Goal: Task Accomplishment & Management: Manage account settings

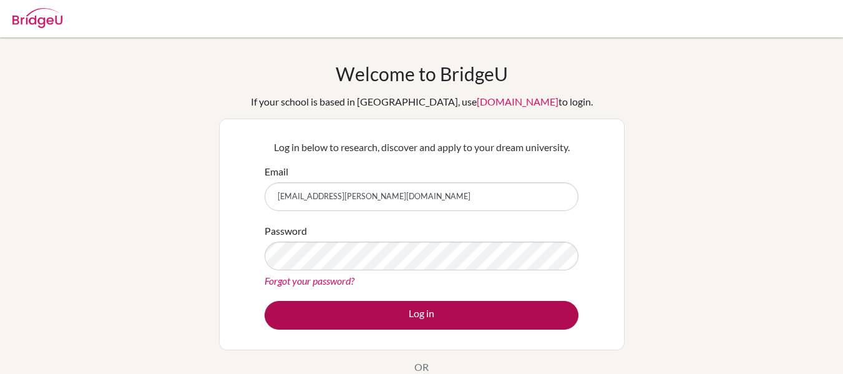
type input "[EMAIL_ADDRESS][PERSON_NAME][DOMAIN_NAME]"
click at [386, 310] on button "Log in" at bounding box center [422, 315] width 314 height 29
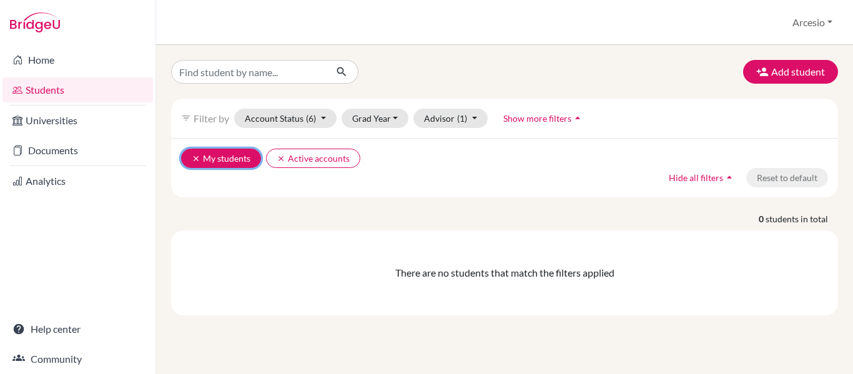
click at [228, 160] on button "clear My students" at bounding box center [221, 158] width 80 height 19
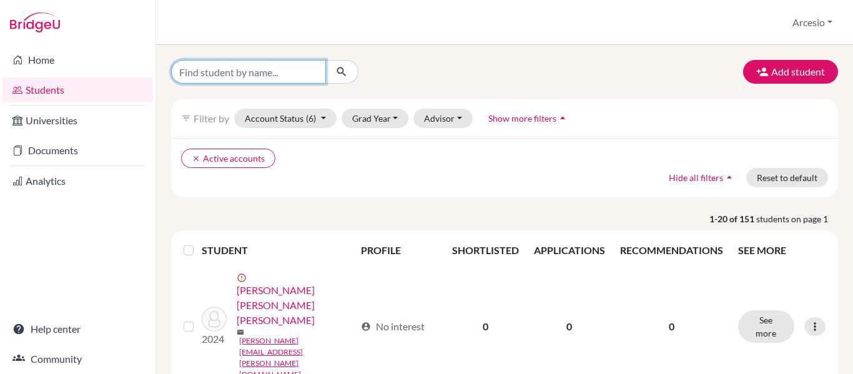
click at [192, 72] on input "Find student by name..." at bounding box center [248, 72] width 155 height 24
type input "martin botero estrada"
click at [342, 69] on icon "submit" at bounding box center [341, 72] width 12 height 12
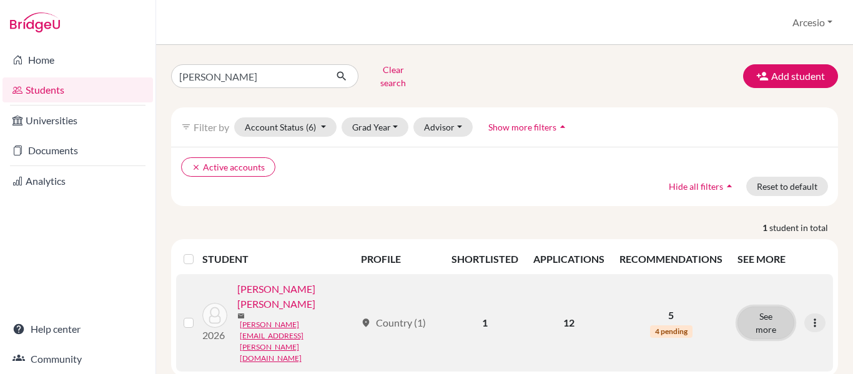
click at [770, 306] on button "See more" at bounding box center [765, 322] width 57 height 32
click at [770, 294] on div "martin botero estrada Clear search Add student filter_list Filter by Account St…" at bounding box center [504, 209] width 697 height 329
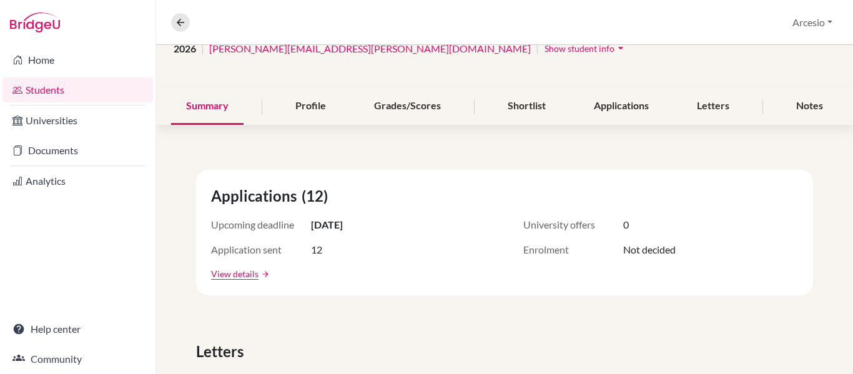
scroll to position [109, 0]
click at [710, 109] on div "Letters" at bounding box center [713, 105] width 62 height 37
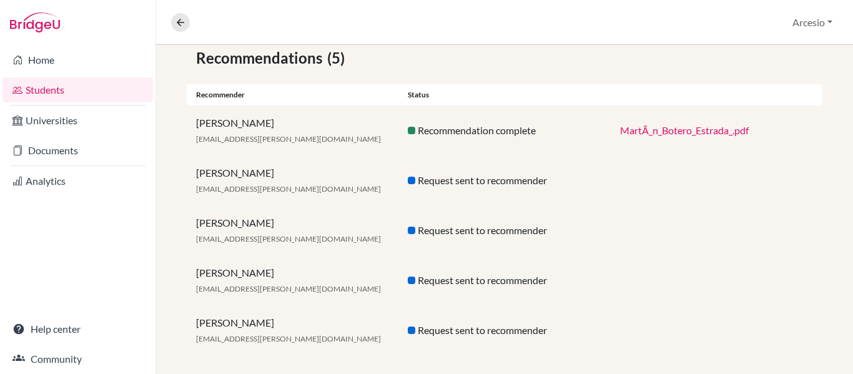
scroll to position [243, 0]
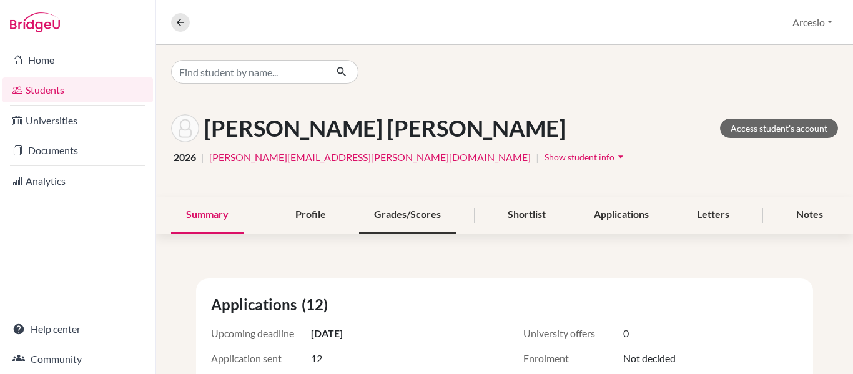
click at [408, 213] on div "Grades/Scores" at bounding box center [407, 215] width 97 height 37
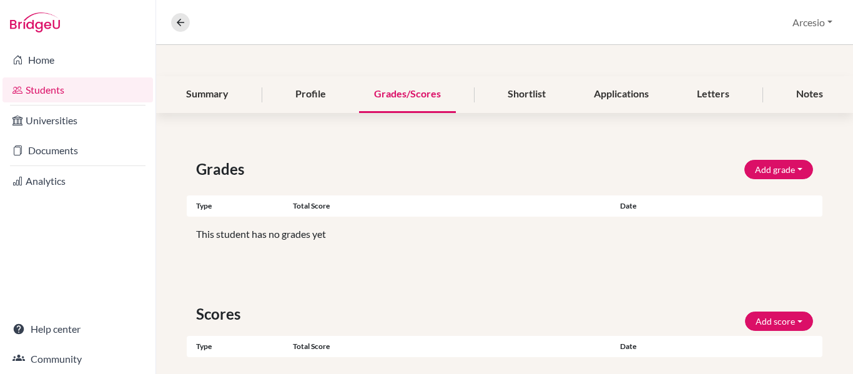
scroll to position [117, 0]
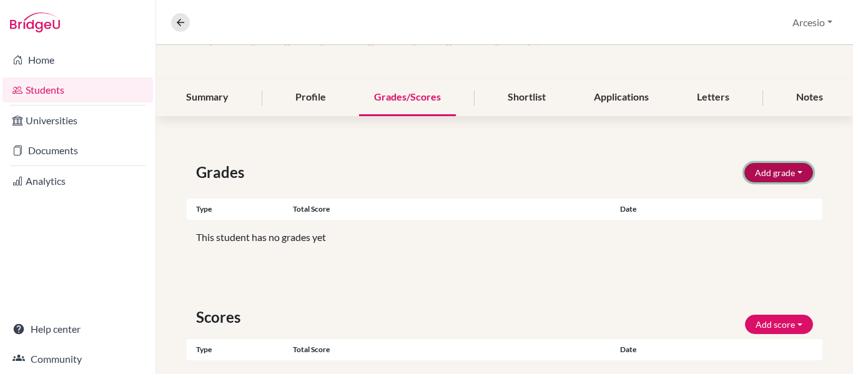
click at [783, 173] on button "Add grade" at bounding box center [778, 172] width 69 height 19
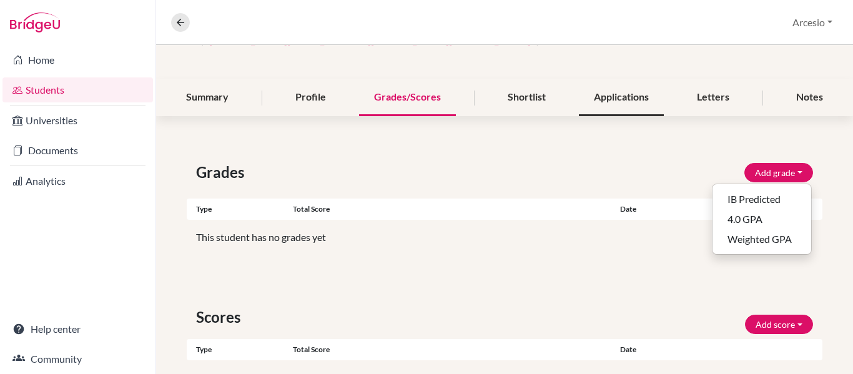
click at [632, 93] on div "Applications" at bounding box center [621, 97] width 85 height 37
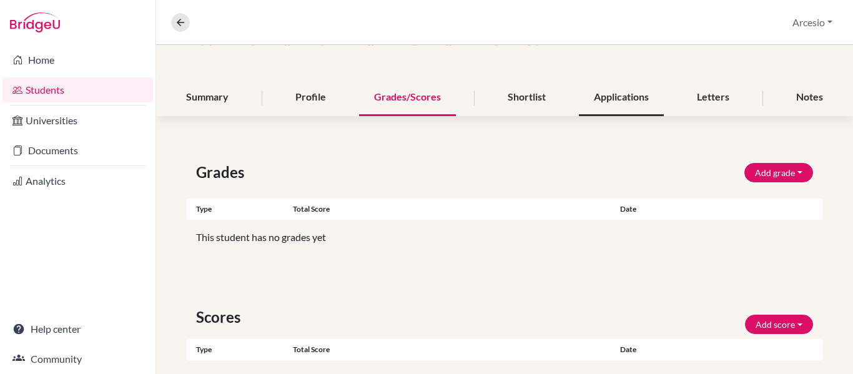
scroll to position [0, 0]
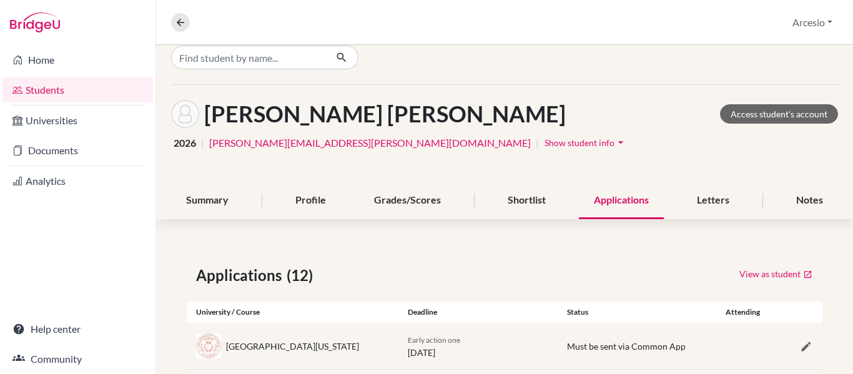
scroll to position [14, 0]
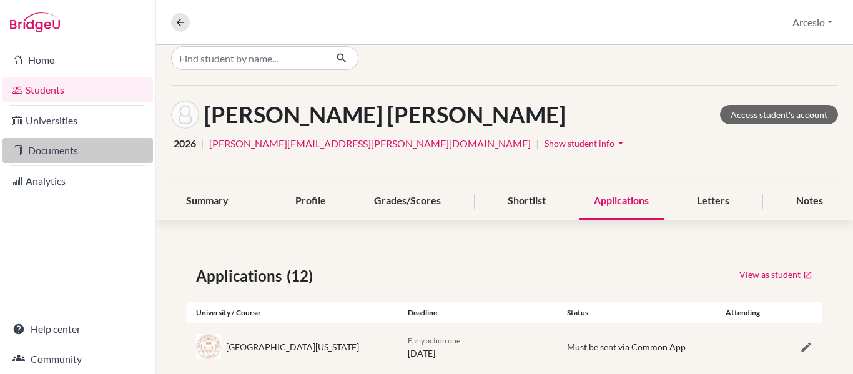
click at [71, 148] on link "Documents" at bounding box center [77, 150] width 150 height 25
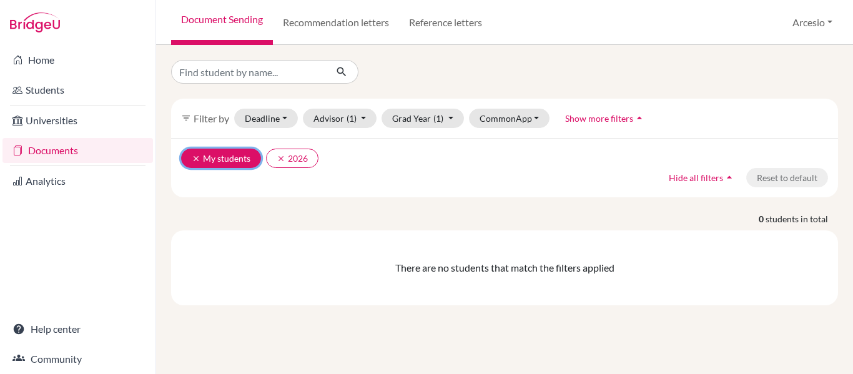
click at [190, 156] on button "clear My students" at bounding box center [221, 158] width 80 height 19
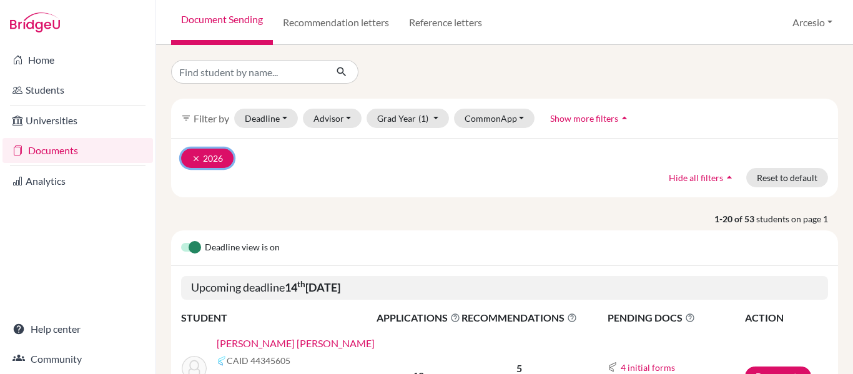
click at [191, 159] on button "clear 2026" at bounding box center [207, 158] width 52 height 19
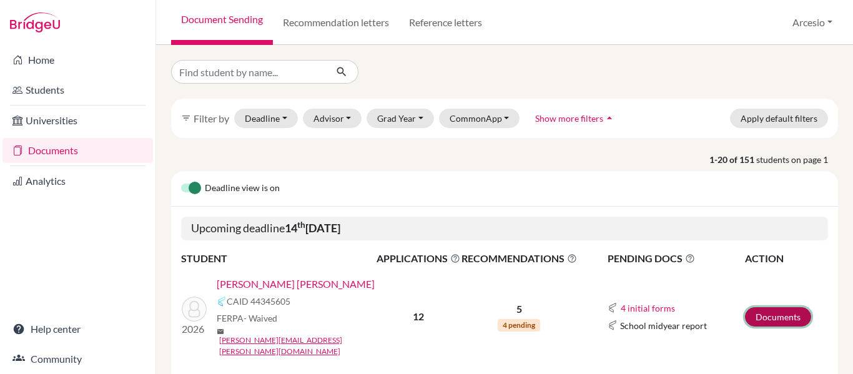
click at [756, 310] on link "Documents" at bounding box center [778, 316] width 66 height 19
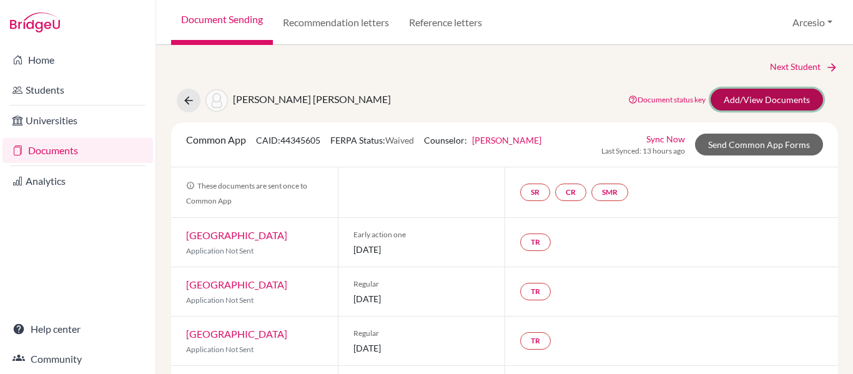
click at [730, 92] on link "Add/View Documents" at bounding box center [766, 100] width 112 height 22
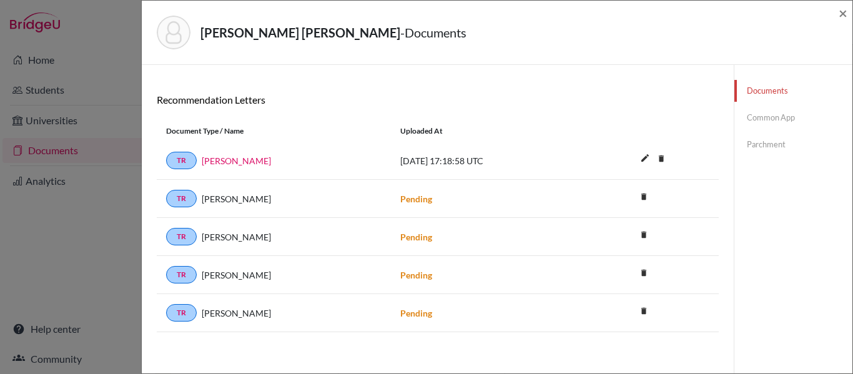
scroll to position [140, 0]
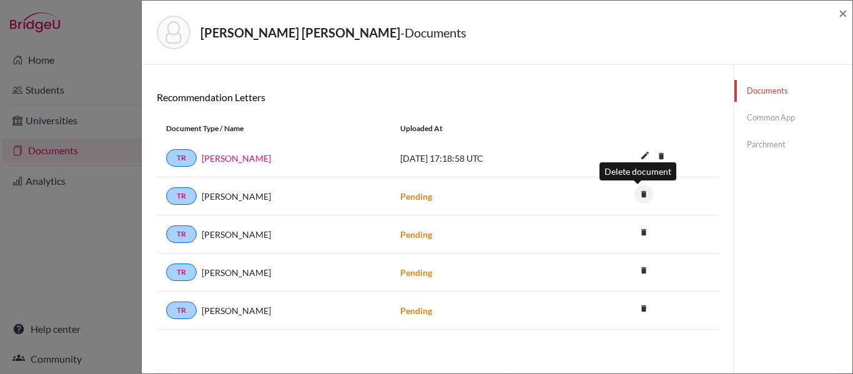
click at [634, 197] on icon "delete" at bounding box center [643, 194] width 19 height 19
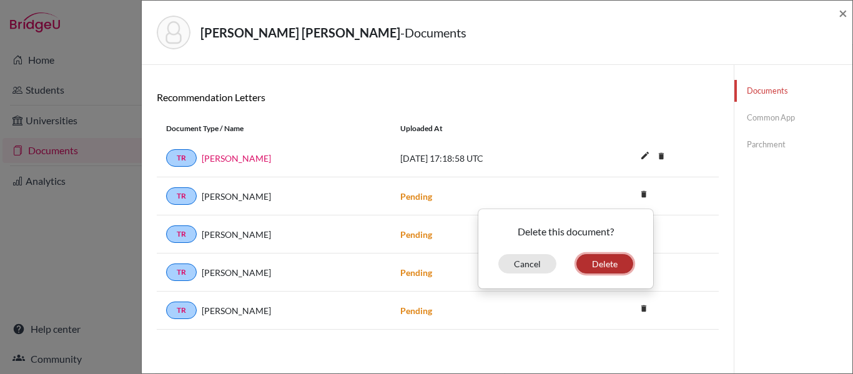
click at [608, 264] on button "Delete" at bounding box center [604, 263] width 57 height 19
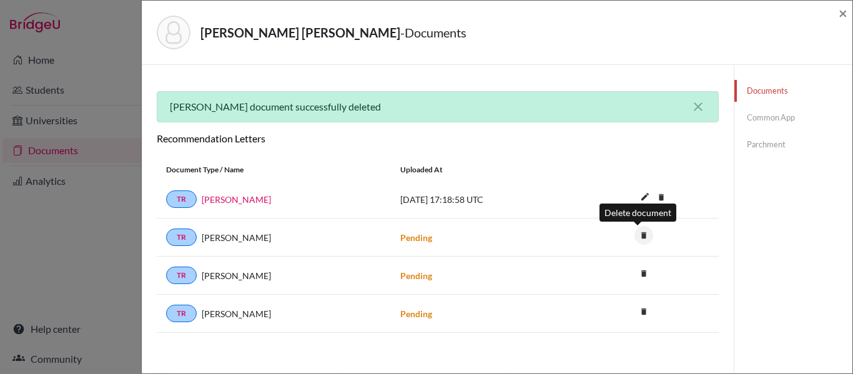
click at [634, 227] on icon "delete" at bounding box center [643, 235] width 19 height 19
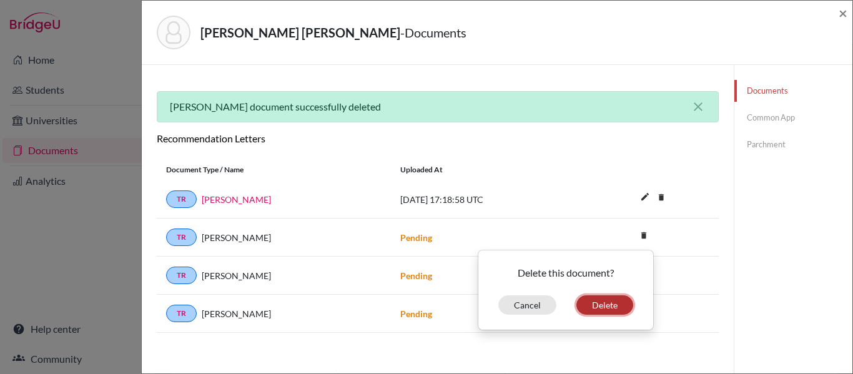
click at [579, 298] on button "Delete" at bounding box center [604, 304] width 57 height 19
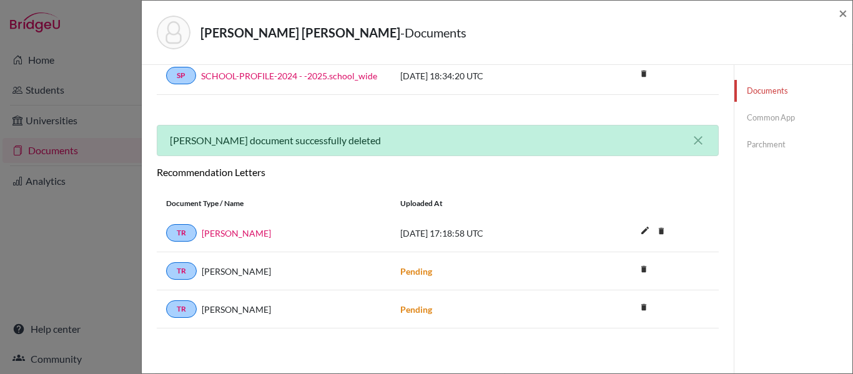
scroll to position [107, 0]
click at [637, 266] on icon "delete" at bounding box center [643, 269] width 19 height 19
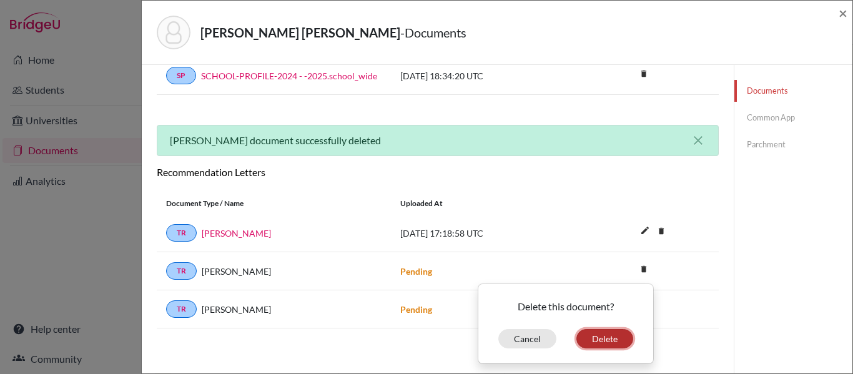
click at [610, 333] on button "Delete" at bounding box center [604, 338] width 57 height 19
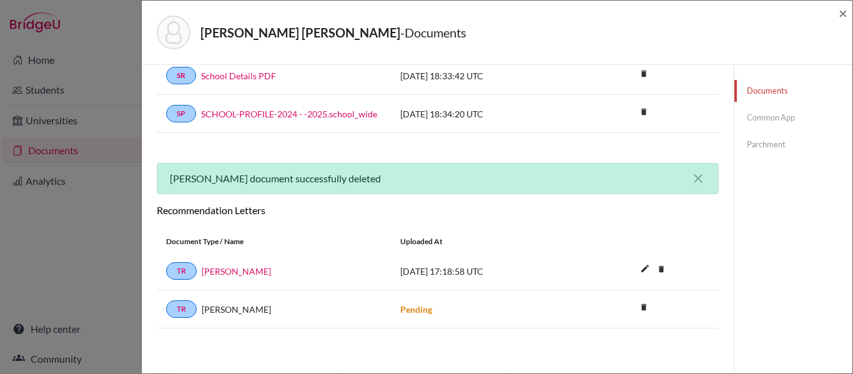
scroll to position [0, 0]
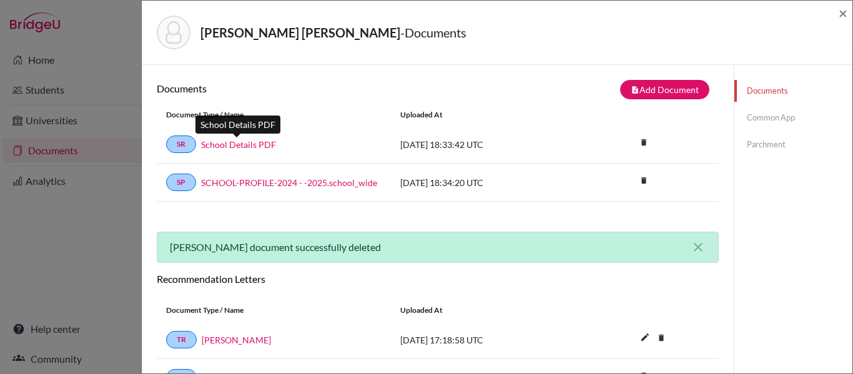
click at [258, 145] on link "School Details PDF" at bounding box center [238, 144] width 75 height 13
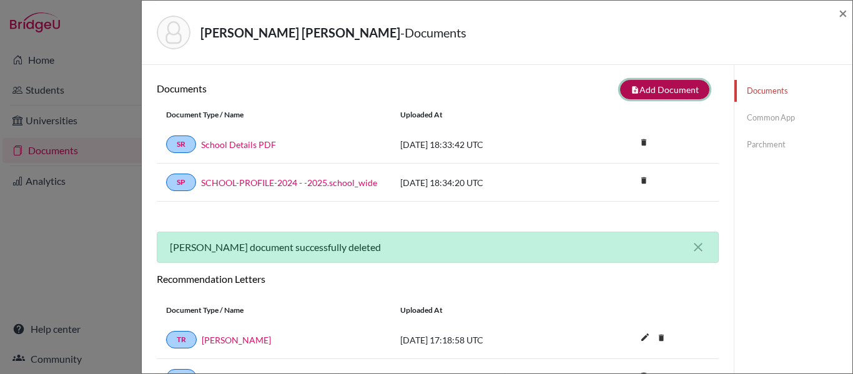
click at [652, 94] on button "note_add Add Document" at bounding box center [664, 89] width 89 height 19
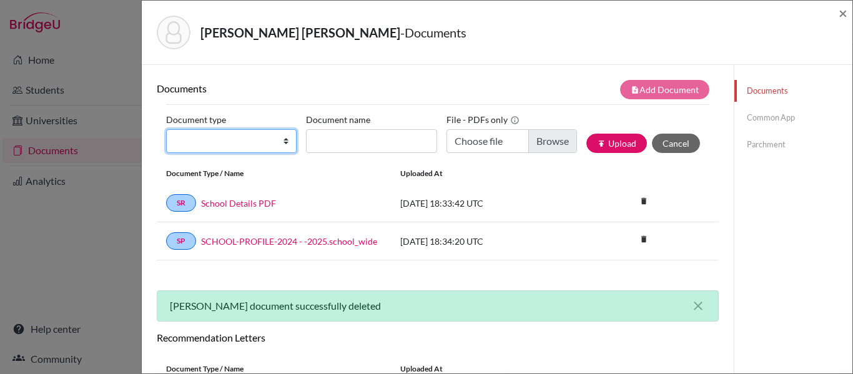
click at [247, 140] on select "Change explanation for Common App reports Counselor recommendation Internationa…" at bounding box center [231, 141] width 130 height 24
select select "2"
click at [166, 129] on select "Change explanation for Common App reports Counselor recommendation Internationa…" at bounding box center [231, 141] width 130 height 24
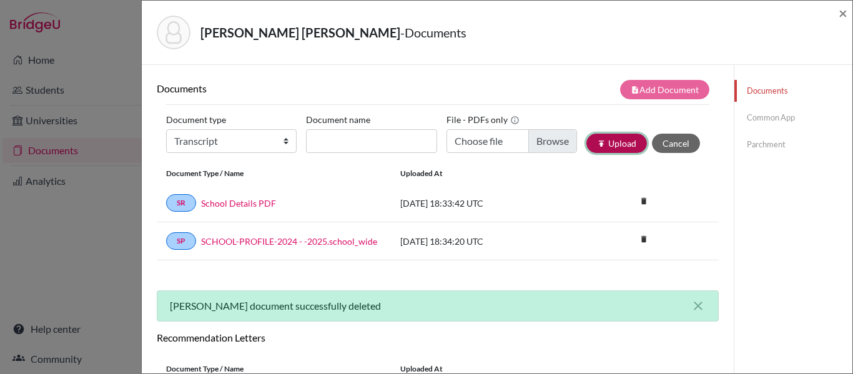
click at [597, 144] on icon "publish" at bounding box center [601, 143] width 9 height 9
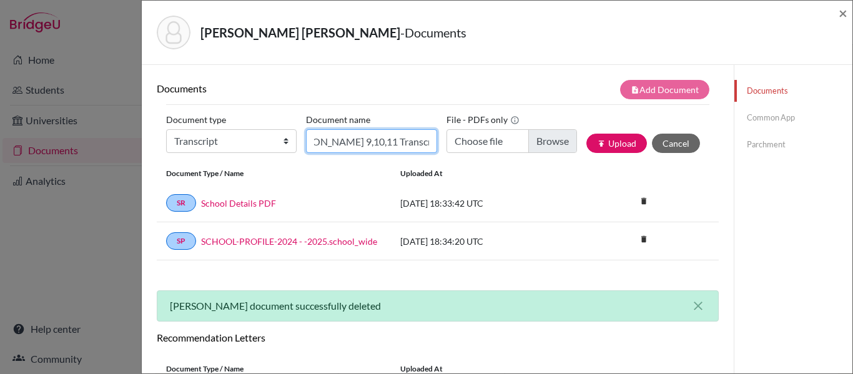
scroll to position [0, 32]
type input "Martin Botero 9,10,11 Transcript"
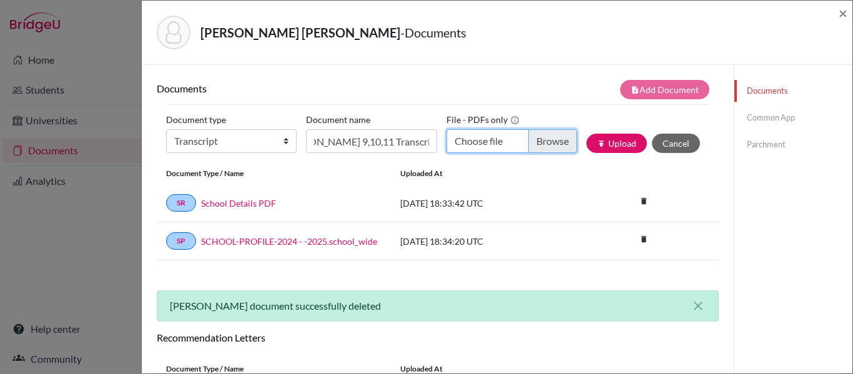
scroll to position [0, 0]
click at [534, 143] on input "Choose file" at bounding box center [511, 141] width 130 height 24
type input "C:\fakepath\Transcript 010-N Martín Botero Estrada 9°-11° (1).pdf"
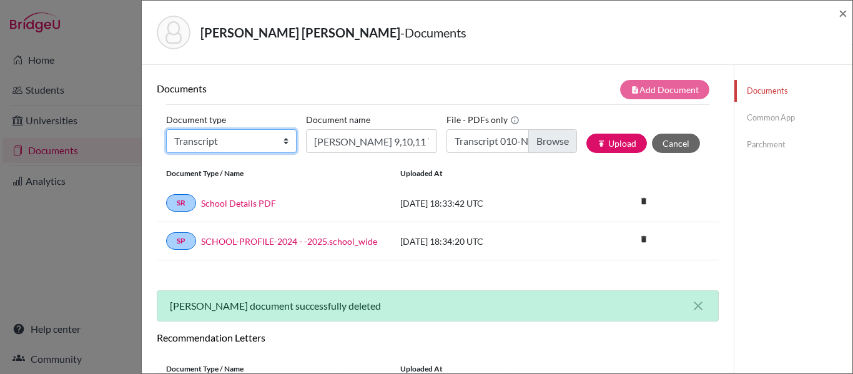
click at [258, 142] on select "Change explanation for Common App reports Counselor recommendation Internationa…" at bounding box center [231, 141] width 130 height 24
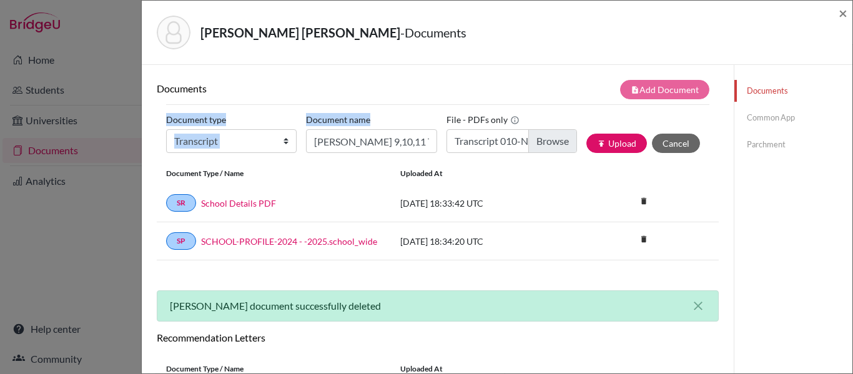
drag, startPoint x: 276, startPoint y: 109, endPoint x: 469, endPoint y: 130, distance: 194.1
click at [469, 130] on form "Document type Change explanation for Common App reports Counselor recommendatio…" at bounding box center [437, 133] width 543 height 59
drag, startPoint x: 467, startPoint y: 76, endPoint x: 537, endPoint y: 113, distance: 79.6
click at [537, 113] on div "Documents note_add Add Document Document type Change explanation for Common App…" at bounding box center [438, 283] width 592 height 436
click at [537, 113] on div "File - PDFs only Transcript 010-N Martín Botero Estrada 9°-11° (1).pdf" at bounding box center [516, 136] width 140 height 53
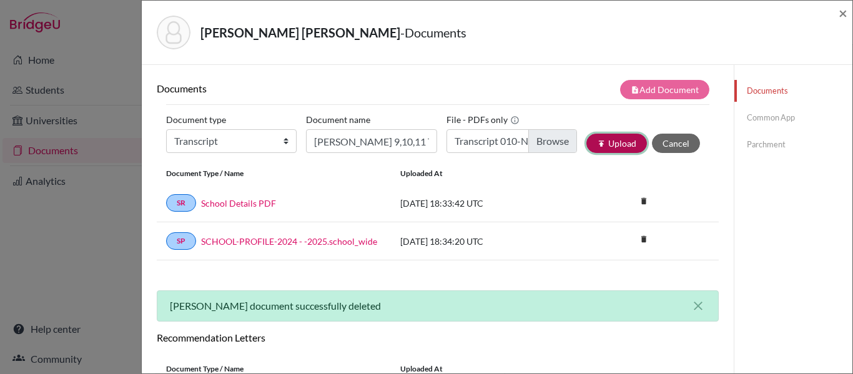
click at [597, 144] on icon "publish" at bounding box center [601, 143] width 9 height 9
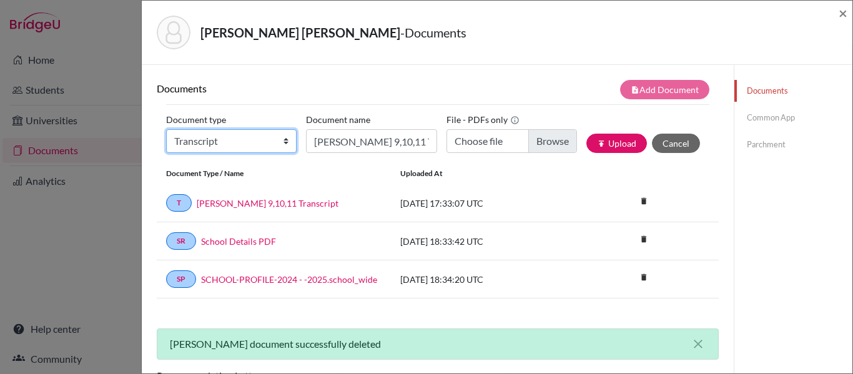
click at [278, 136] on select "Change explanation for Common App reports Counselor recommendation Internationa…" at bounding box center [231, 141] width 130 height 24
select select "45"
click at [166, 129] on select "Change explanation for Common App reports Counselor recommendation Internationa…" at bounding box center [231, 141] width 130 height 24
click at [278, 295] on div "SP SCHOOL-PROFILE-2024 - -2025.school_wide 2024-10-25 18:34:20 UTC delete Delet…" at bounding box center [438, 279] width 562 height 38
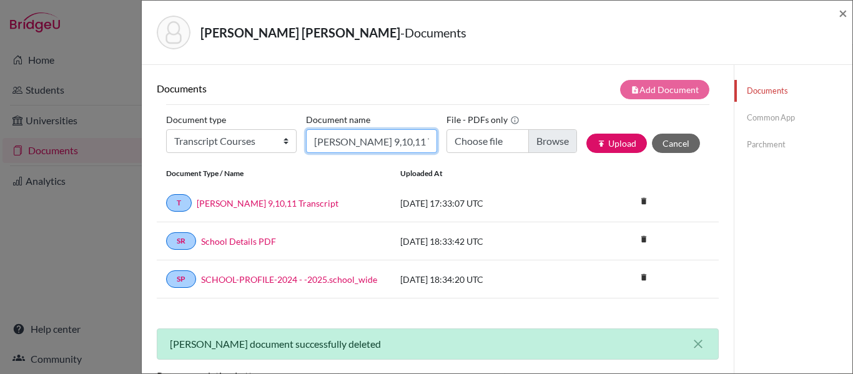
click at [345, 147] on input "Martin Botero 9,10,11 Transcript" at bounding box center [371, 141] width 130 height 24
type input "Transcript 12 courses"
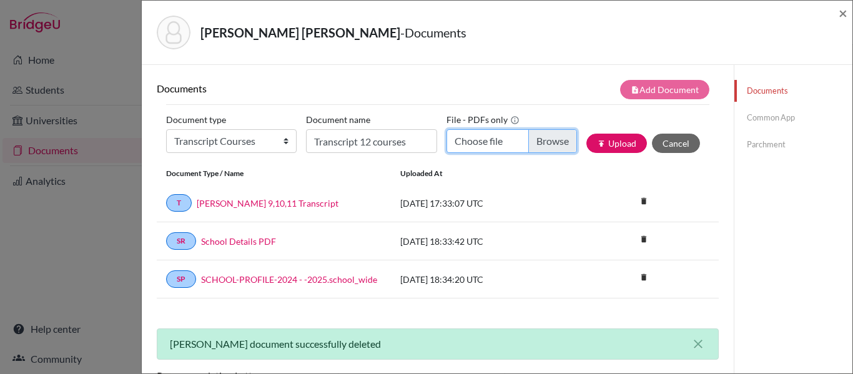
click at [522, 134] on input "Choose file" at bounding box center [511, 141] width 130 height 24
type input "C:\fakepath\Certificate Martín Botero Estrada.pdf"
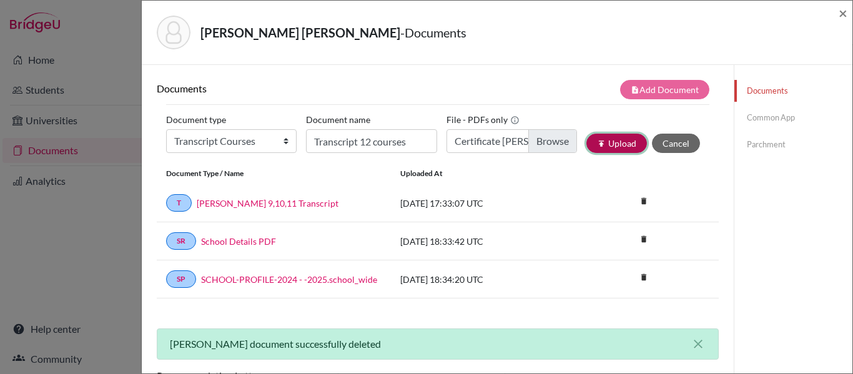
click at [597, 140] on icon "publish" at bounding box center [601, 143] width 9 height 9
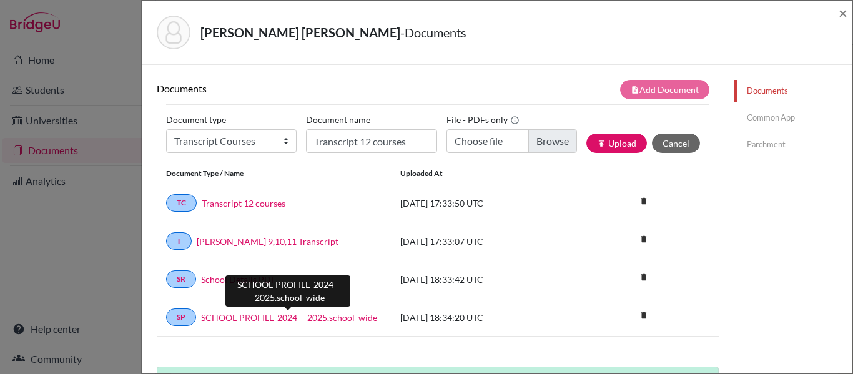
click at [342, 319] on link "SCHOOL-PROFILE-2024 - -2025.school_wide" at bounding box center [289, 317] width 176 height 13
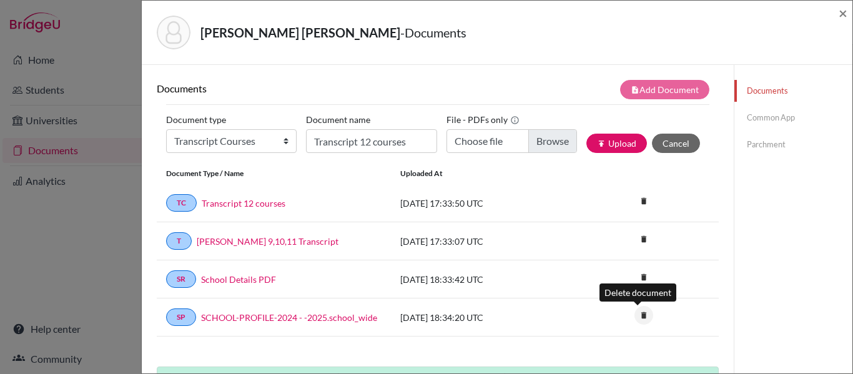
click at [635, 315] on icon "delete" at bounding box center [643, 315] width 19 height 19
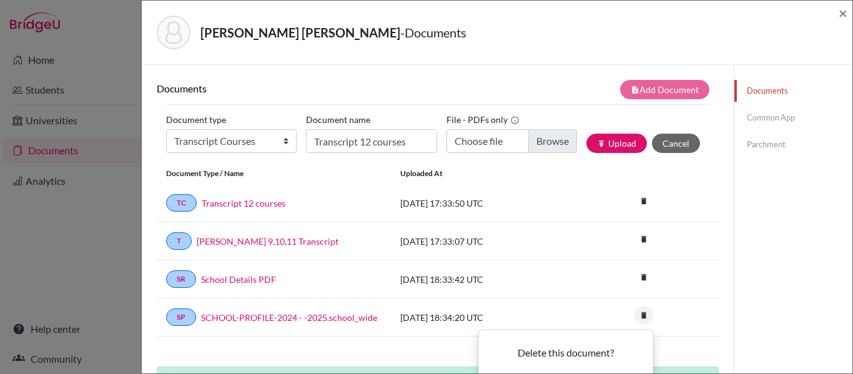
scroll to position [56, 0]
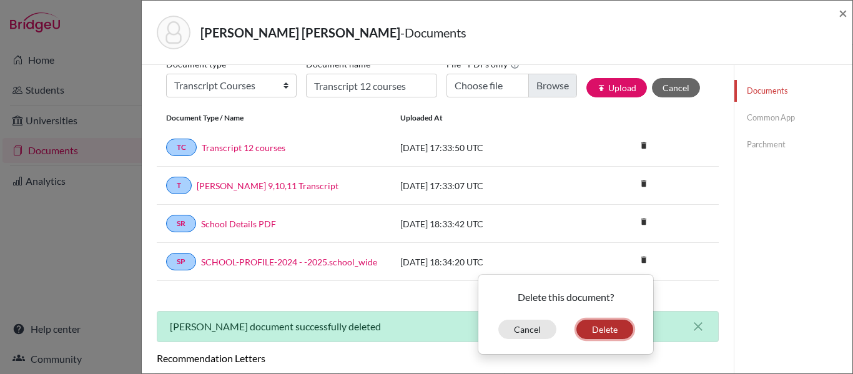
click at [587, 328] on button "Delete" at bounding box center [604, 329] width 57 height 19
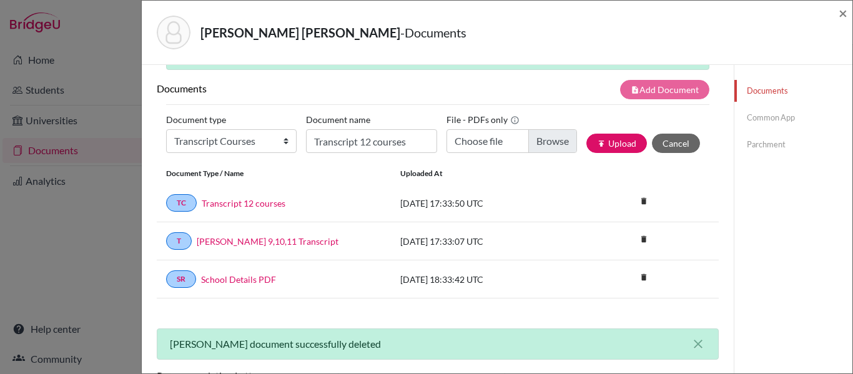
scroll to position [40, 0]
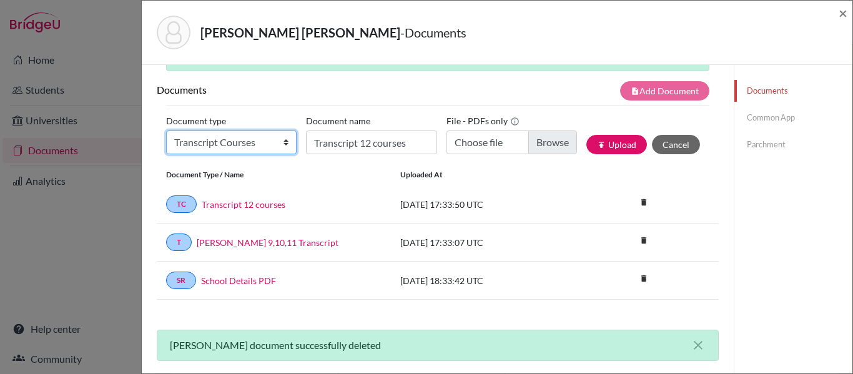
click at [218, 140] on select "Change explanation for Common App reports Counselor recommendation Internationa…" at bounding box center [231, 142] width 130 height 24
select select "1"
click at [166, 130] on select "Change explanation for Common App reports Counselor recommendation Internationa…" at bounding box center [231, 142] width 130 height 24
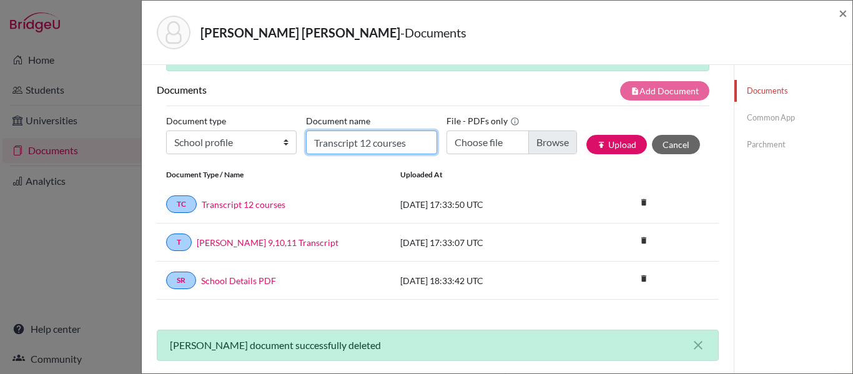
click at [393, 138] on input "Transcript 12 courses" at bounding box center [371, 142] width 130 height 24
type input "Granadino School profile 2025-2026"
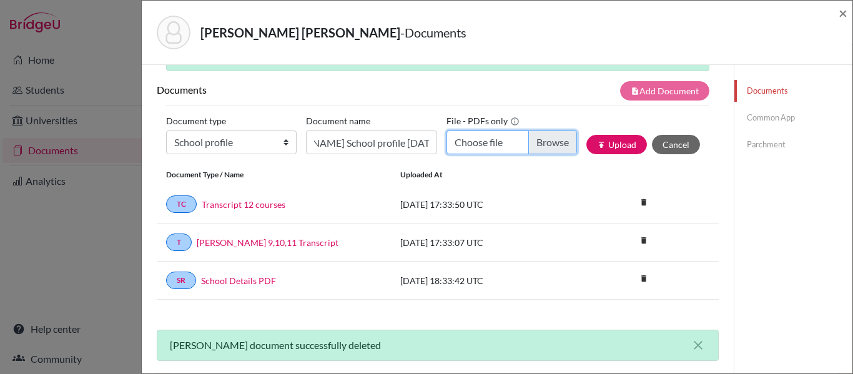
scroll to position [0, 0]
click at [529, 139] on input "Choose file" at bounding box center [511, 142] width 130 height 24
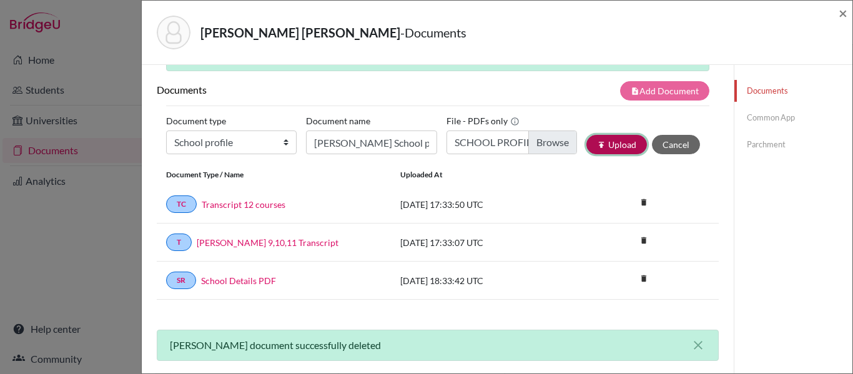
click at [597, 142] on icon "publish" at bounding box center [601, 144] width 9 height 9
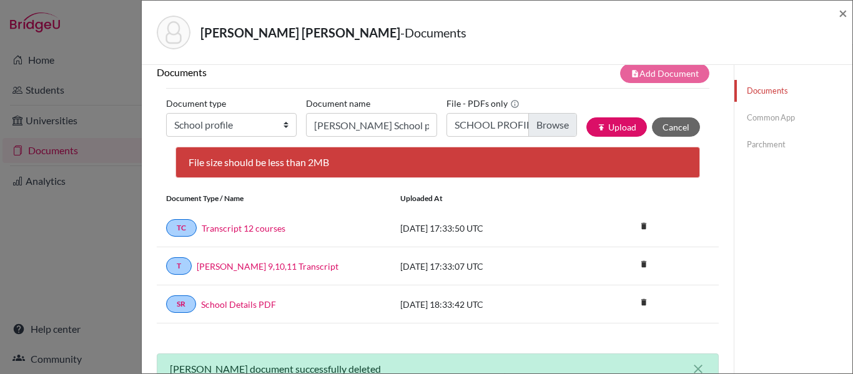
scroll to position [54, 0]
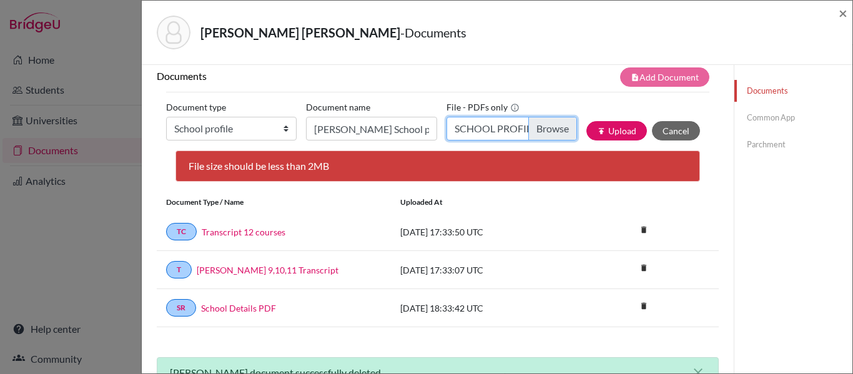
click at [531, 130] on input "SCHOOL PROFILE 2025 - 2026 LINK (1).pdf" at bounding box center [511, 129] width 130 height 24
type input "C:\fakepath\SCHOOL PROFILE 2025 - 2026 LINK (1)_compressed (1).pdf"
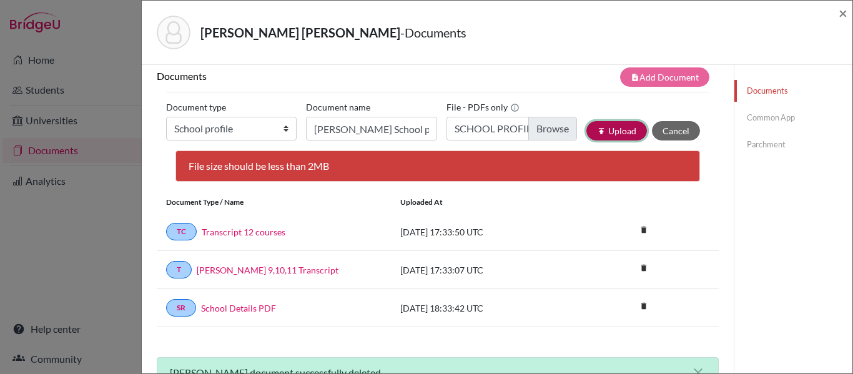
click at [597, 133] on icon "publish" at bounding box center [601, 131] width 9 height 9
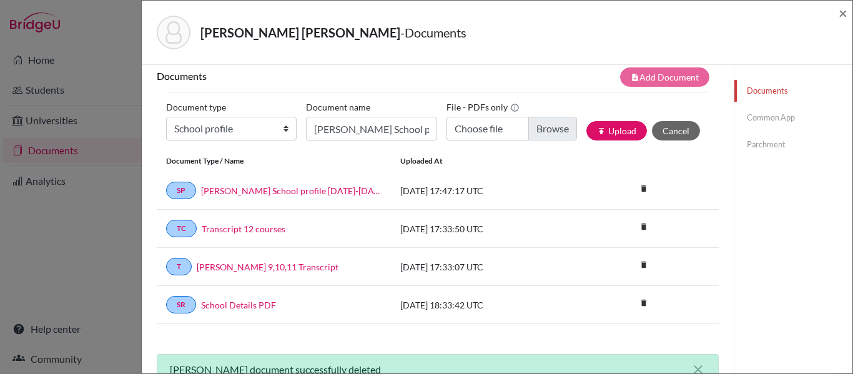
click at [768, 110] on link "Common App" at bounding box center [793, 118] width 118 height 22
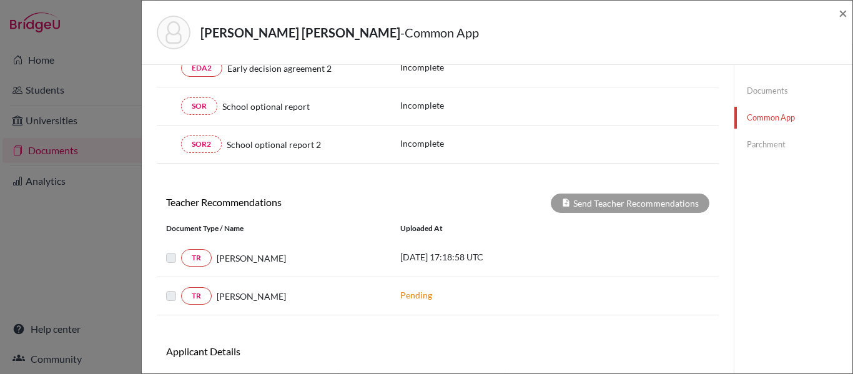
scroll to position [376, 0]
click at [181, 250] on label at bounding box center [181, 250] width 0 height 0
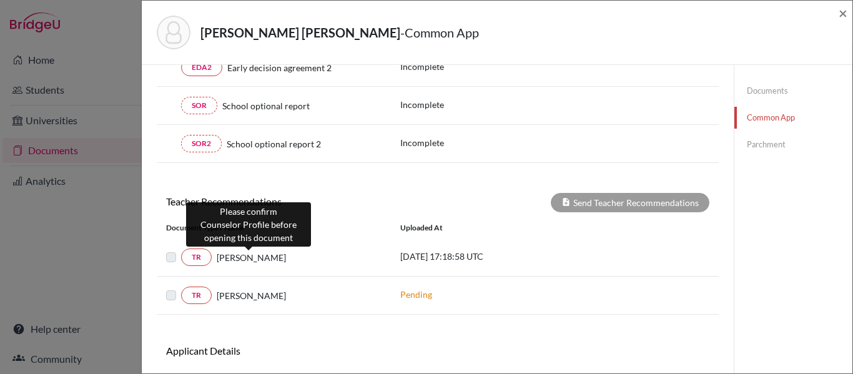
click at [257, 258] on span "Esteban Sanchez" at bounding box center [251, 257] width 69 height 13
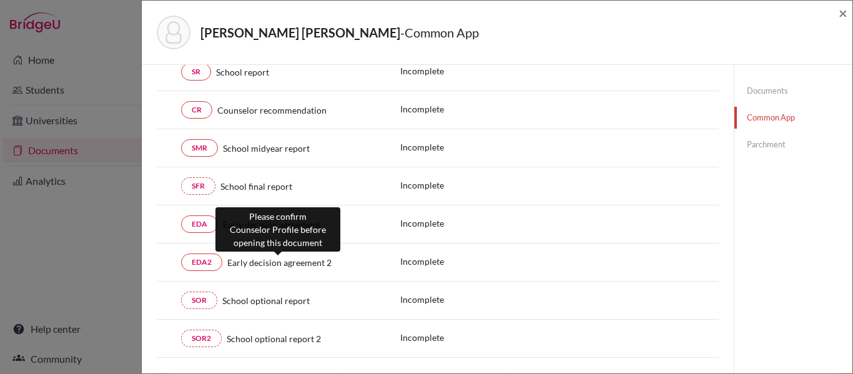
scroll to position [173, 0]
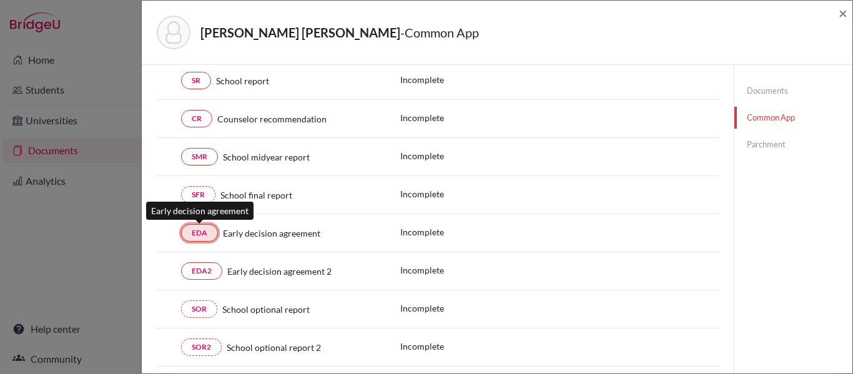
click at [190, 235] on link "EDA" at bounding box center [199, 232] width 37 height 17
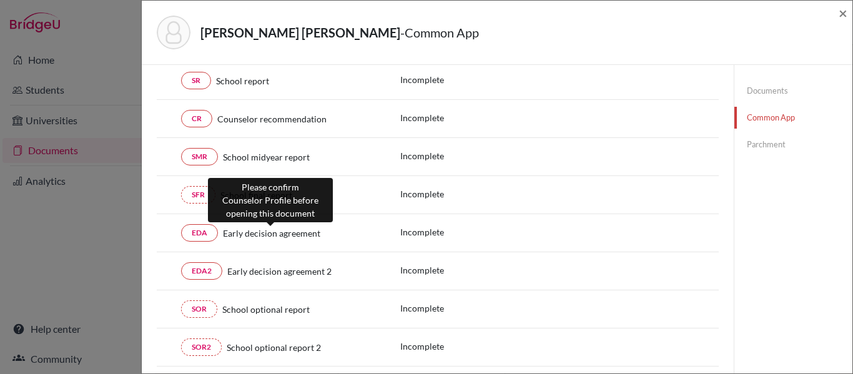
click at [265, 235] on span "Early decision agreement" at bounding box center [271, 233] width 97 height 13
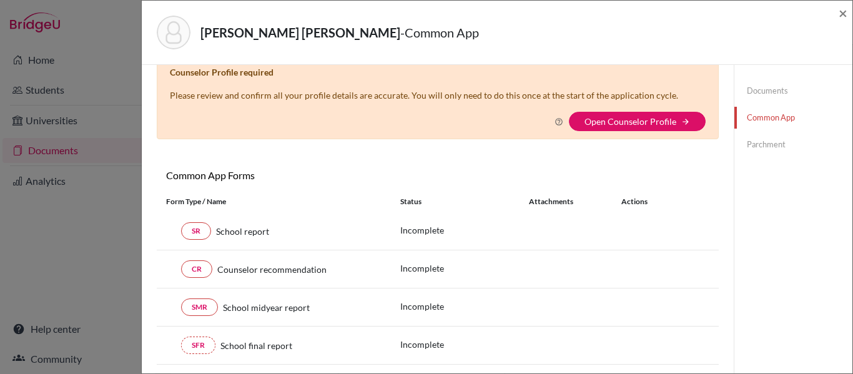
scroll to position [0, 0]
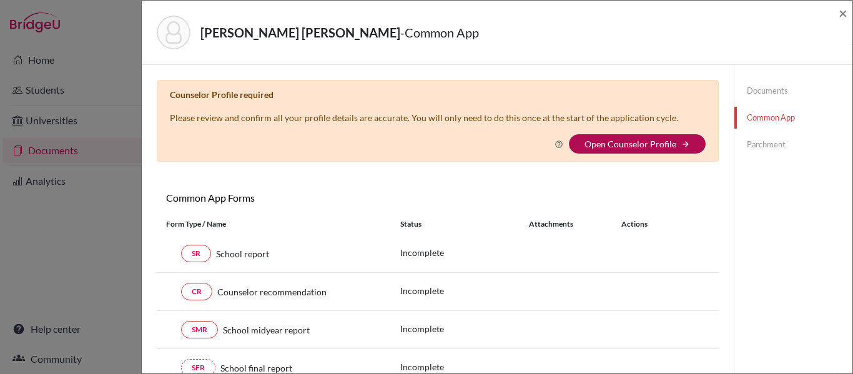
click at [587, 146] on link "Open Counselor Profile" at bounding box center [630, 144] width 92 height 11
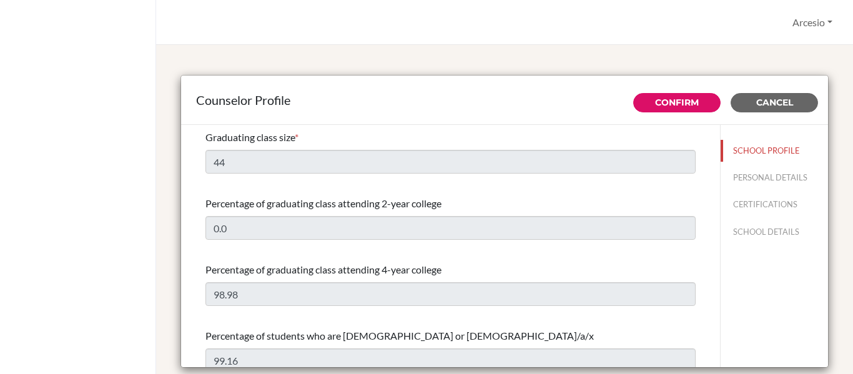
select select "0"
select select "318577"
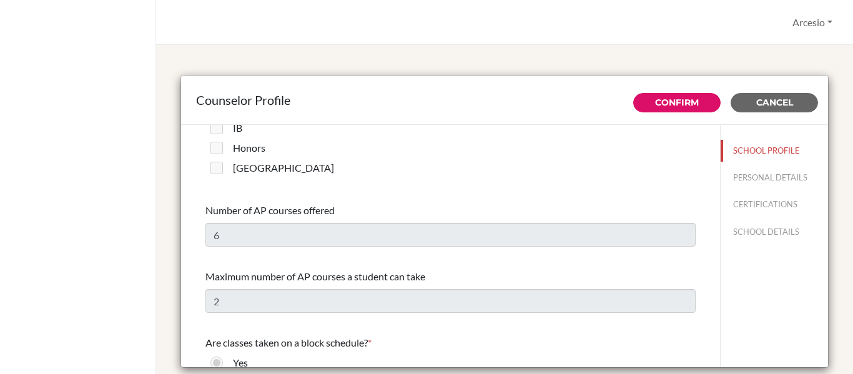
scroll to position [910, 0]
click at [681, 63] on div "Counselor Profile Confirm Cancel Graduating class size * 44 Percentage of gradu…" at bounding box center [504, 222] width 667 height 325
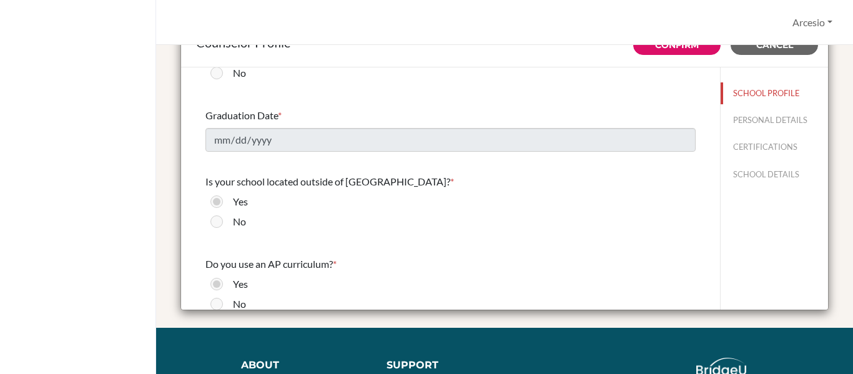
scroll to position [1161, 0]
click at [720, 119] on button "PERSONAL DETAILS" at bounding box center [773, 120] width 107 height 22
type input "Arcesio"
type input "[PERSON_NAME]"
type input "Advisor"
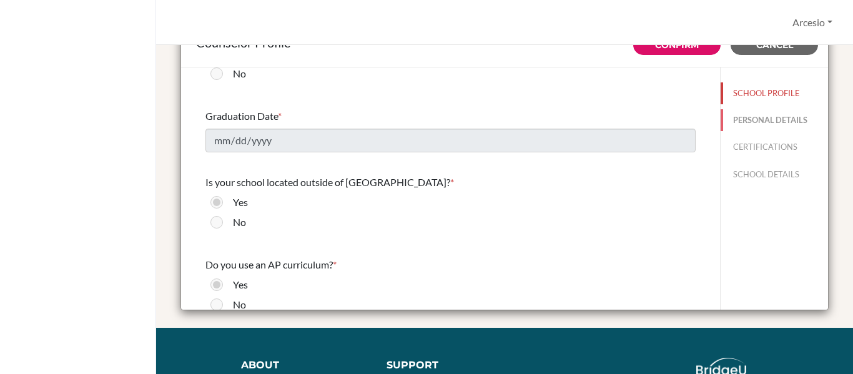
type input "57.68745774"
type input "[EMAIL_ADDRESS][PERSON_NAME][DOMAIN_NAME]"
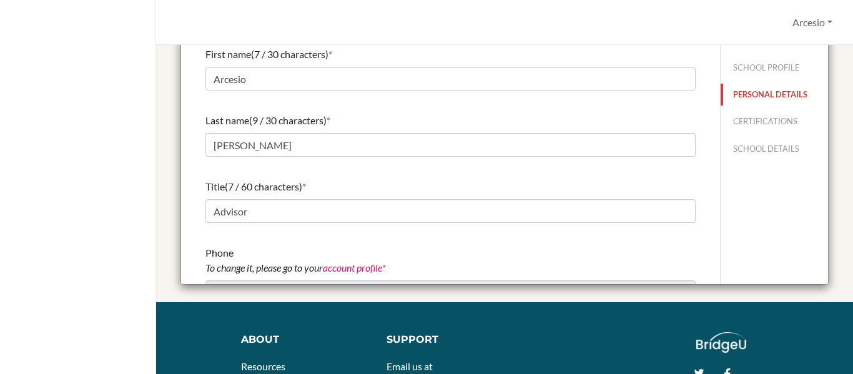
scroll to position [0, 0]
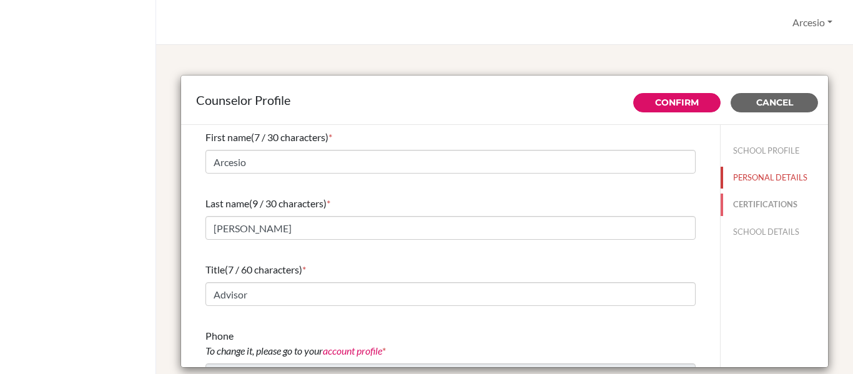
click at [754, 206] on button "CERTIFICATIONS" at bounding box center [773, 204] width 107 height 22
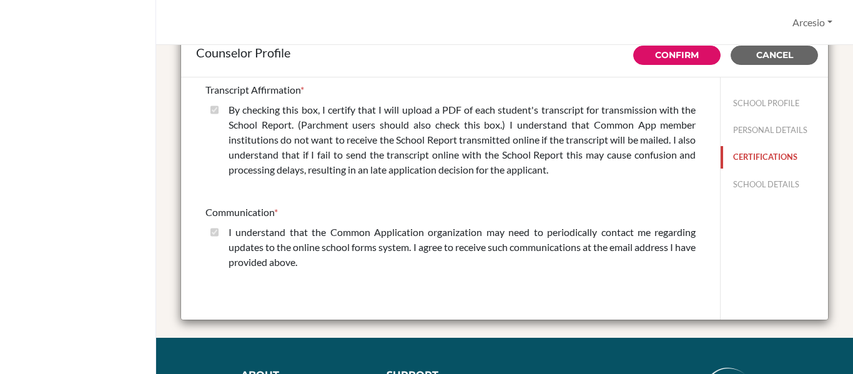
scroll to position [48, 0]
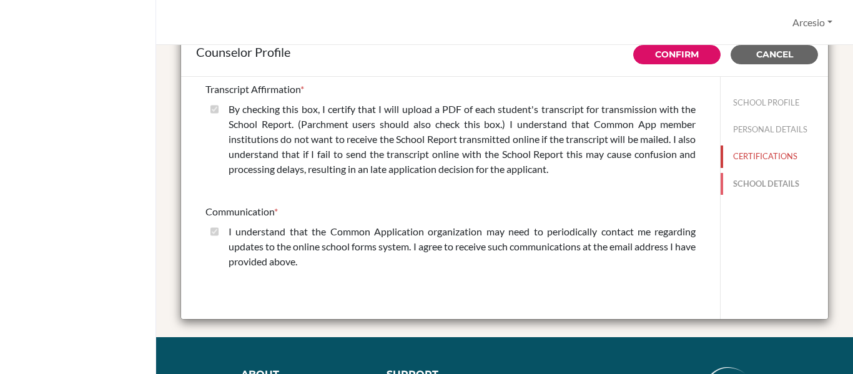
click at [748, 182] on button "SCHOOL DETAILS" at bounding box center [773, 184] width 107 height 22
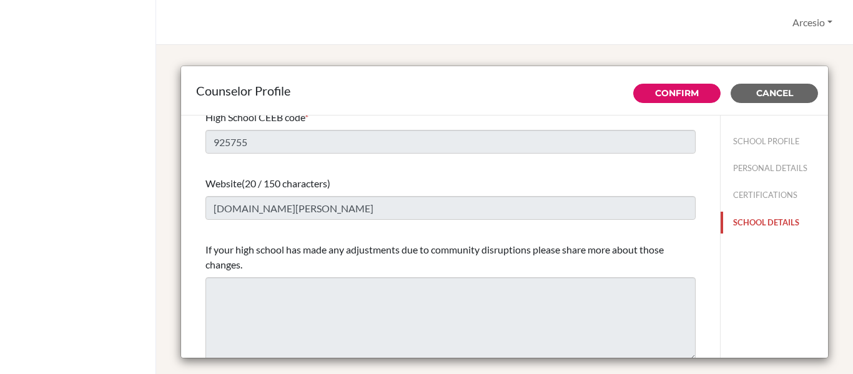
scroll to position [0, 0]
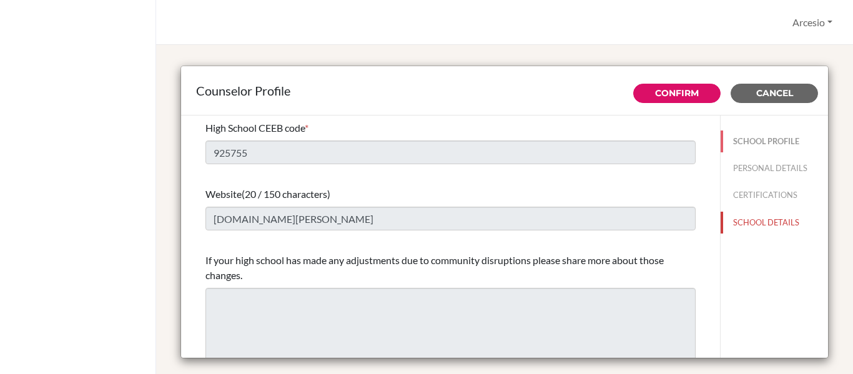
click at [730, 147] on button "SCHOOL PROFILE" at bounding box center [773, 141] width 107 height 22
type input "44"
type input "0.0"
select select "0"
select select "318577"
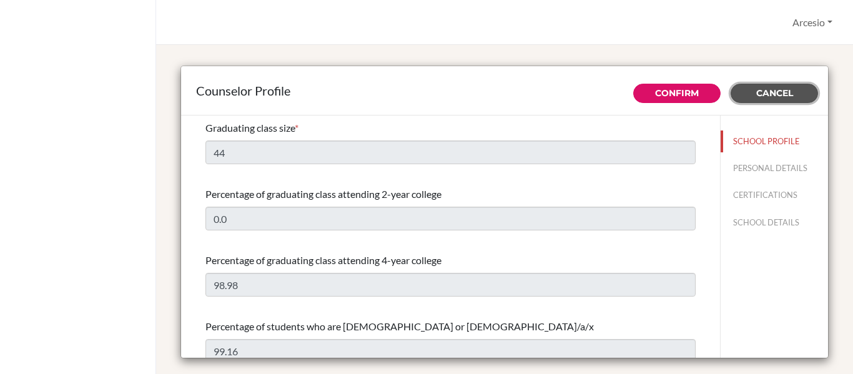
click at [730, 89] on button "Cancel" at bounding box center [773, 93] width 87 height 19
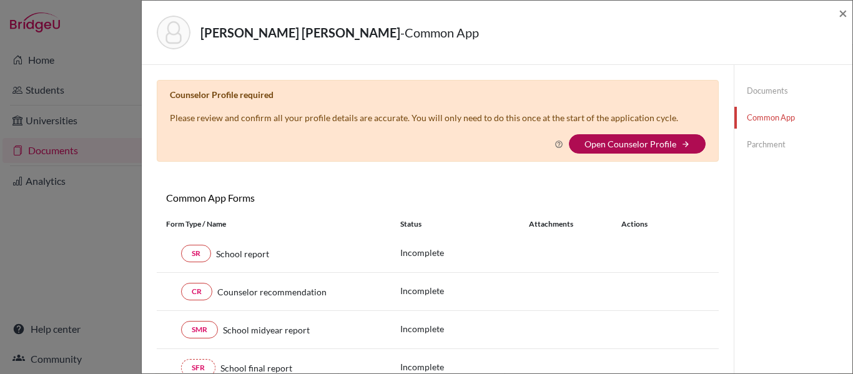
click at [589, 143] on link "Open Counselor Profile" at bounding box center [630, 144] width 92 height 11
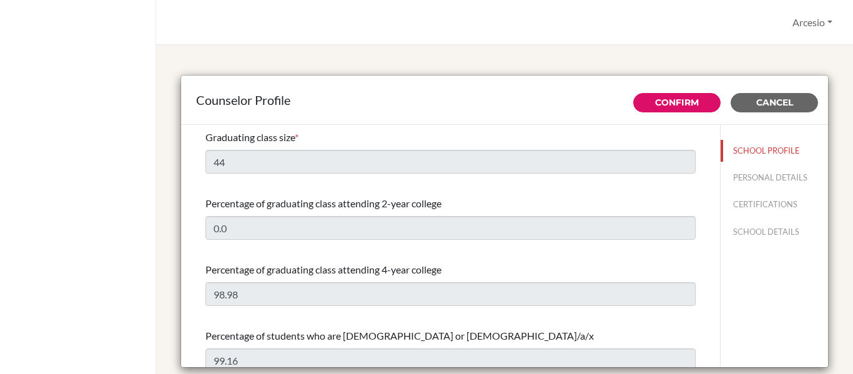
select select "0"
select select "318577"
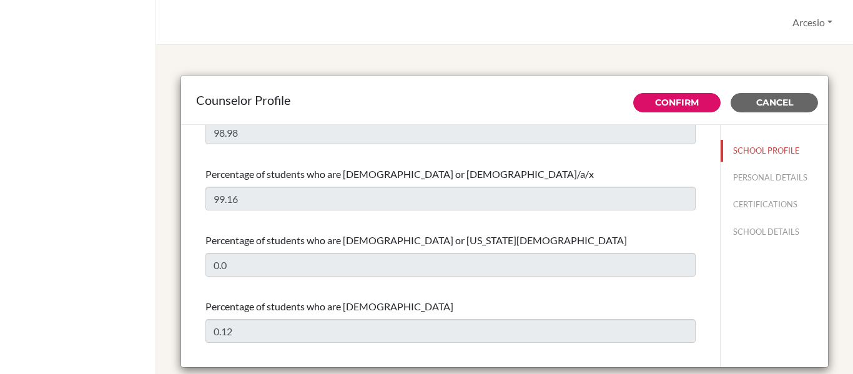
scroll to position [163, 0]
click at [741, 100] on button "Cancel" at bounding box center [773, 102] width 87 height 19
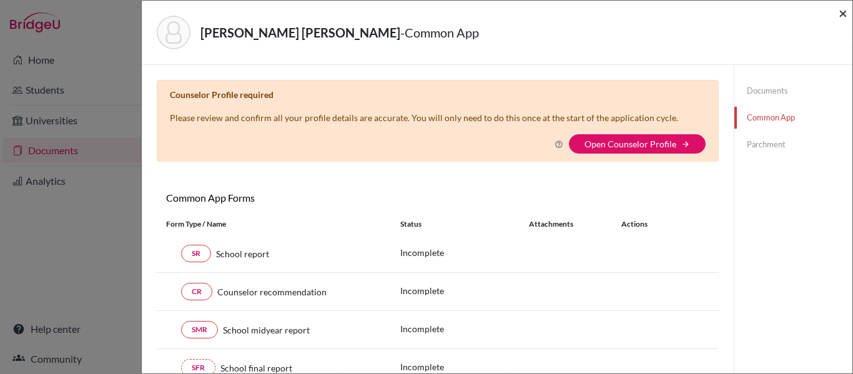
click at [845, 11] on span "×" at bounding box center [842, 13] width 9 height 18
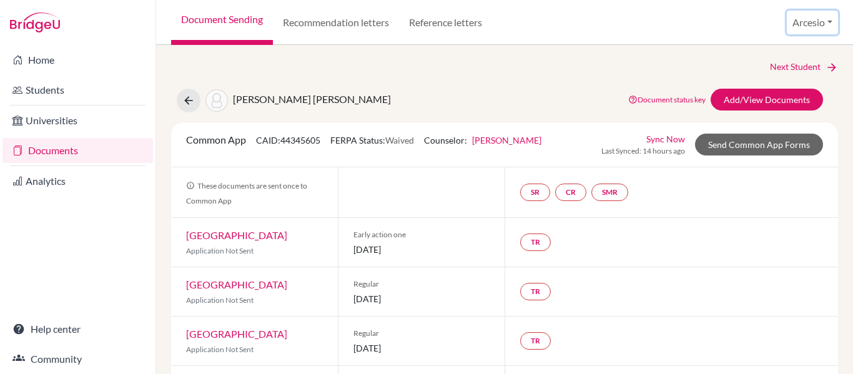
click at [809, 23] on button "Arcesio" at bounding box center [811, 23] width 51 height 24
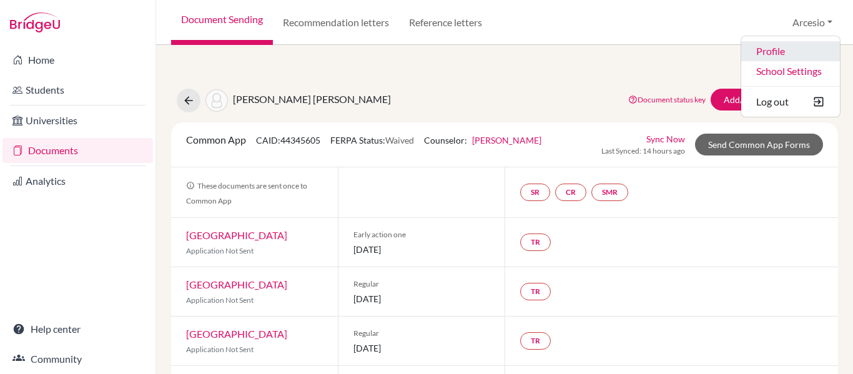
click at [771, 41] on link "Profile" at bounding box center [790, 51] width 99 height 20
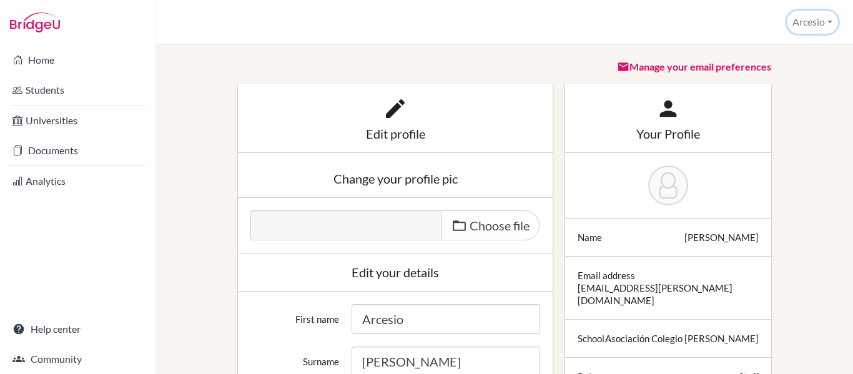
click at [808, 22] on button "Arcesio" at bounding box center [811, 22] width 51 height 23
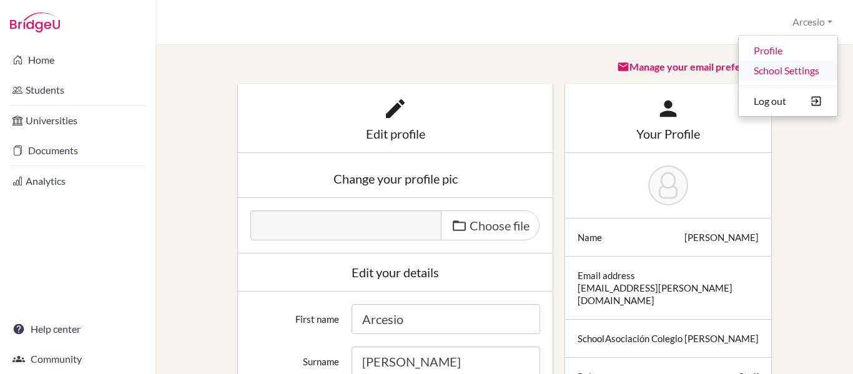
click at [801, 74] on link "School Settings" at bounding box center [787, 71] width 99 height 20
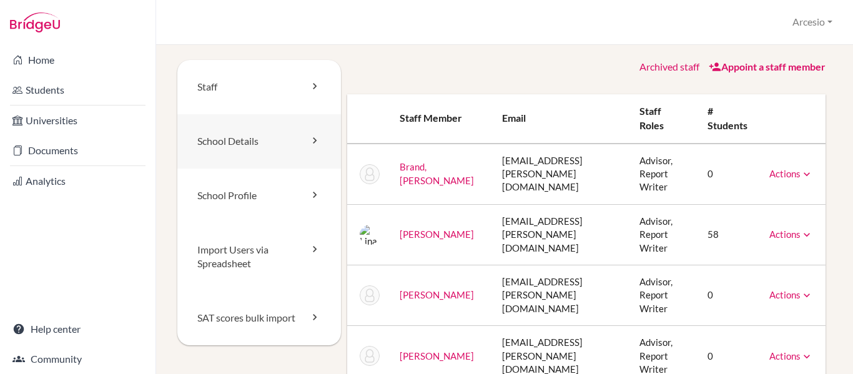
click at [308, 143] on icon at bounding box center [314, 140] width 12 height 12
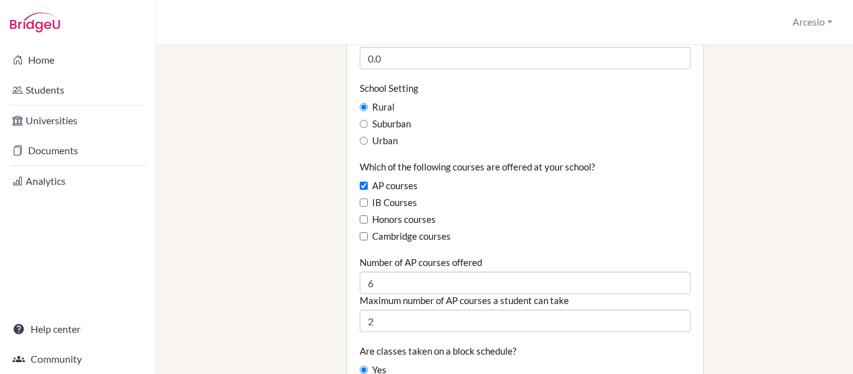
scroll to position [728, 0]
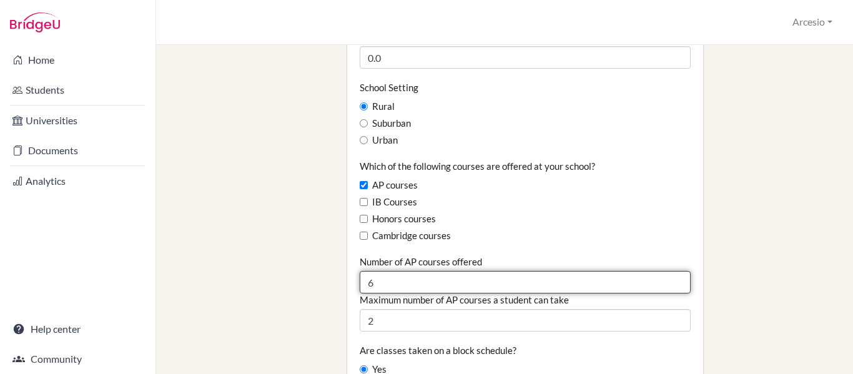
click at [407, 271] on input "6" at bounding box center [524, 282] width 331 height 22
type input "9"
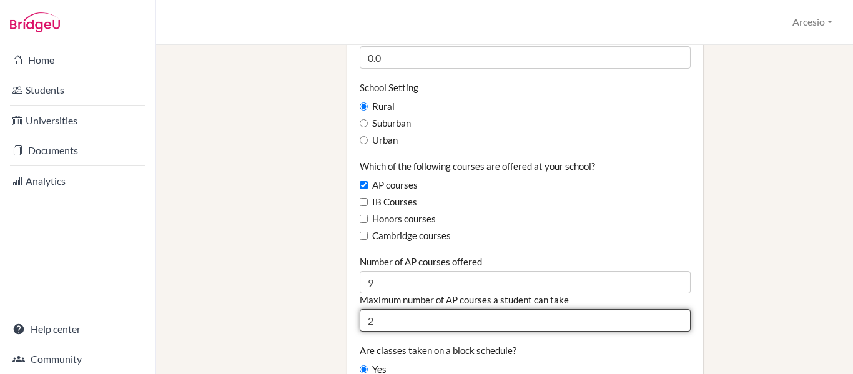
click at [409, 309] on input "2" at bounding box center [524, 320] width 331 height 22
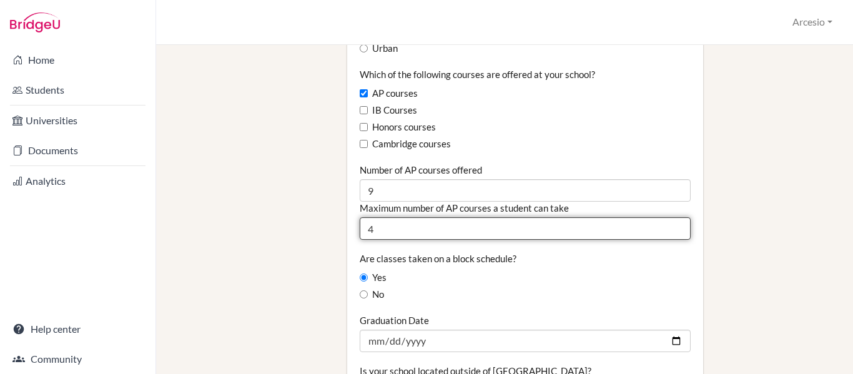
scroll to position [821, 0]
type input "4"
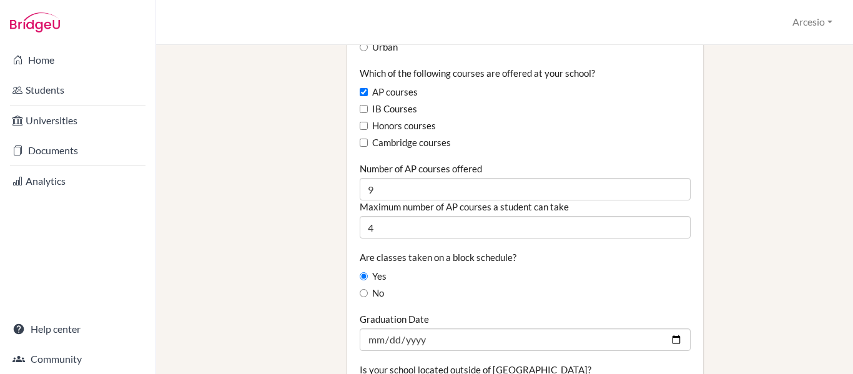
click at [448, 286] on div "No" at bounding box center [524, 293] width 331 height 14
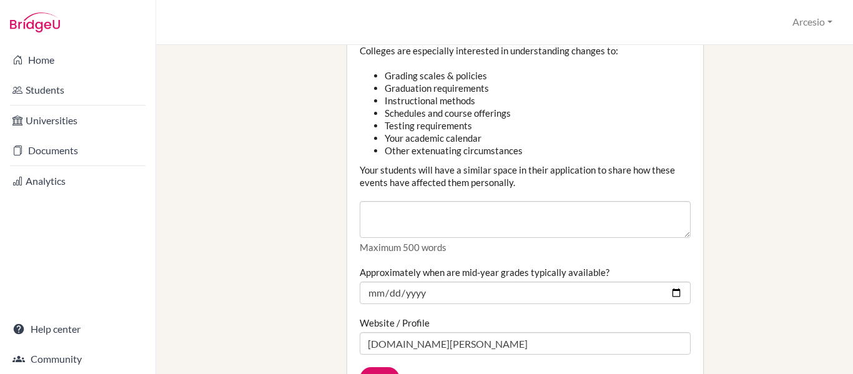
scroll to position [1516, 0]
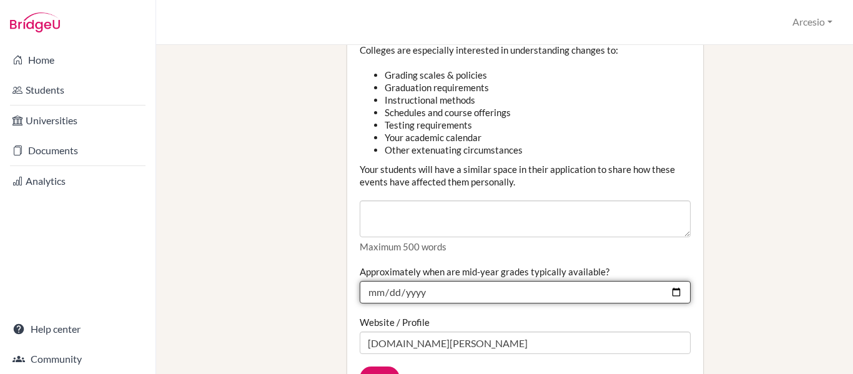
click at [391, 281] on input "2025-01-27" at bounding box center [524, 292] width 331 height 22
click at [393, 281] on input "2025-01-27" at bounding box center [524, 292] width 331 height 22
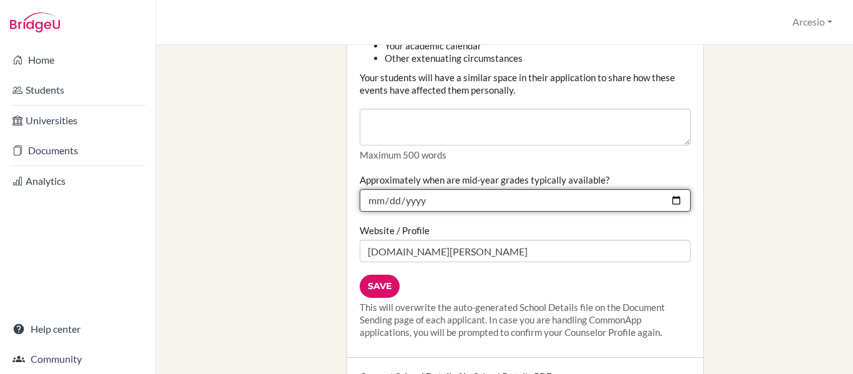
scroll to position [1600, 0]
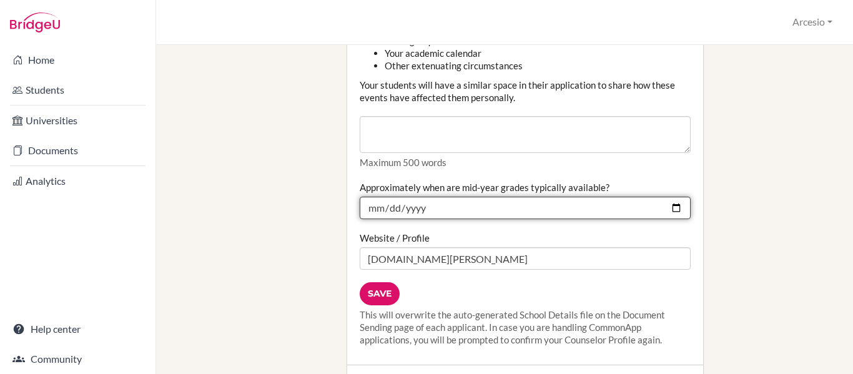
click at [370, 197] on input "2025-02-27" at bounding box center [524, 208] width 331 height 22
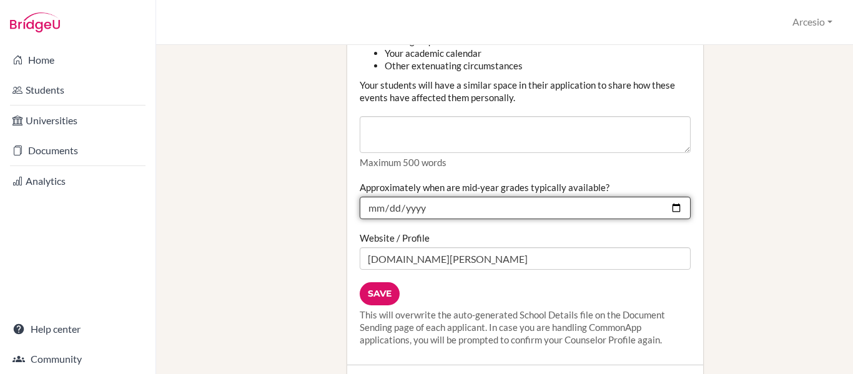
click at [419, 197] on input "2025-02-15" at bounding box center [524, 208] width 331 height 22
type input "2026-02-15"
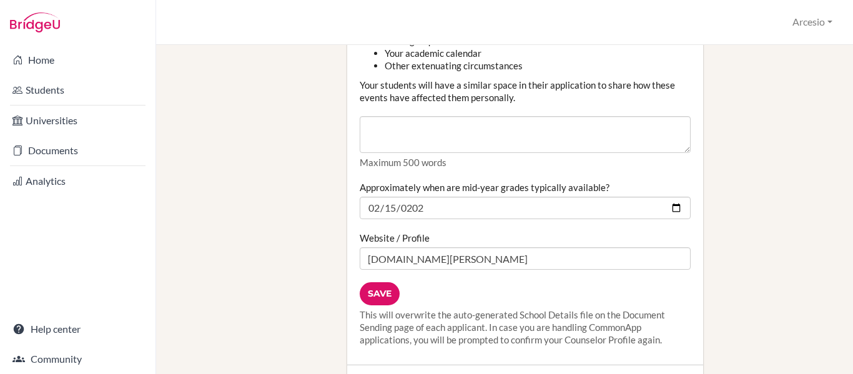
click at [450, 282] on div "Save This will overwrite the auto-generated School Details file on the Document…" at bounding box center [524, 314] width 331 height 64
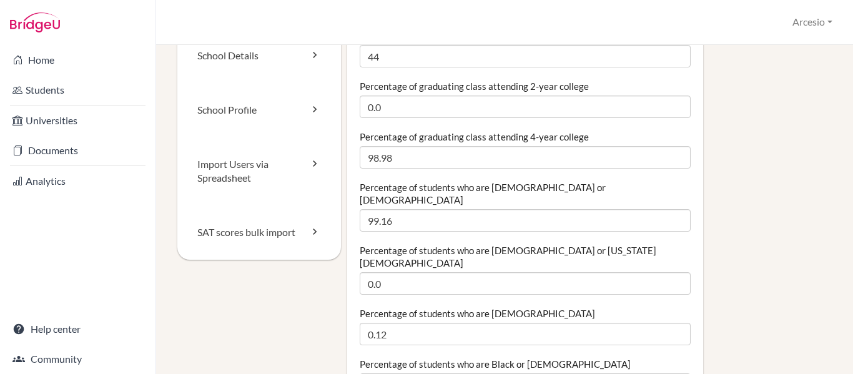
scroll to position [0, 0]
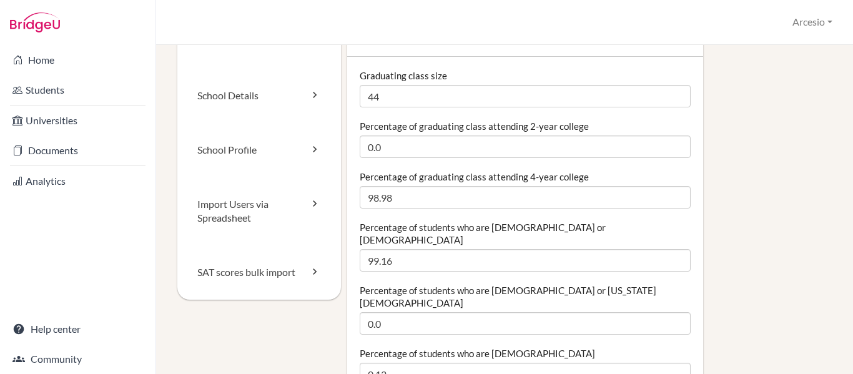
scroll to position [46, 0]
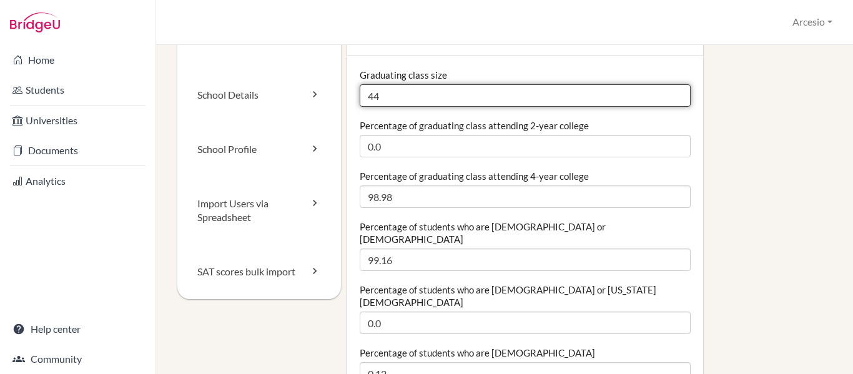
click at [507, 97] on input "44" at bounding box center [524, 95] width 331 height 22
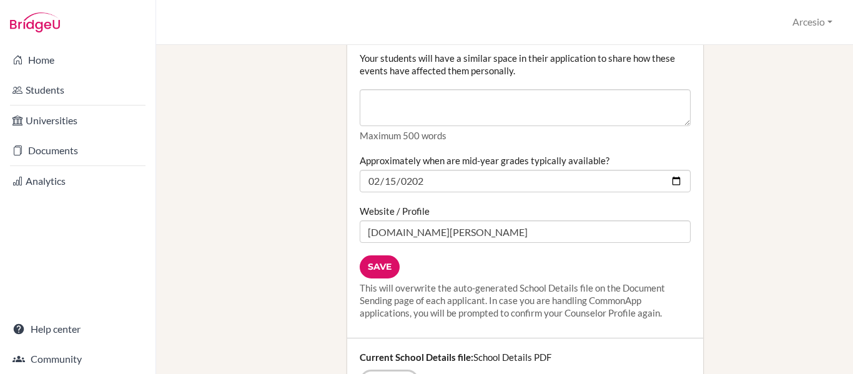
scroll to position [1628, 0]
type input "43"
click at [385, 255] on input "Save" at bounding box center [379, 266] width 40 height 23
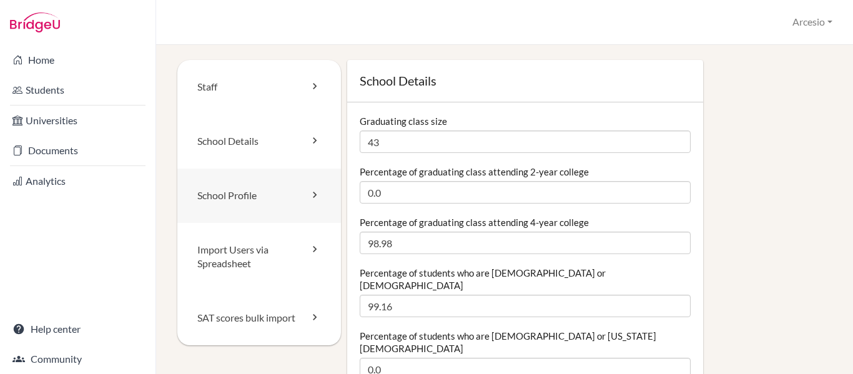
click at [268, 183] on link "School Profile" at bounding box center [259, 196] width 164 height 54
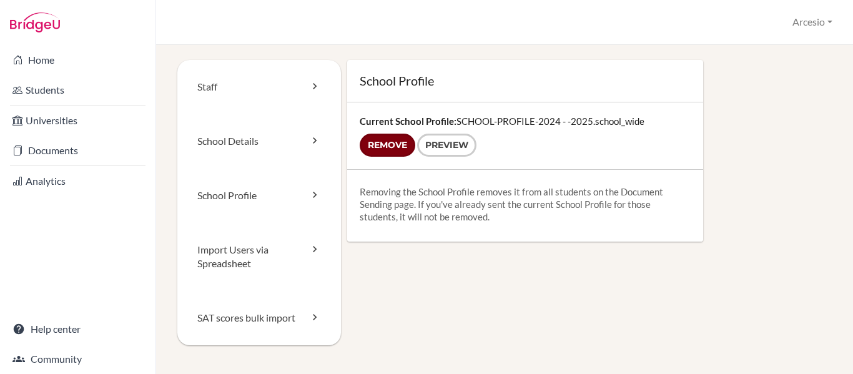
click at [394, 146] on input "Remove" at bounding box center [387, 145] width 56 height 23
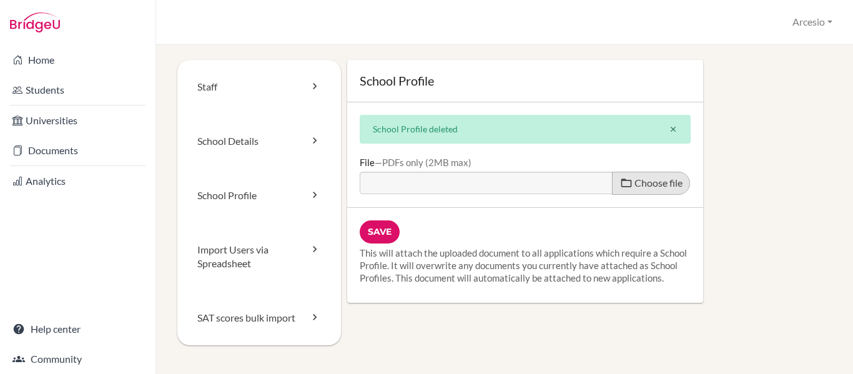
click at [620, 184] on span at bounding box center [626, 183] width 12 height 12
click at [550, 184] on input "Choose file" at bounding box center [454, 179] width 191 height 14
type input "C:\fakepath\SCHOOL PROFILE [DATE] - [DATE] LINK (1)_compressed (1).pdf"
type input "SCHOOL PROFILE [DATE] - [DATE] LINK (1)_compressed (1).pdf"
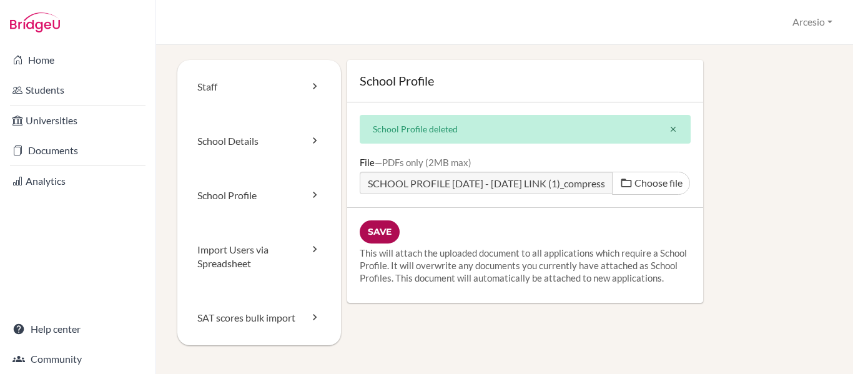
click at [386, 227] on input "Save" at bounding box center [379, 231] width 40 height 23
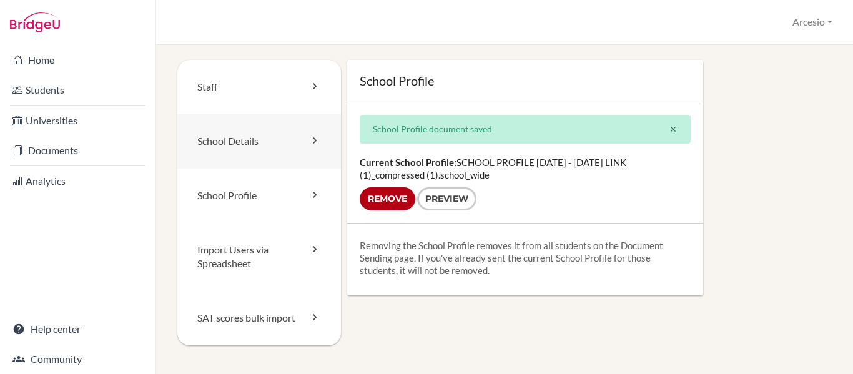
click at [277, 141] on link "School Details" at bounding box center [259, 141] width 164 height 54
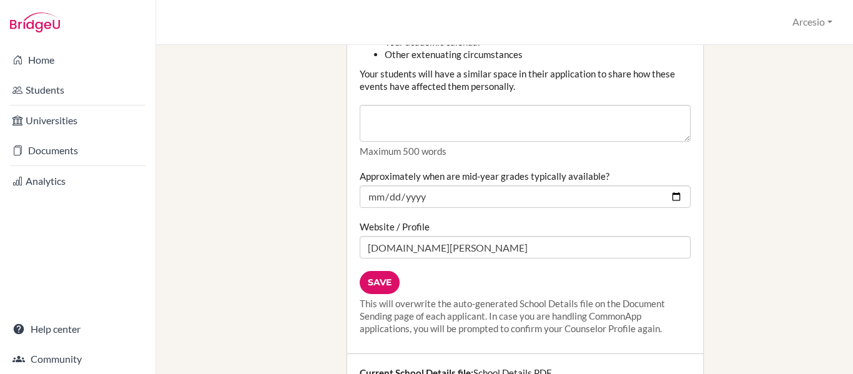
scroll to position [1613, 0]
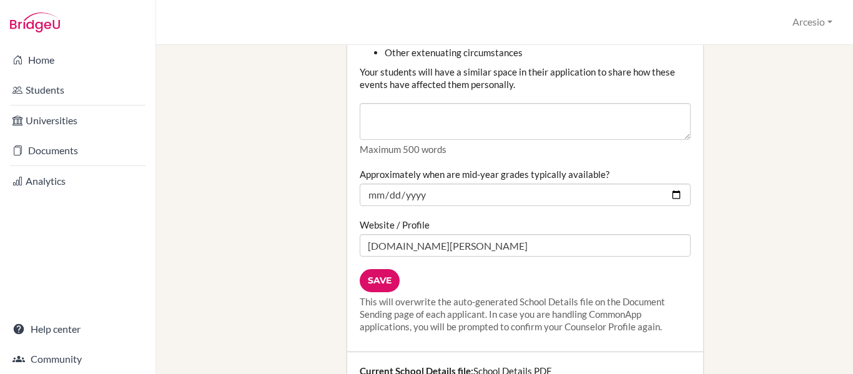
click at [378, 269] on input "Save" at bounding box center [379, 280] width 40 height 23
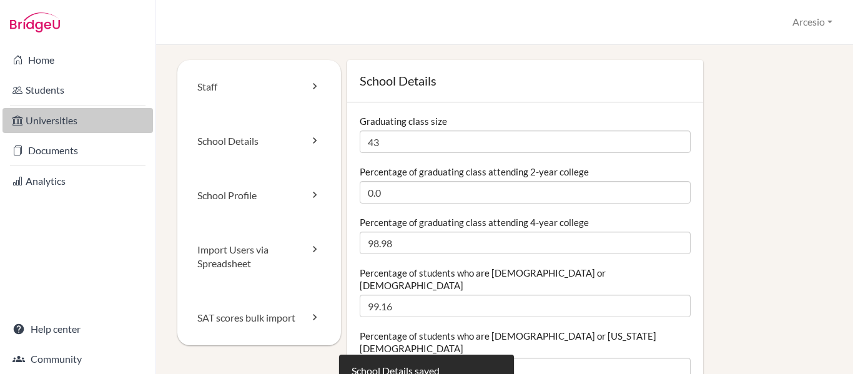
click at [62, 121] on link "Universities" at bounding box center [77, 120] width 150 height 25
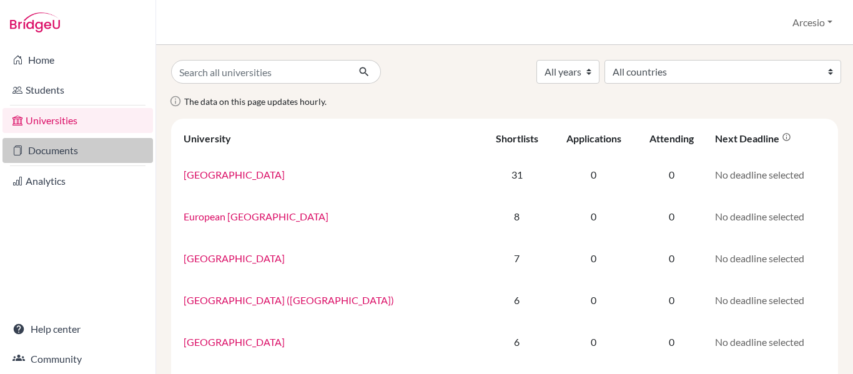
click at [71, 150] on link "Documents" at bounding box center [77, 150] width 150 height 25
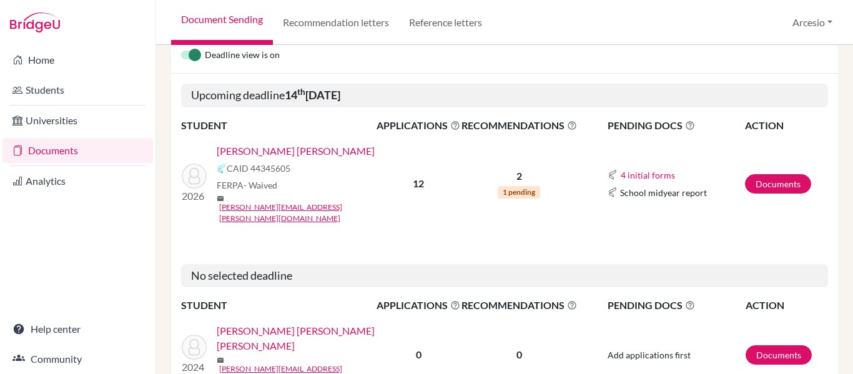
scroll to position [124, 0]
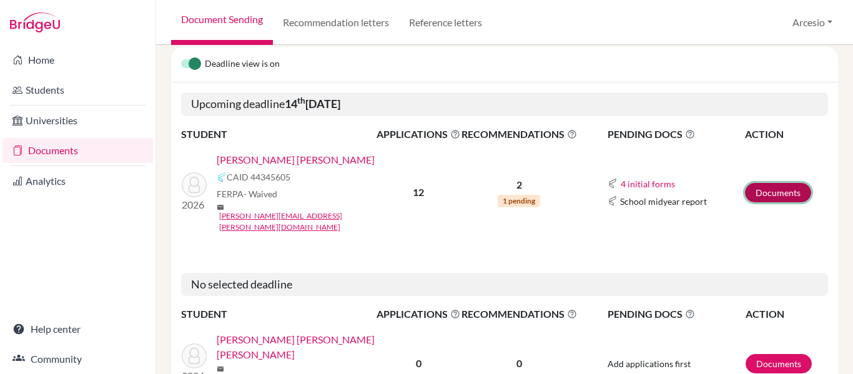
click at [746, 183] on link "Documents" at bounding box center [778, 192] width 66 height 19
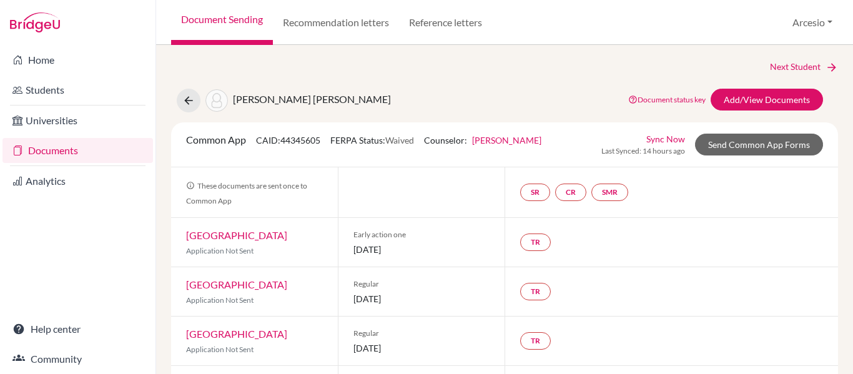
click at [656, 139] on link "Sync Now" at bounding box center [665, 138] width 39 height 13
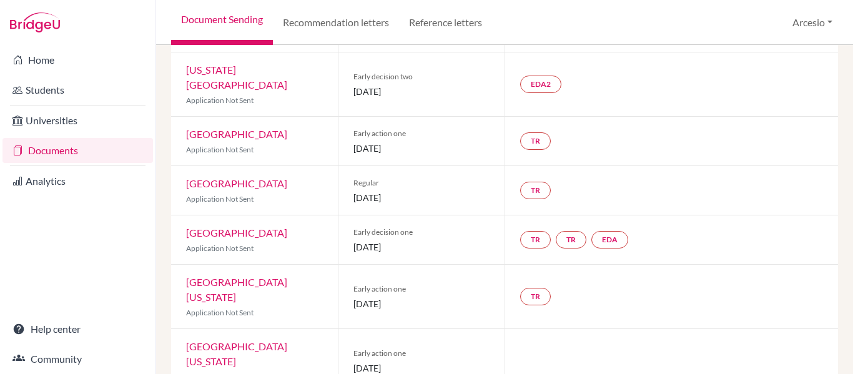
scroll to position [404, 0]
click at [593, 230] on link "EDA" at bounding box center [609, 238] width 37 height 17
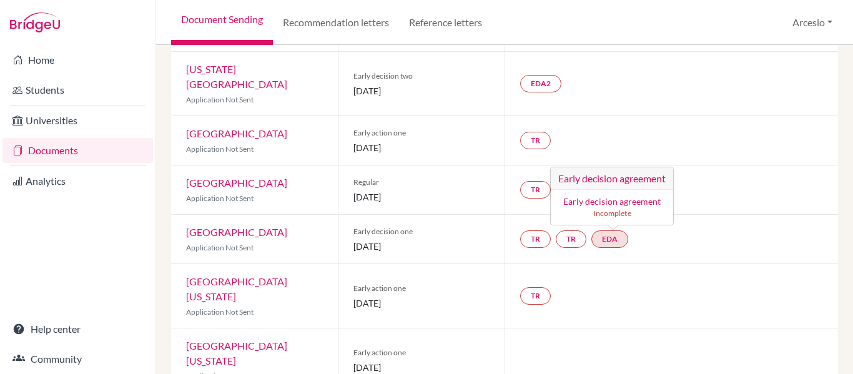
click at [593, 196] on link "Early decision agreement" at bounding box center [611, 201] width 97 height 11
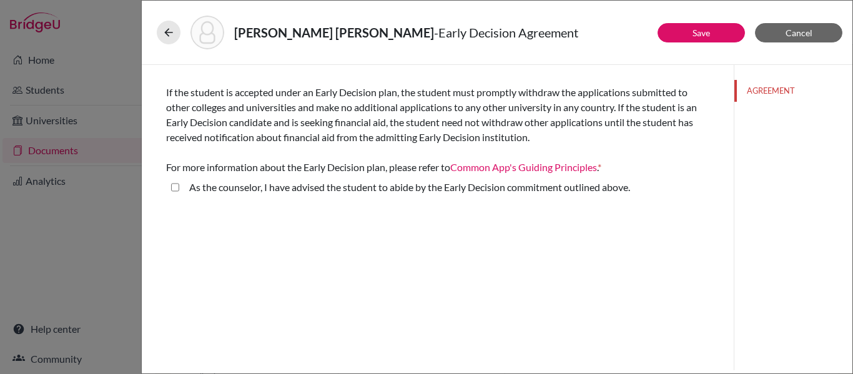
click at [496, 187] on label "As the counselor, I have advised the student to abide by the Early Decision com…" at bounding box center [409, 187] width 441 height 15
click at [179, 187] on above\ "As the counselor, I have advised the student to abide by the Early Decision com…" at bounding box center [175, 187] width 8 height 15
checkbox above\ "true"
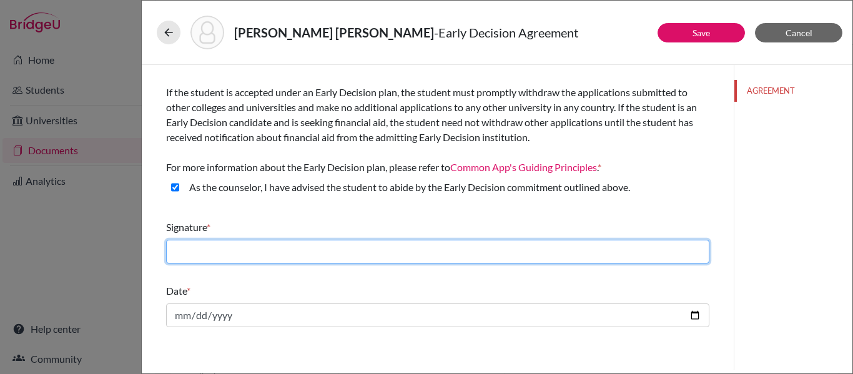
click at [470, 250] on input "text" at bounding box center [437, 252] width 543 height 24
type input "Arcesio Jaramillo"
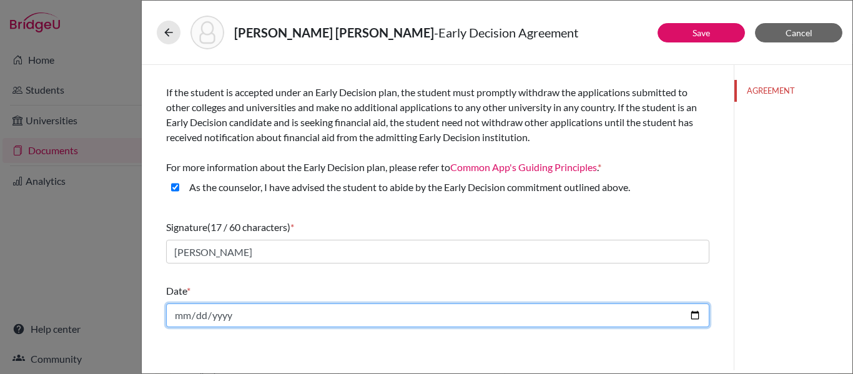
click at [693, 313] on input "date" at bounding box center [437, 315] width 543 height 24
type input "2025-10-02"
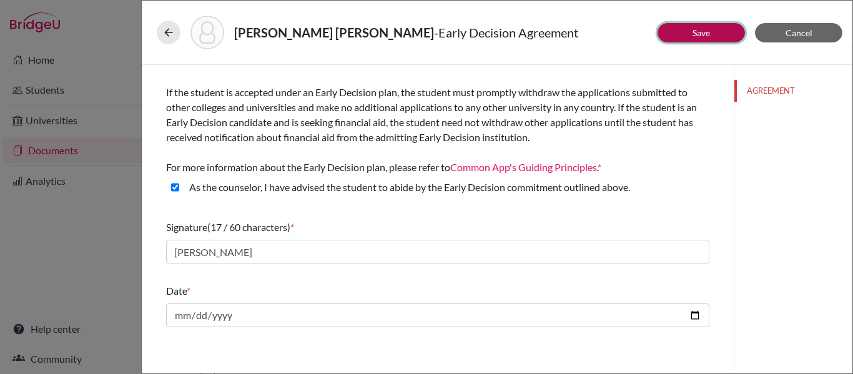
click at [682, 27] on button "Save" at bounding box center [700, 32] width 87 height 19
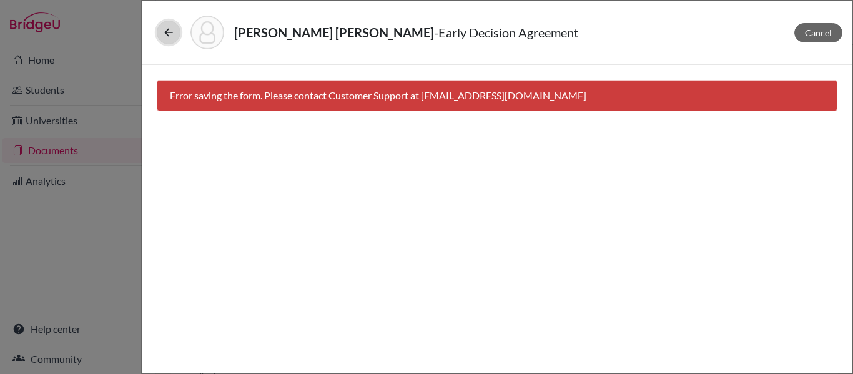
click at [161, 31] on button at bounding box center [169, 33] width 24 height 24
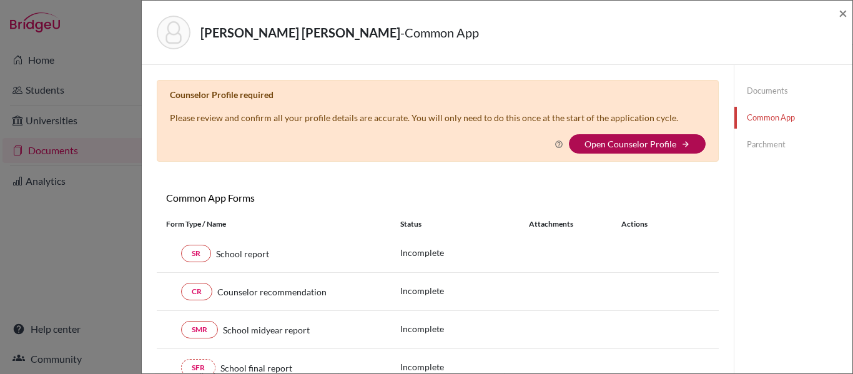
click at [604, 139] on link "Open Counselor Profile" at bounding box center [630, 144] width 92 height 11
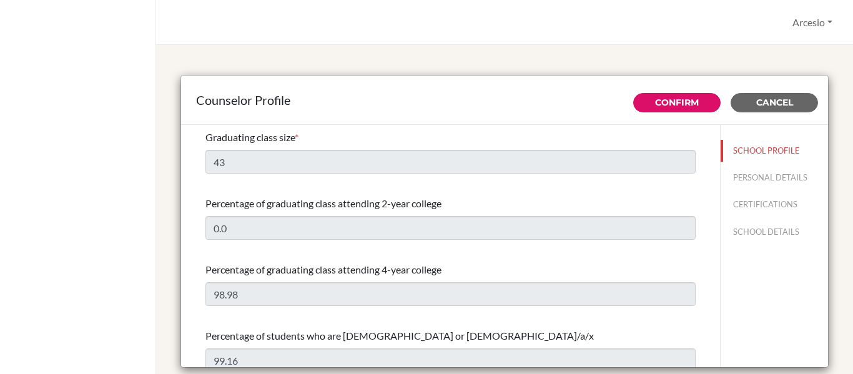
select select "0"
select select "351884"
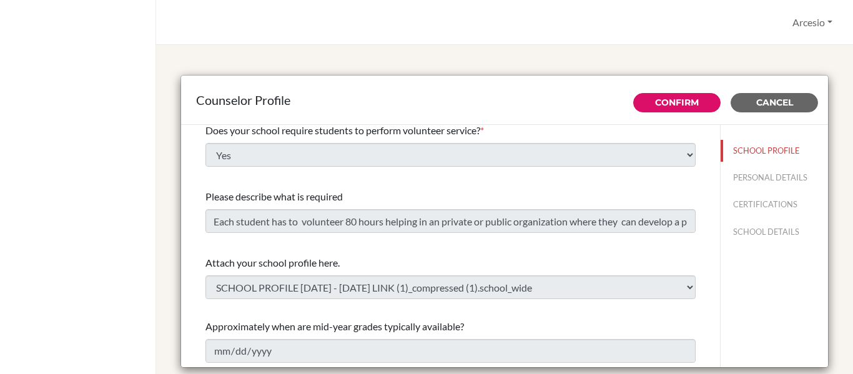
scroll to position [49, 0]
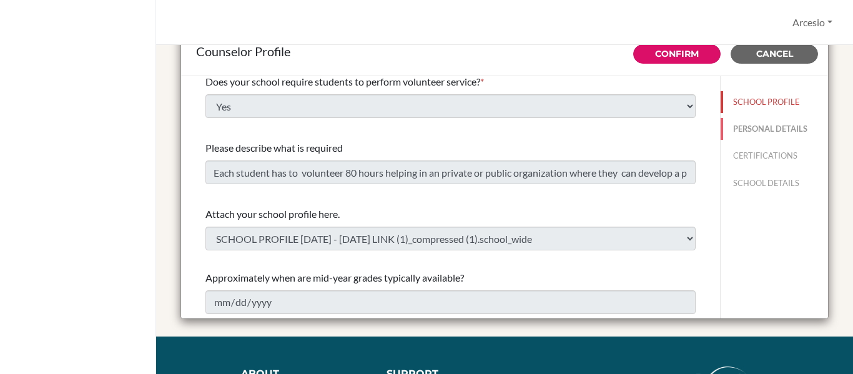
click at [734, 128] on button "PERSONAL DETAILS" at bounding box center [773, 129] width 107 height 22
type input "Arcesio"
type input "[PERSON_NAME]"
type input "Advisor"
type input "57.68745774"
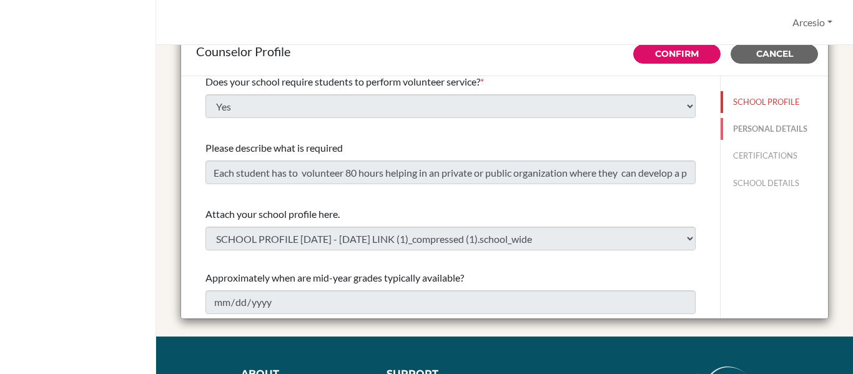
type input "[EMAIL_ADDRESS][PERSON_NAME][DOMAIN_NAME]"
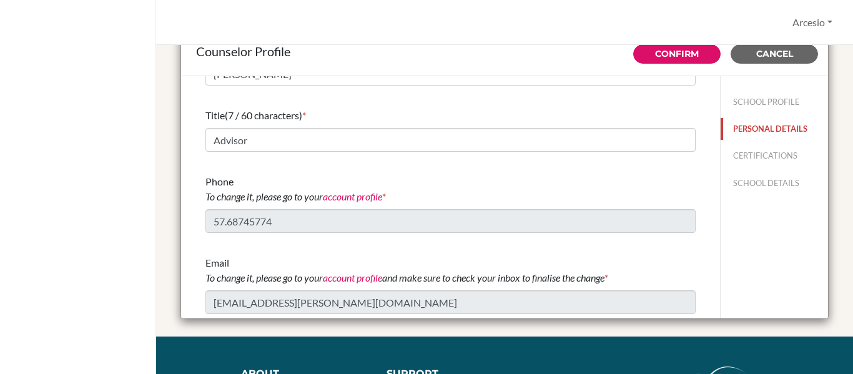
scroll to position [0, 0]
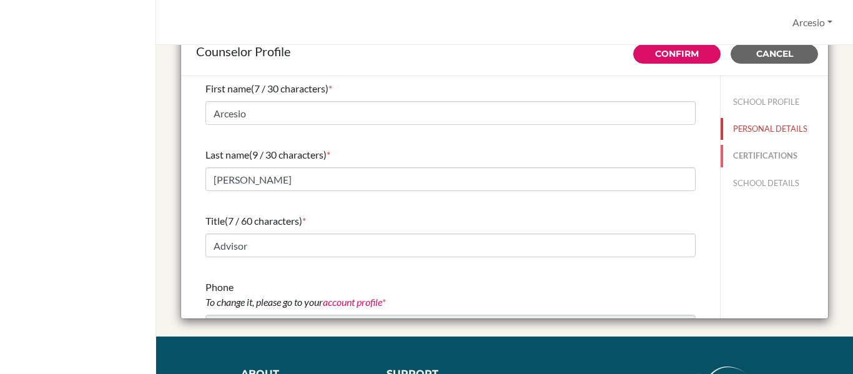
click at [725, 153] on button "CERTIFICATIONS" at bounding box center [773, 156] width 107 height 22
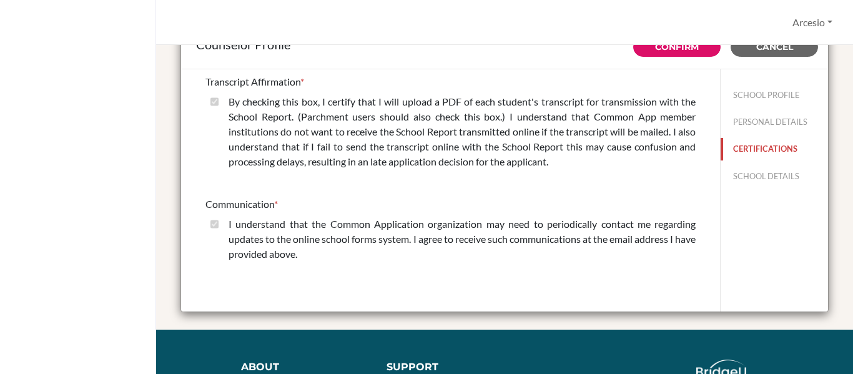
scroll to position [56, 0]
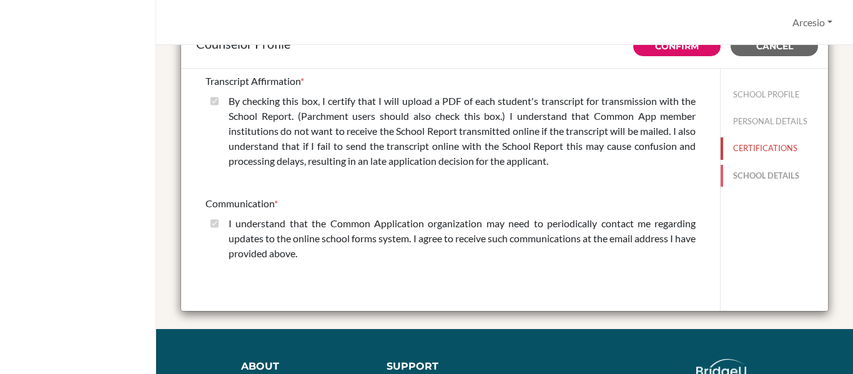
click at [721, 176] on button "SCHOOL DETAILS" at bounding box center [773, 176] width 107 height 22
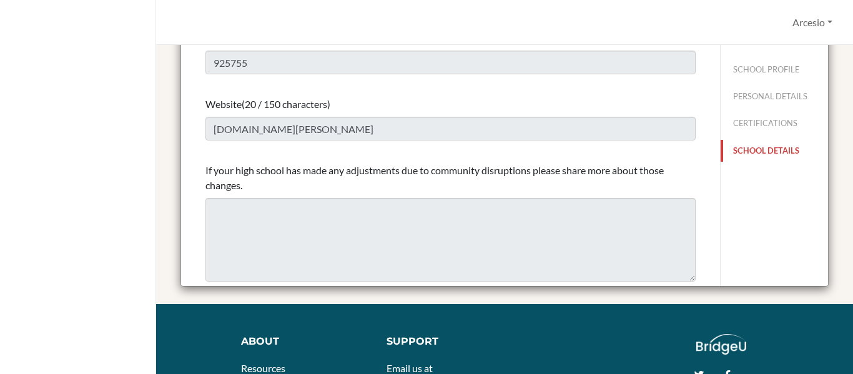
scroll to position [84, 0]
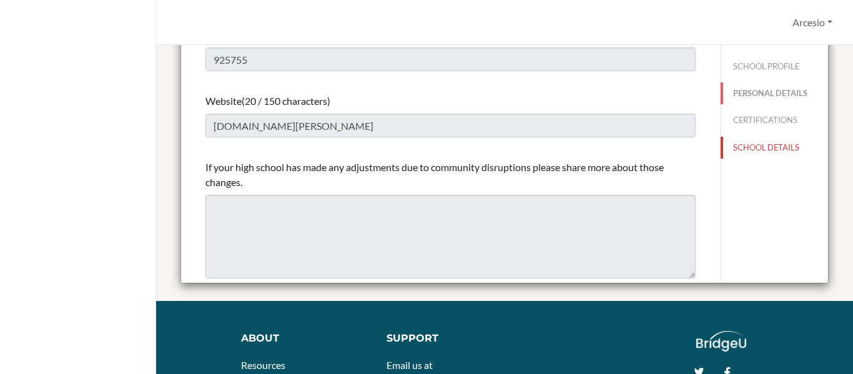
click at [737, 94] on button "PERSONAL DETAILS" at bounding box center [773, 93] width 107 height 22
type input "Arcesio"
type input "[PERSON_NAME]"
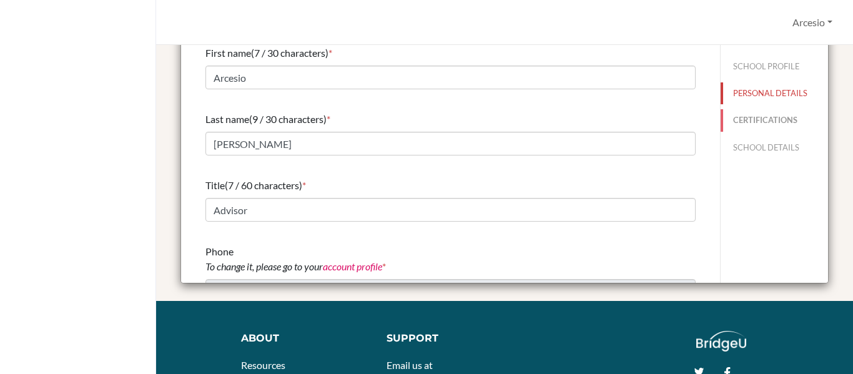
click at [746, 125] on button "CERTIFICATIONS" at bounding box center [773, 120] width 107 height 22
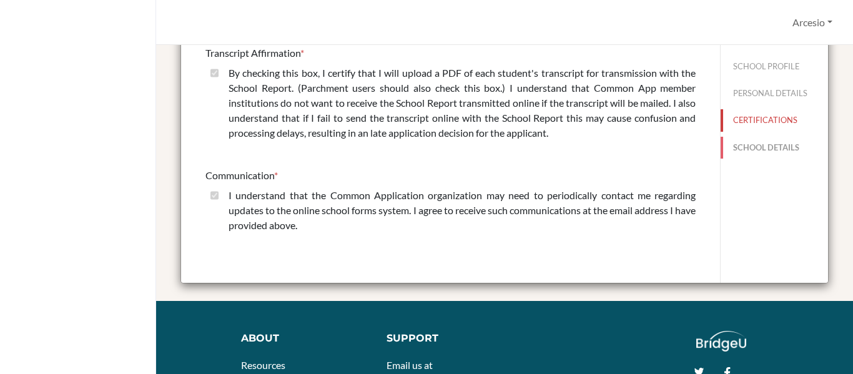
click at [731, 149] on button "SCHOOL DETAILS" at bounding box center [773, 148] width 107 height 22
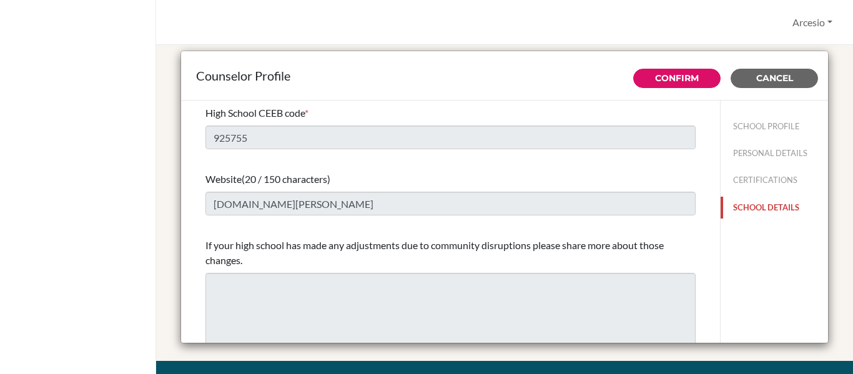
scroll to position [24, 0]
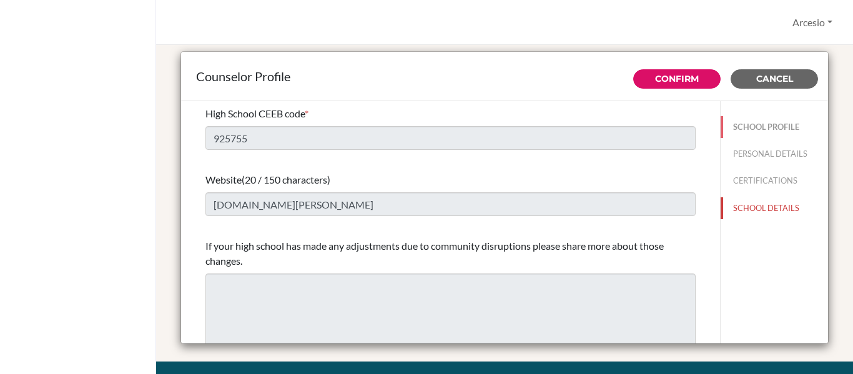
click at [771, 125] on button "SCHOOL PROFILE" at bounding box center [773, 127] width 107 height 22
type input "43"
type input "0.0"
select select "0"
select select "351884"
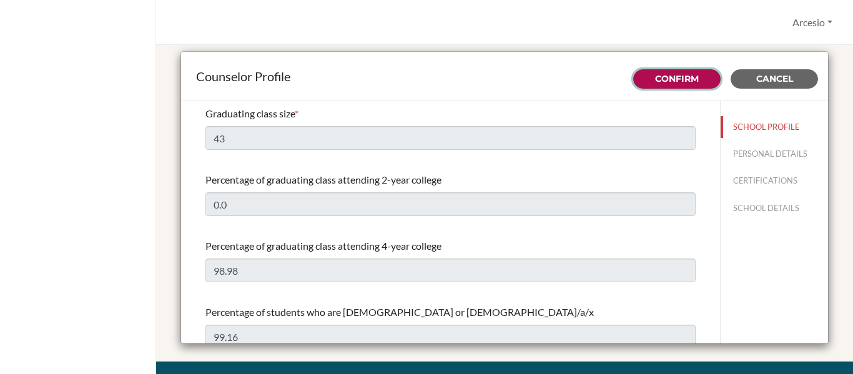
click at [658, 71] on button "Confirm" at bounding box center [676, 78] width 87 height 19
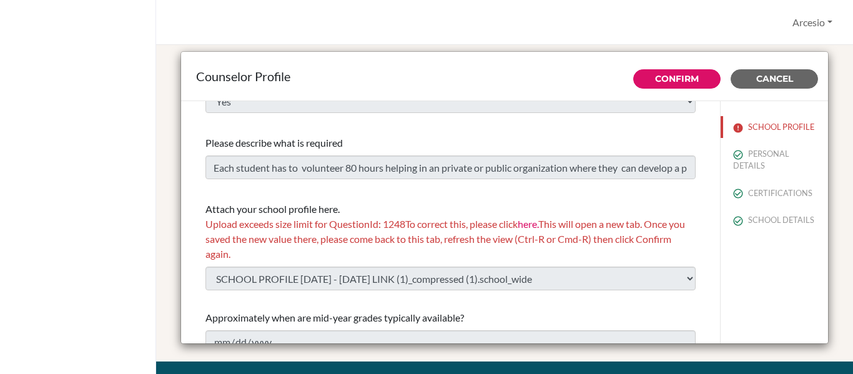
scroll to position [1562, 0]
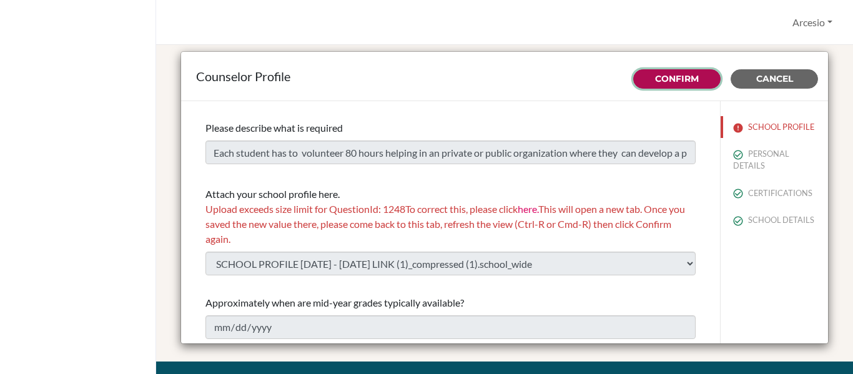
click at [662, 83] on link "Confirm" at bounding box center [677, 78] width 44 height 11
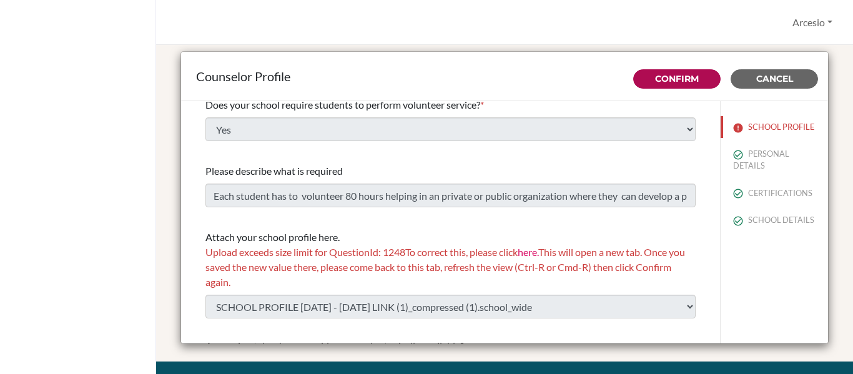
scroll to position [1540, 0]
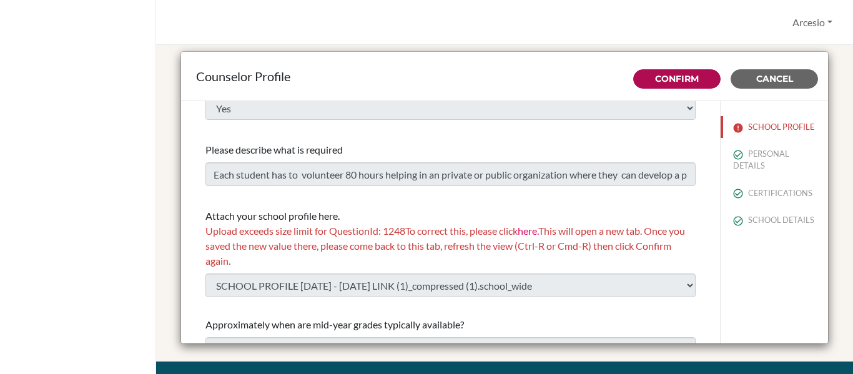
click at [537, 229] on link "here." at bounding box center [527, 231] width 21 height 12
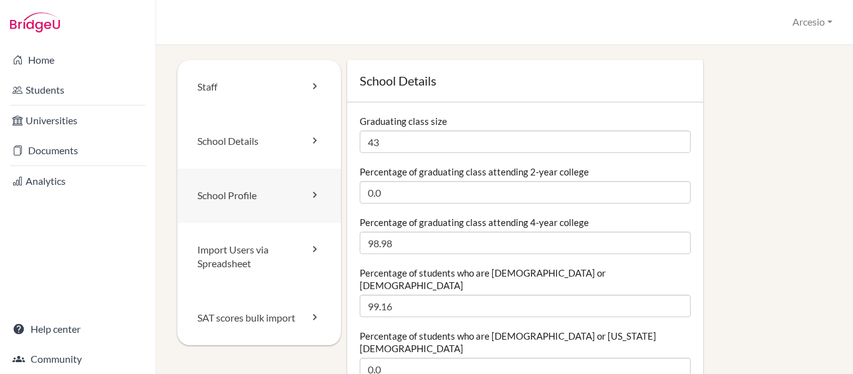
click at [245, 188] on link "School Profile" at bounding box center [259, 196] width 164 height 54
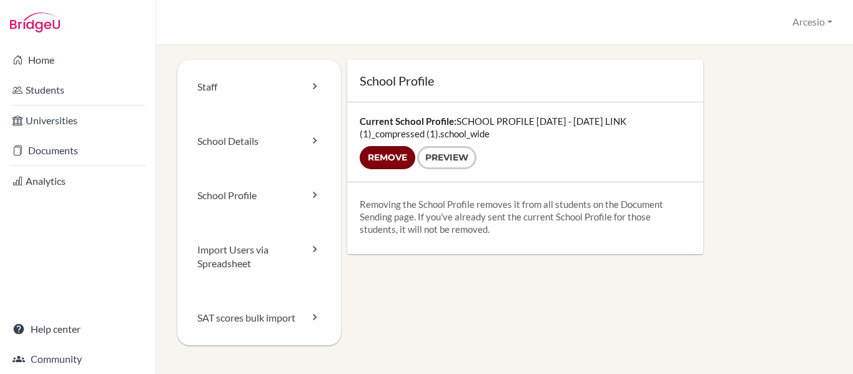
click at [392, 160] on input "Remove" at bounding box center [387, 157] width 56 height 23
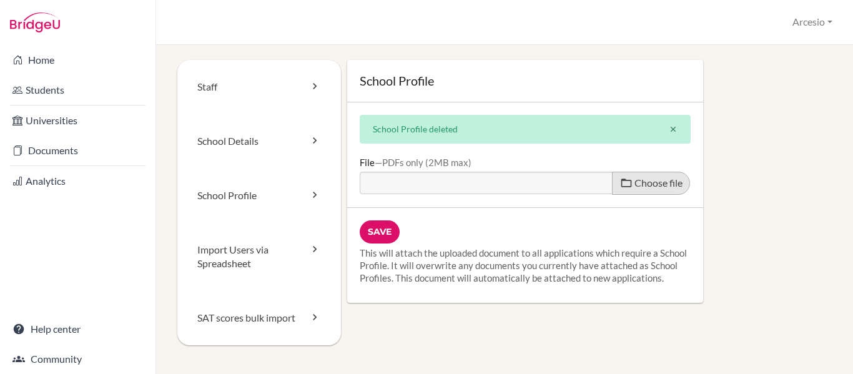
click at [652, 183] on span "Choose file" at bounding box center [658, 183] width 48 height 12
click at [550, 183] on input "Choose file" at bounding box center [454, 179] width 191 height 14
click at [624, 185] on label "Choose file" at bounding box center [651, 183] width 78 height 23
click at [550, 185] on input "Choose file" at bounding box center [454, 179] width 191 height 14
type input "C:\fakepath\SCHOOL PROFILE 2025 - 2026 LINK (1)_compressed (1)_compressed (1).p…"
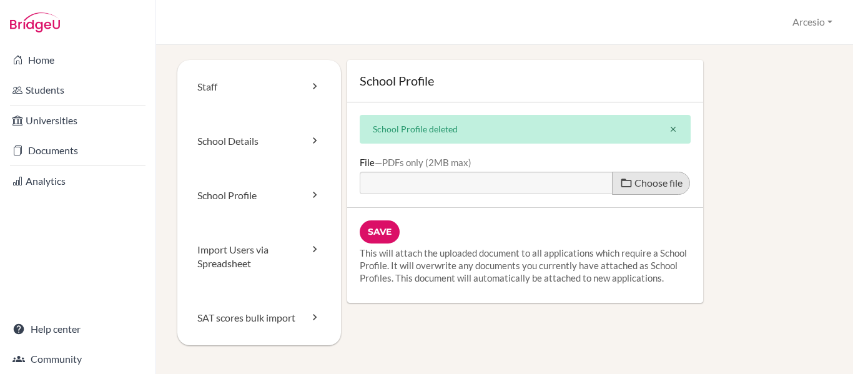
type input "SCHOOL PROFILE 2025 - 2026 LINK (1)_compressed (1)_compressed (1).pdf"
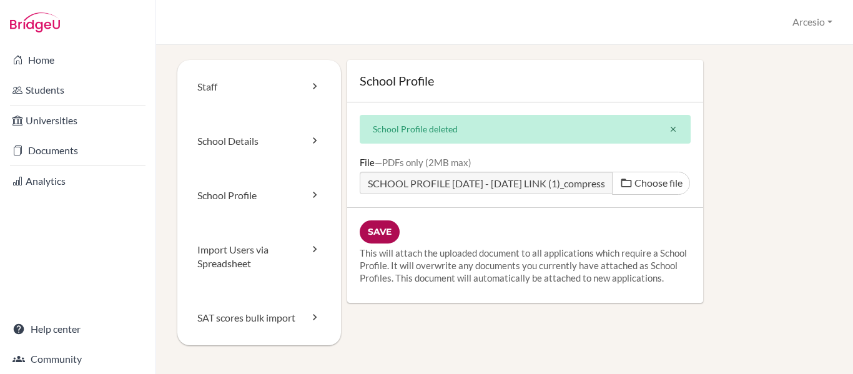
click at [380, 227] on input "Save" at bounding box center [379, 231] width 40 height 23
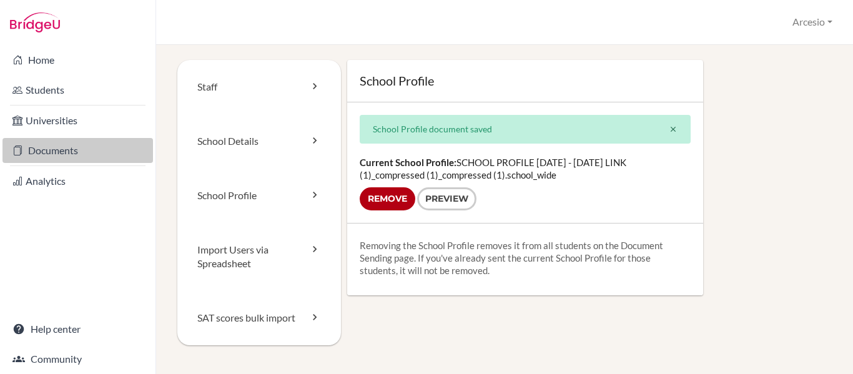
click at [67, 153] on link "Documents" at bounding box center [77, 150] width 150 height 25
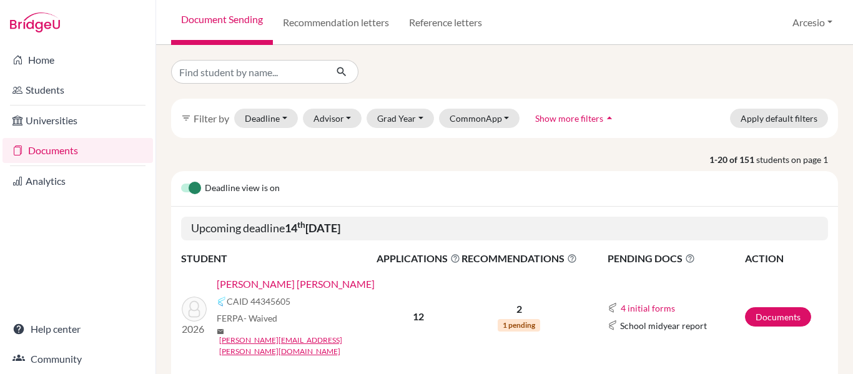
scroll to position [47, 0]
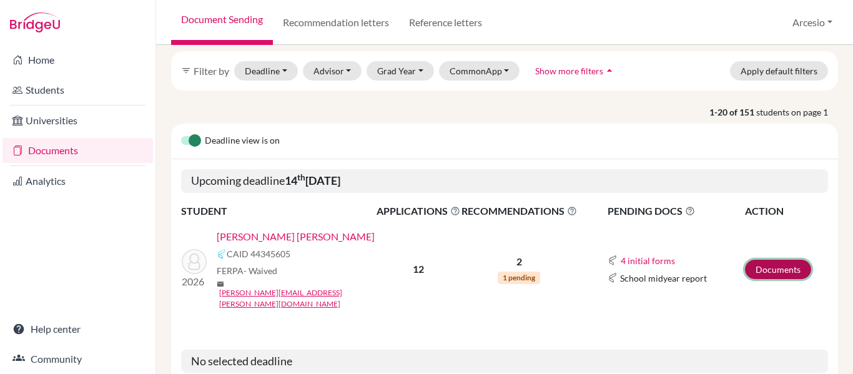
click at [755, 261] on link "Documents" at bounding box center [778, 269] width 66 height 19
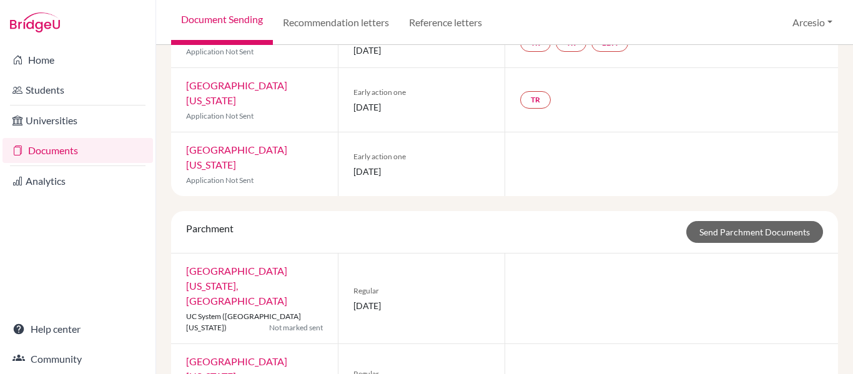
scroll to position [551, 0]
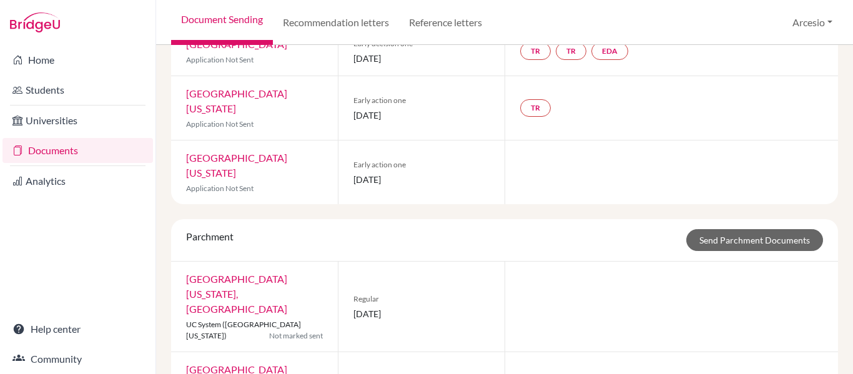
click at [464, 173] on span "15 October 2025" at bounding box center [421, 179] width 136 height 13
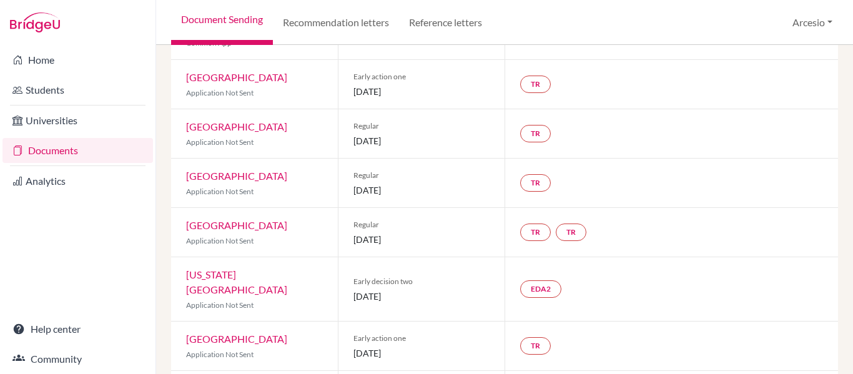
scroll to position [0, 0]
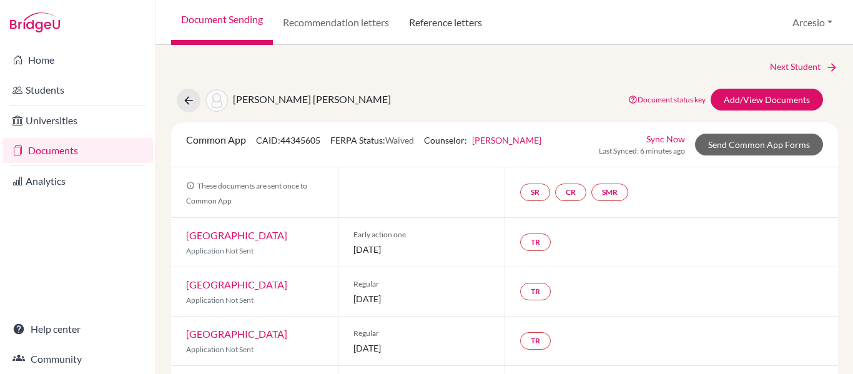
click at [431, 19] on link "Reference letters" at bounding box center [445, 22] width 93 height 45
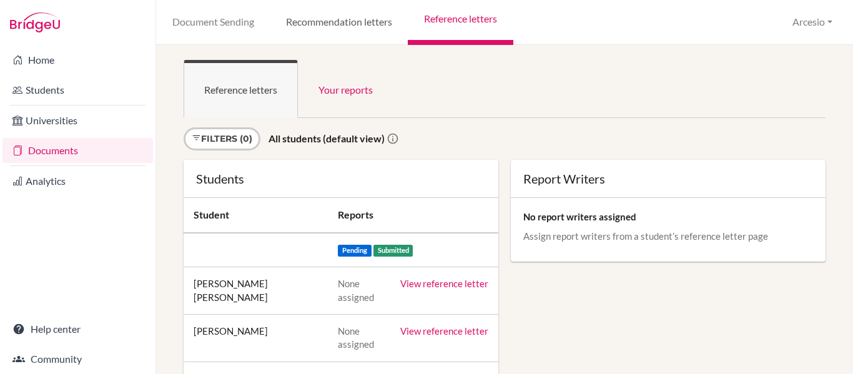
click at [350, 24] on link "Recommendation letters" at bounding box center [339, 22] width 138 height 45
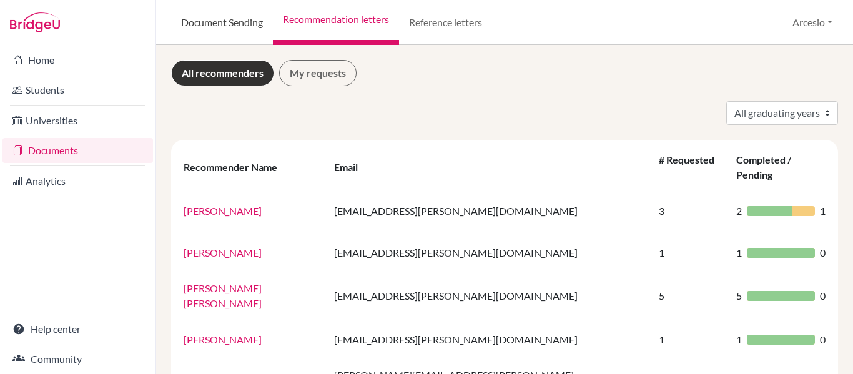
click at [235, 26] on link "Document Sending" at bounding box center [222, 22] width 102 height 45
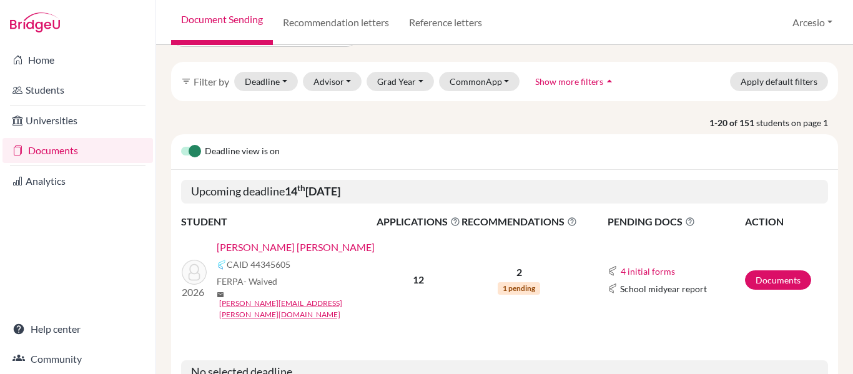
scroll to position [74, 0]
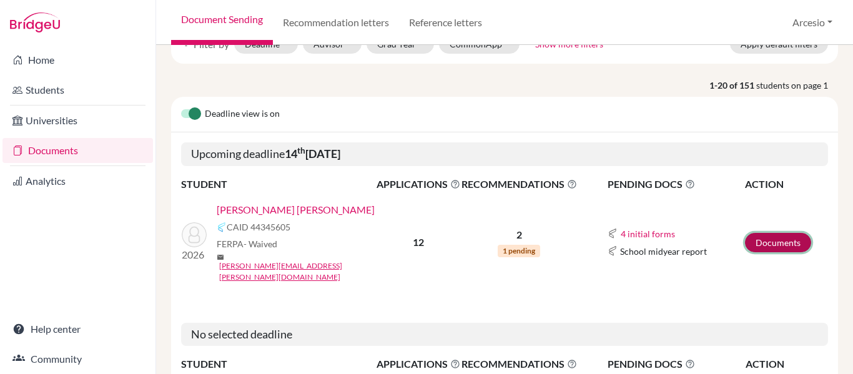
click at [766, 233] on link "Documents" at bounding box center [778, 242] width 66 height 19
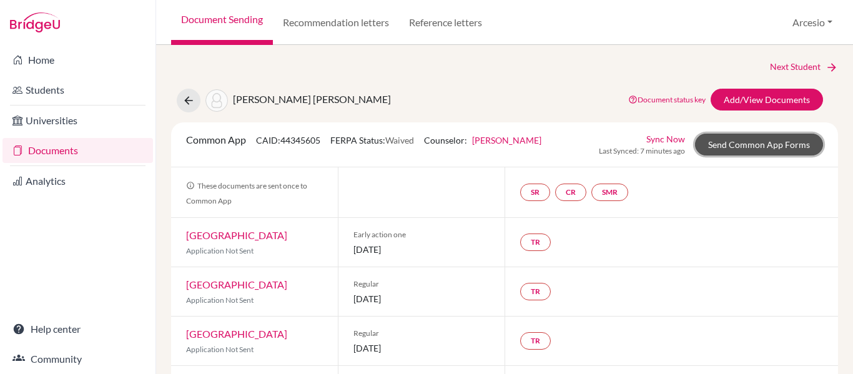
click at [725, 145] on link "Send Common App Forms" at bounding box center [759, 145] width 128 height 22
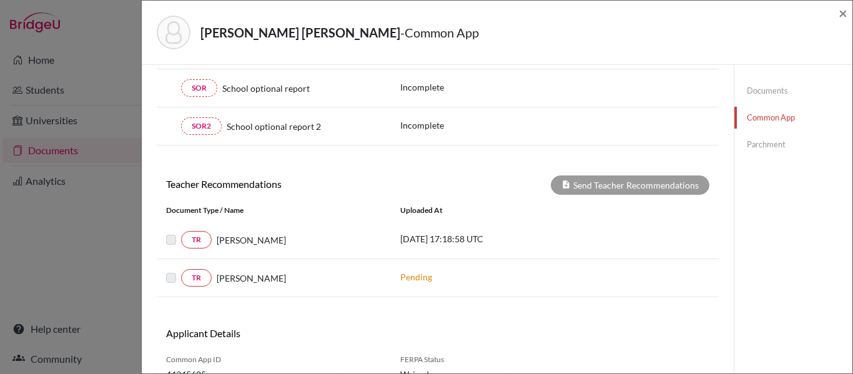
scroll to position [394, 0]
click at [181, 232] on label at bounding box center [181, 232] width 0 height 0
drag, startPoint x: 168, startPoint y: 238, endPoint x: 194, endPoint y: 242, distance: 26.4
click at [194, 242] on div "TR Esteban Sanchez" at bounding box center [273, 238] width 215 height 17
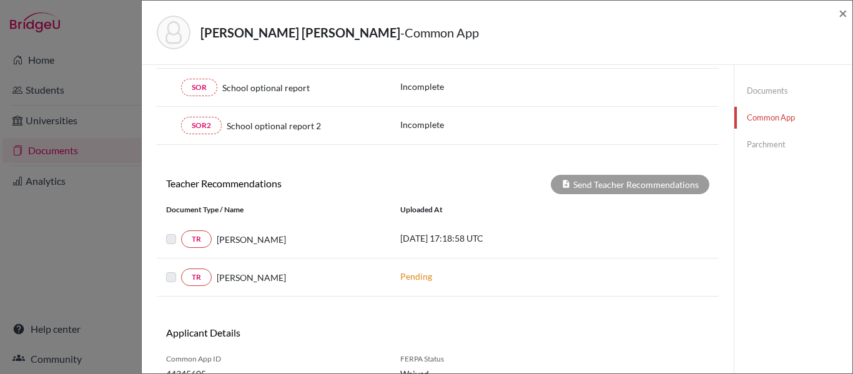
drag, startPoint x: 237, startPoint y: 239, endPoint x: 358, endPoint y: 244, distance: 120.6
click at [358, 244] on div "Esteban Sanchez" at bounding box center [297, 239] width 170 height 13
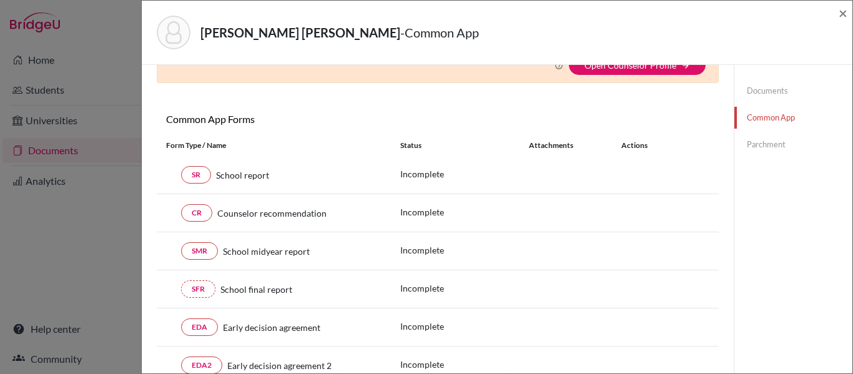
scroll to position [0, 0]
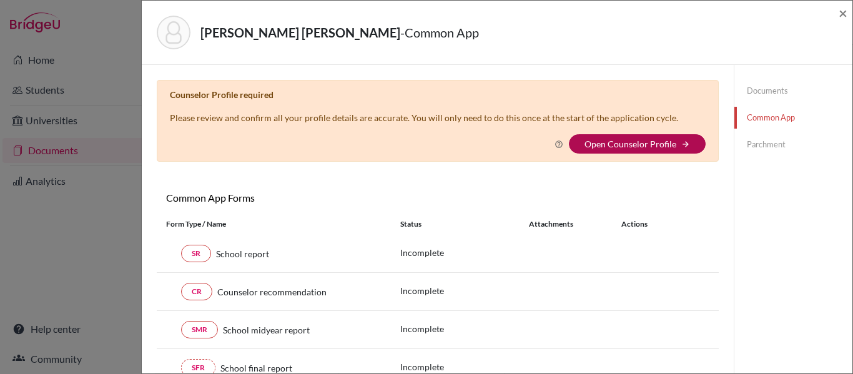
click at [586, 141] on link "Open Counselor Profile" at bounding box center [630, 144] width 92 height 11
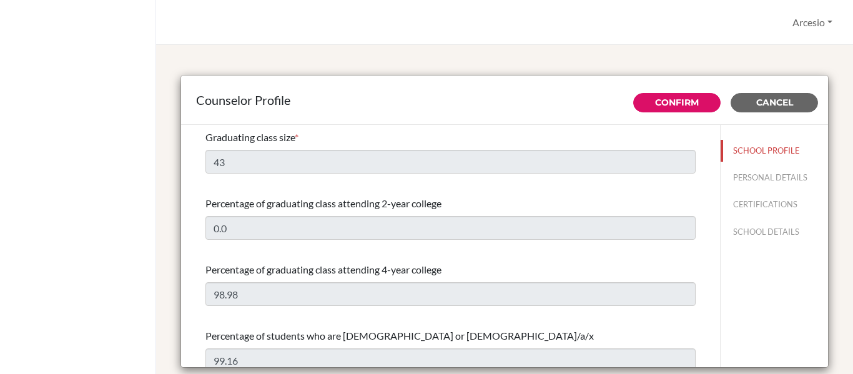
select select "0"
select select "351886"
click at [660, 100] on link "Confirm" at bounding box center [677, 102] width 44 height 11
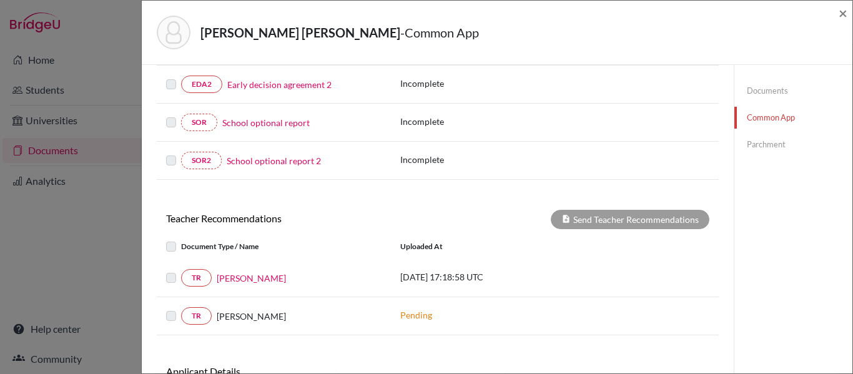
scroll to position [358, 0]
click at [68, 202] on div "[PERSON_NAME] [PERSON_NAME] - Common App × × REQUIRED INFORMATION Document Type…" at bounding box center [426, 187] width 853 height 374
click at [843, 10] on div "Botero Estrada, Martin - Common App ×" at bounding box center [497, 33] width 710 height 64
click at [843, 10] on span "×" at bounding box center [842, 13] width 9 height 18
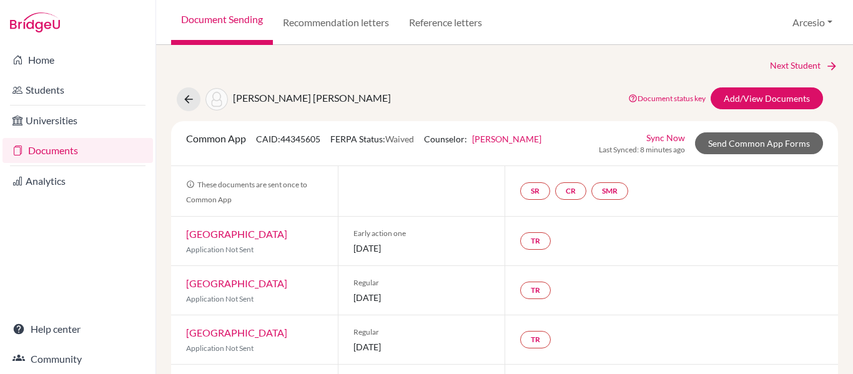
scroll to position [2, 0]
click at [826, 15] on button "Arcesio" at bounding box center [811, 23] width 51 height 24
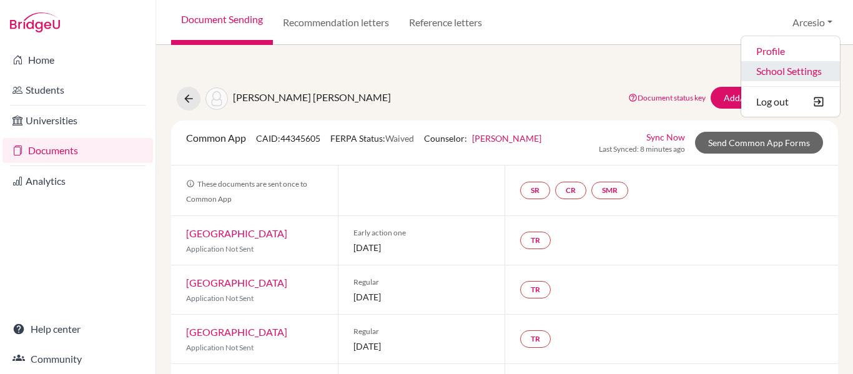
click at [788, 67] on link "School Settings" at bounding box center [790, 71] width 99 height 20
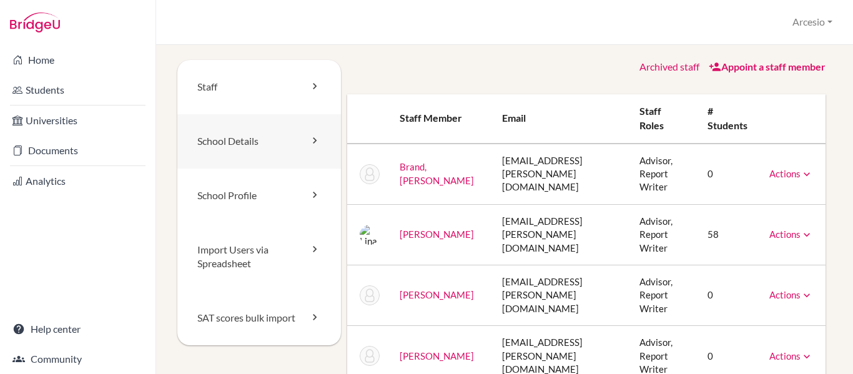
click at [275, 157] on link "School Details" at bounding box center [259, 141] width 164 height 54
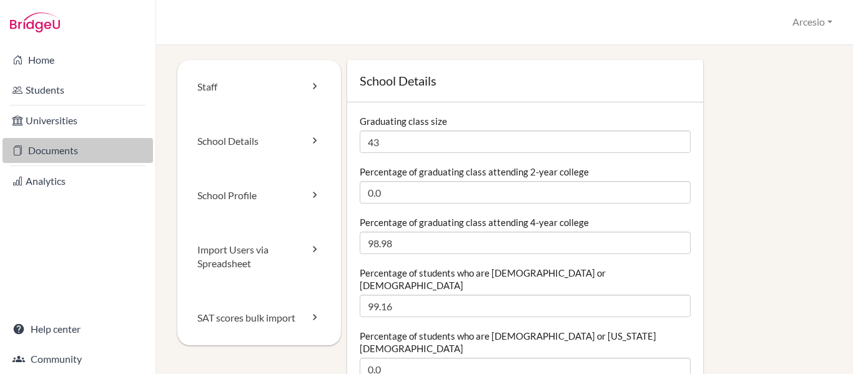
click at [57, 146] on link "Documents" at bounding box center [77, 150] width 150 height 25
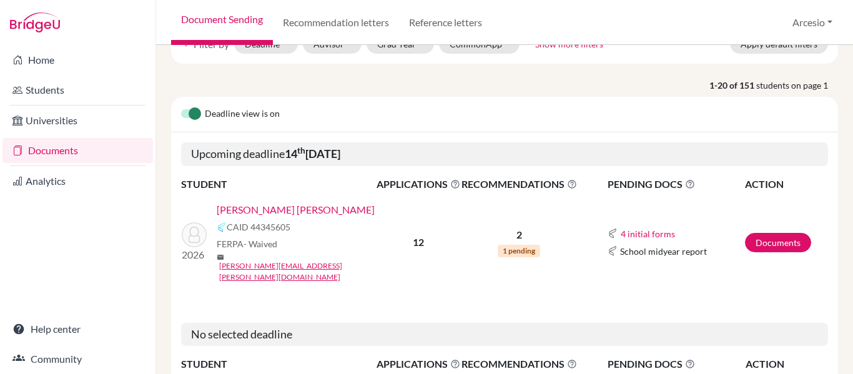
scroll to position [75, 0]
click at [748, 235] on link "Documents" at bounding box center [778, 241] width 66 height 19
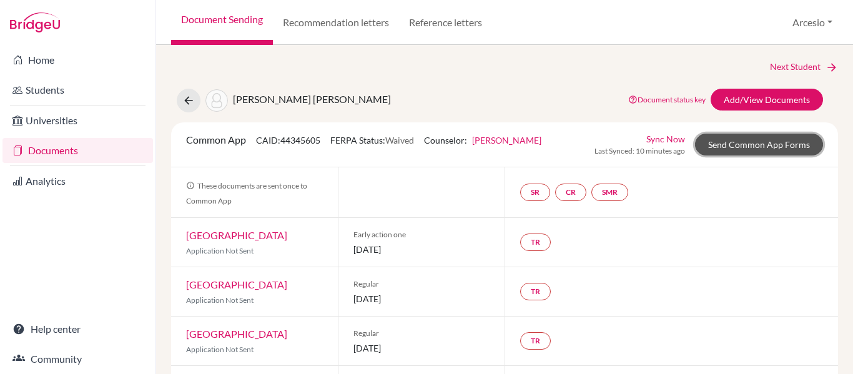
click at [720, 149] on link "Send Common App Forms" at bounding box center [759, 145] width 128 height 22
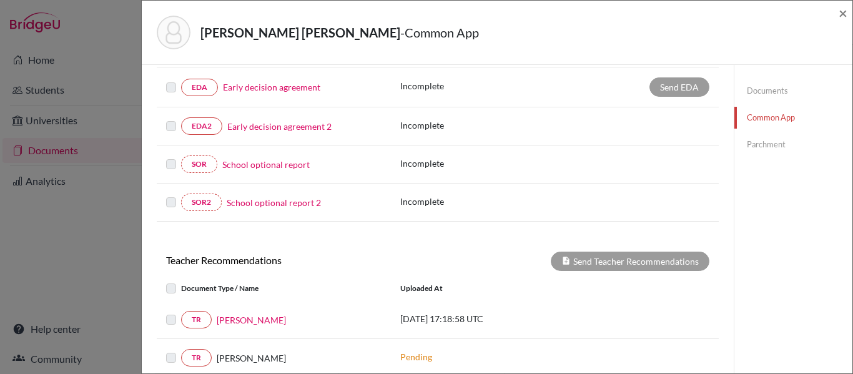
scroll to position [318, 0]
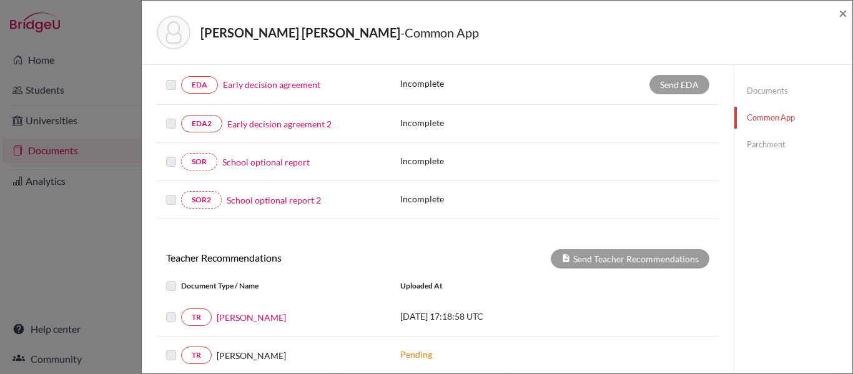
click at [181, 310] on label at bounding box center [181, 310] width 0 height 0
click at [181, 278] on label at bounding box center [181, 278] width 0 height 0
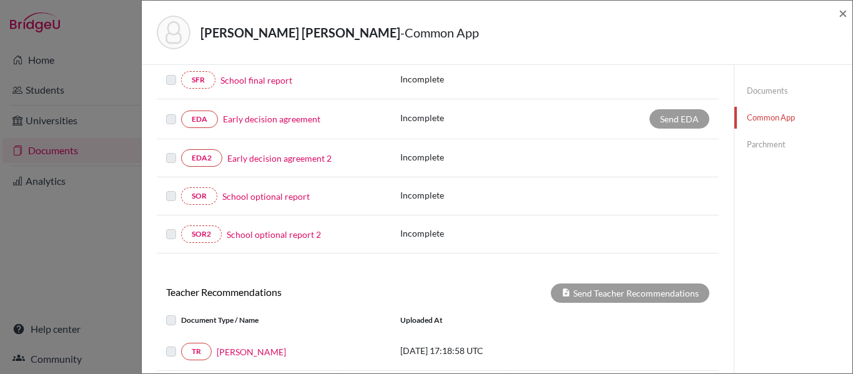
scroll to position [276, 0]
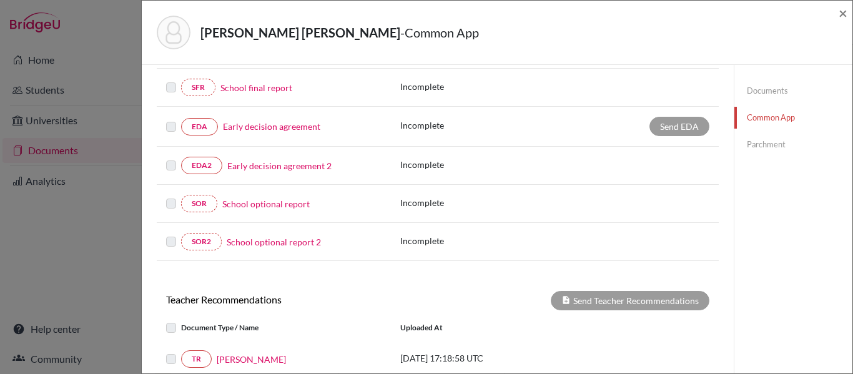
click at [658, 127] on div "Send EDA" at bounding box center [679, 126] width 60 height 19
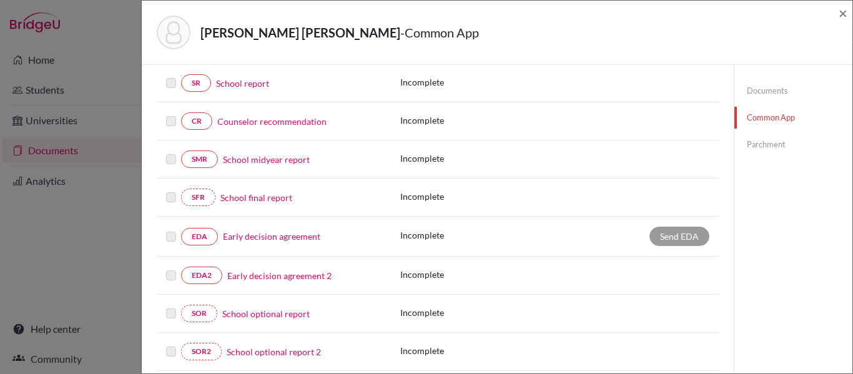
scroll to position [163, 0]
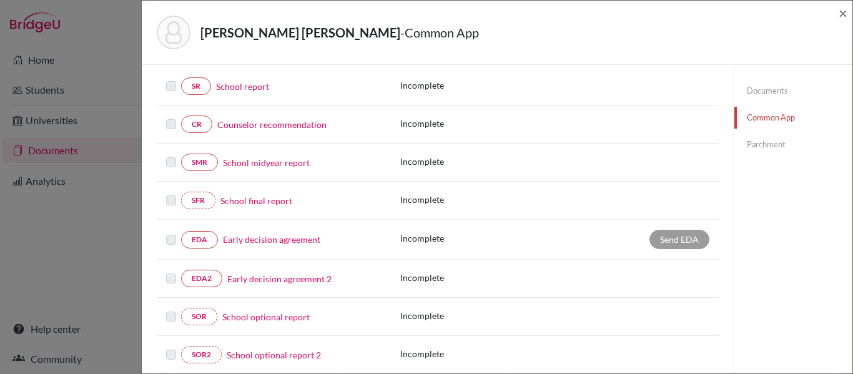
click at [667, 235] on div "Send EDA" at bounding box center [679, 239] width 60 height 19
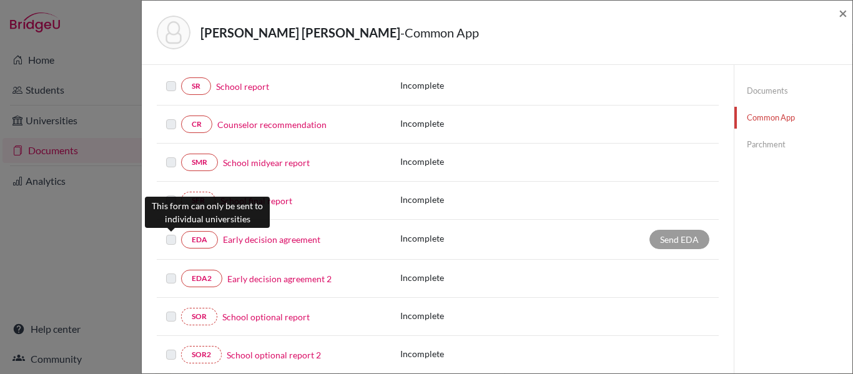
click at [172, 232] on label at bounding box center [171, 232] width 10 height 0
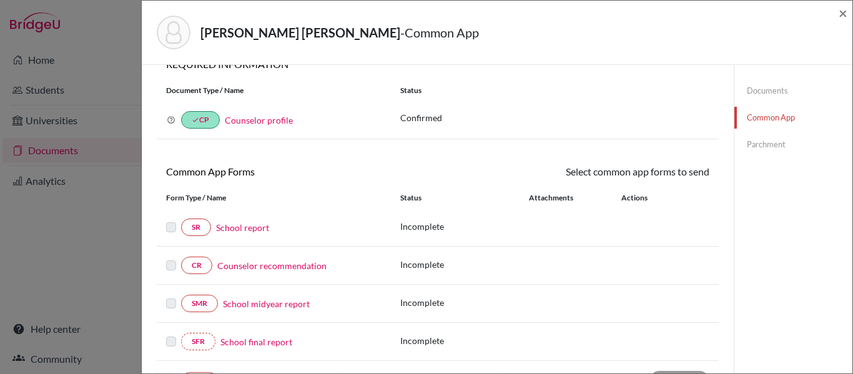
scroll to position [0, 0]
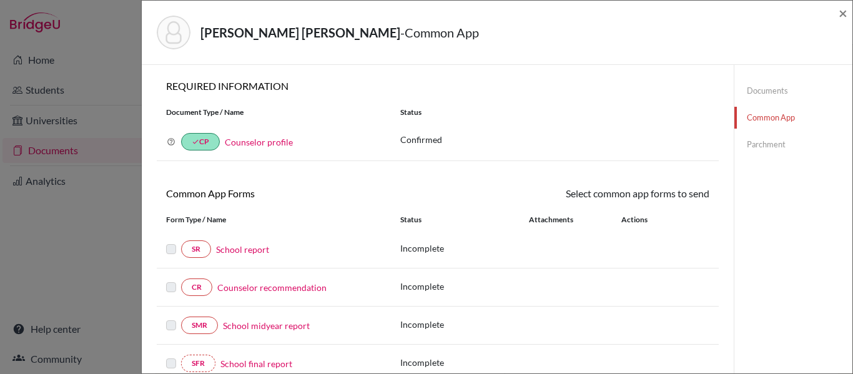
click at [750, 87] on link "Documents" at bounding box center [793, 91] width 118 height 22
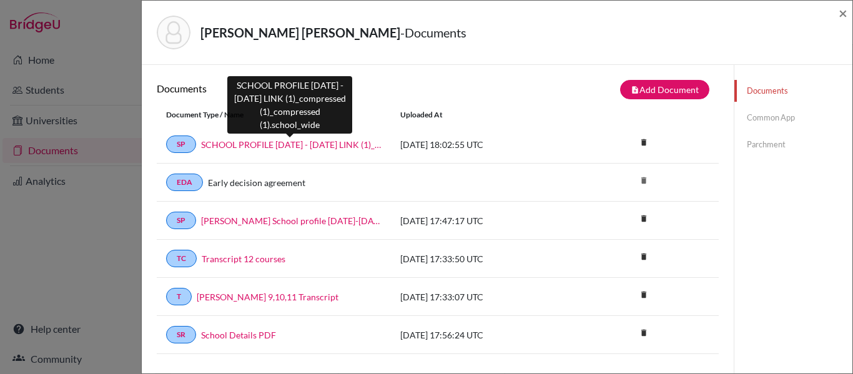
click at [338, 145] on link "SCHOOL PROFILE [DATE] - [DATE] LINK (1)_compressed (1)_compressed (1).school_wi…" at bounding box center [291, 144] width 180 height 13
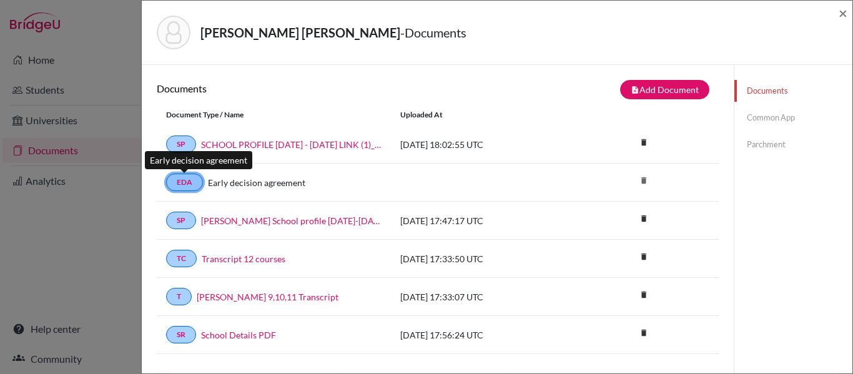
click at [185, 179] on link "EDA" at bounding box center [184, 182] width 37 height 17
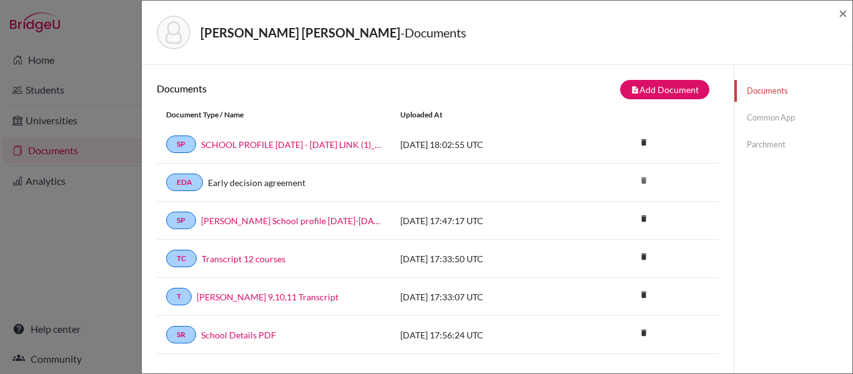
click at [760, 115] on link "Common App" at bounding box center [793, 118] width 118 height 22
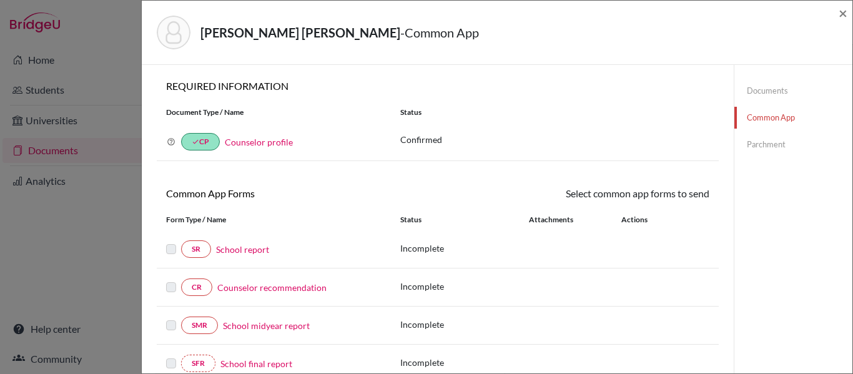
click at [751, 144] on link "Parchment" at bounding box center [793, 145] width 118 height 22
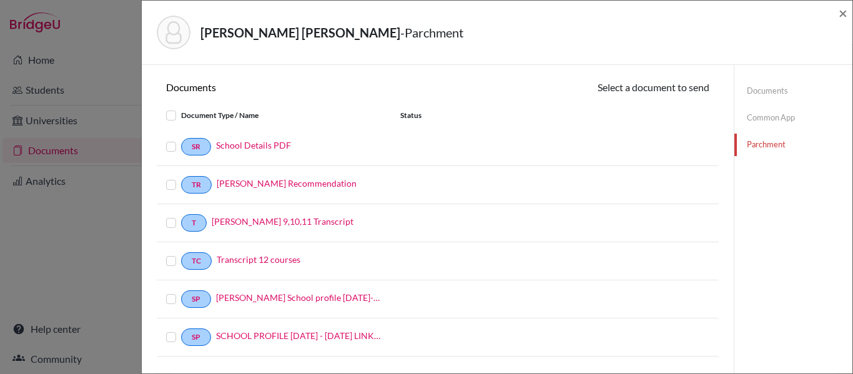
click at [181, 215] on label at bounding box center [181, 215] width 0 height 0
click at [0, 0] on input "checkbox" at bounding box center [0, 0] width 0 height 0
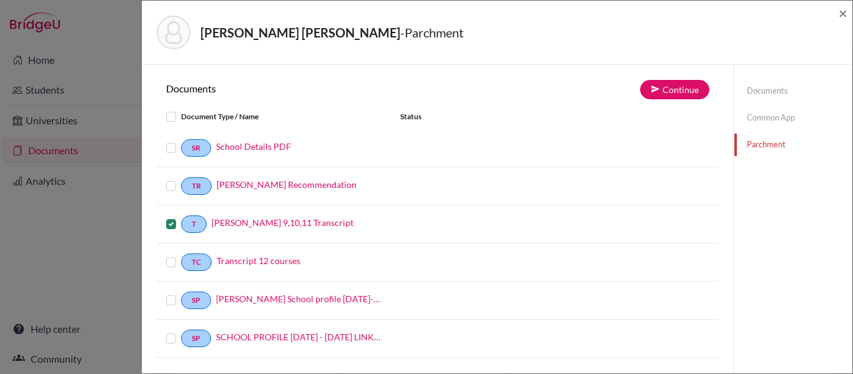
click at [181, 255] on label at bounding box center [181, 255] width 0 height 0
click at [0, 0] on input "checkbox" at bounding box center [0, 0] width 0 height 0
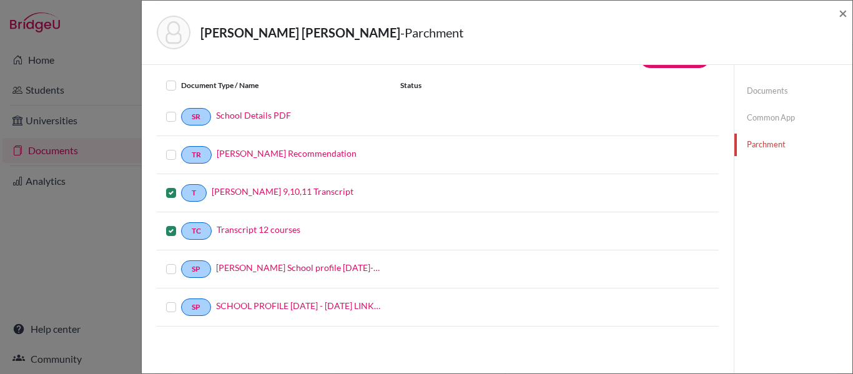
scroll to position [31, 0]
click at [230, 110] on link "School Details PDF" at bounding box center [253, 115] width 75 height 13
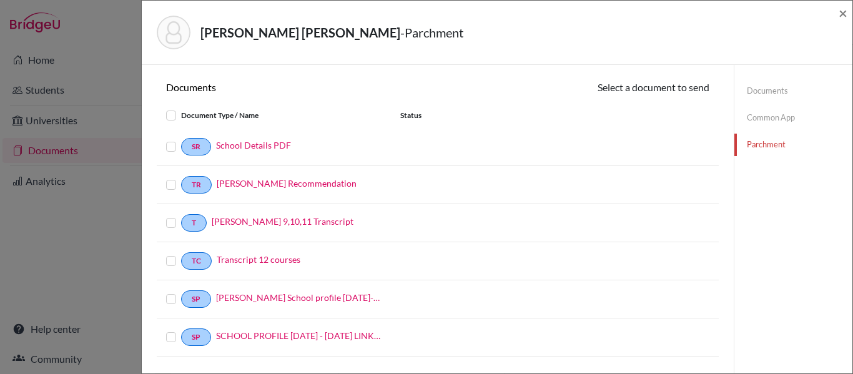
click at [181, 139] on label at bounding box center [181, 139] width 0 height 0
click at [0, 0] on input "checkbox" at bounding box center [0, 0] width 0 height 0
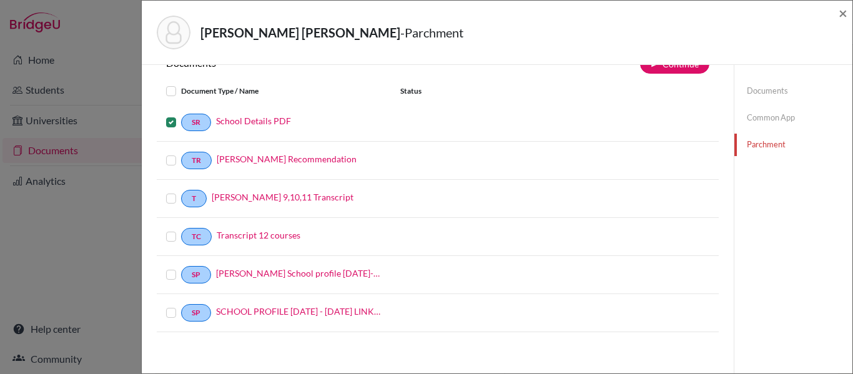
scroll to position [26, 0]
click at [181, 152] on label at bounding box center [181, 152] width 0 height 0
click at [0, 0] on input "checkbox" at bounding box center [0, 0] width 0 height 0
click at [181, 190] on label at bounding box center [181, 190] width 0 height 0
click at [0, 0] on input "checkbox" at bounding box center [0, 0] width 0 height 0
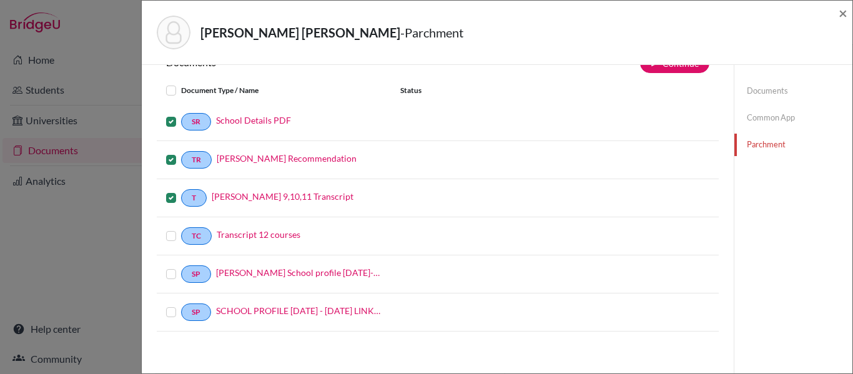
click at [181, 305] on label at bounding box center [181, 305] width 0 height 0
click at [0, 0] on input "checkbox" at bounding box center [0, 0] width 0 height 0
click at [181, 228] on label at bounding box center [181, 228] width 0 height 0
click at [0, 0] on input "checkbox" at bounding box center [0, 0] width 0 height 0
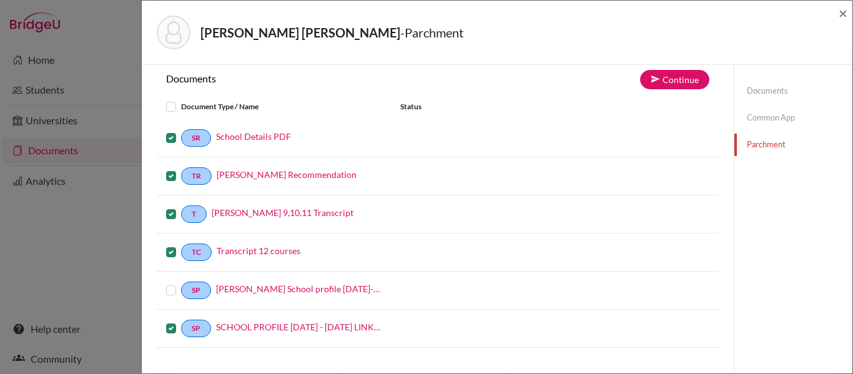
scroll to position [0, 0]
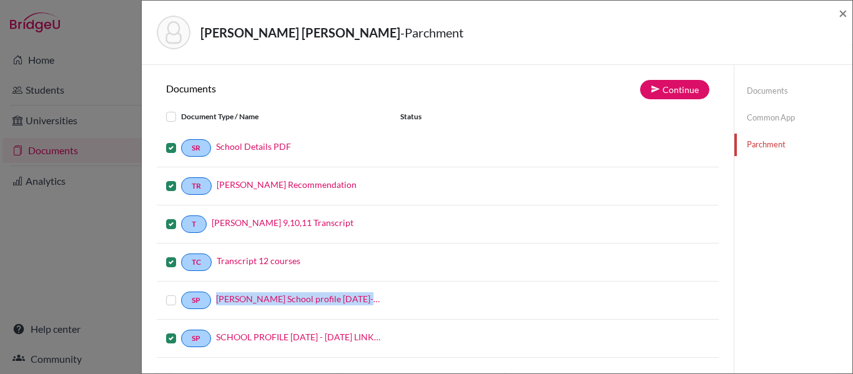
drag, startPoint x: 173, startPoint y: 337, endPoint x: 172, endPoint y: 300, distance: 37.5
click at [172, 300] on div "Document Type / Name Status SR School Details PDF TR Martin Botero Estrada Reco…" at bounding box center [438, 230] width 562 height 253
click at [181, 293] on label at bounding box center [181, 293] width 0 height 0
click at [0, 0] on input "checkbox" at bounding box center [0, 0] width 0 height 0
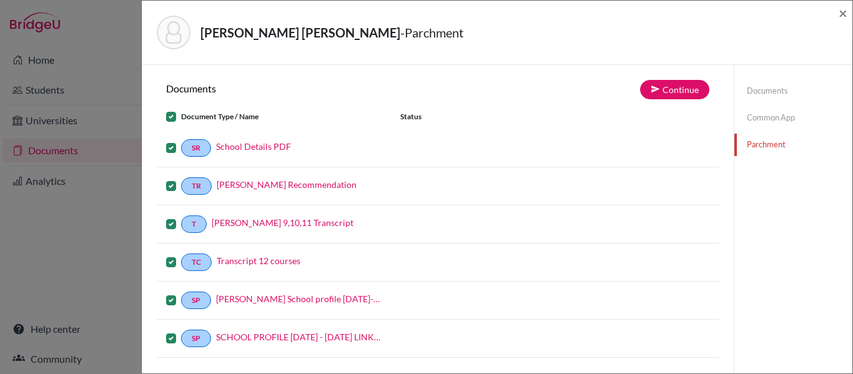
click at [181, 331] on label at bounding box center [181, 331] width 0 height 0
click at [0, 0] on input "checkbox" at bounding box center [0, 0] width 0 height 0
click at [653, 84] on button "Continue" at bounding box center [674, 89] width 69 height 19
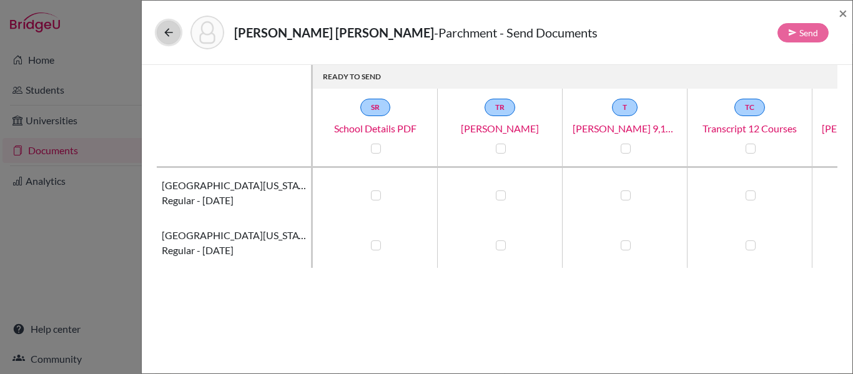
click at [170, 32] on icon at bounding box center [168, 32] width 12 height 12
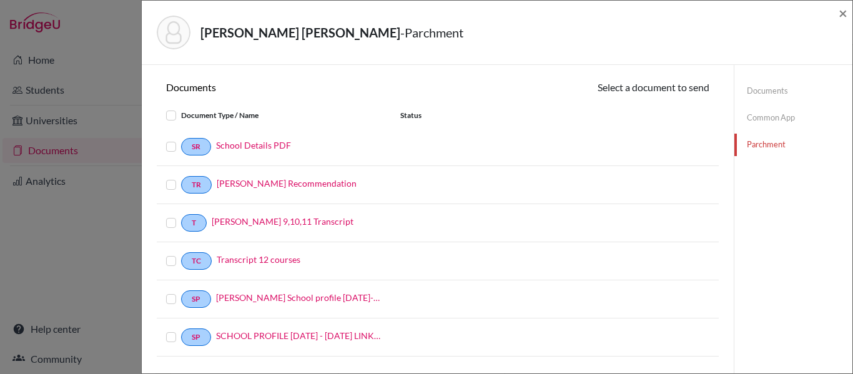
click at [752, 125] on link "Common App" at bounding box center [793, 118] width 118 height 22
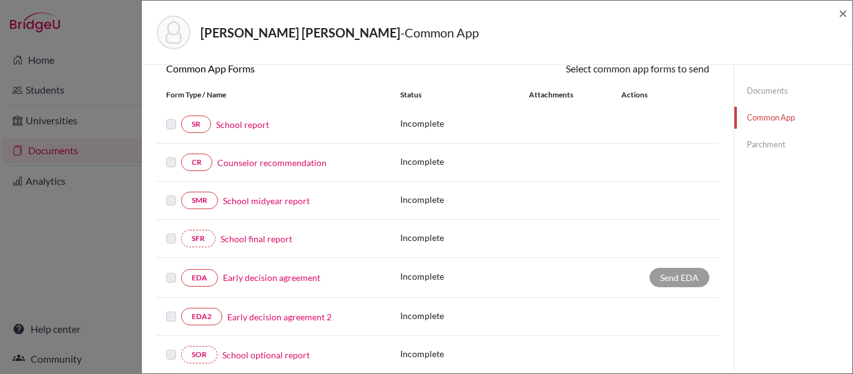
scroll to position [126, 0]
click at [170, 115] on label at bounding box center [171, 115] width 10 height 0
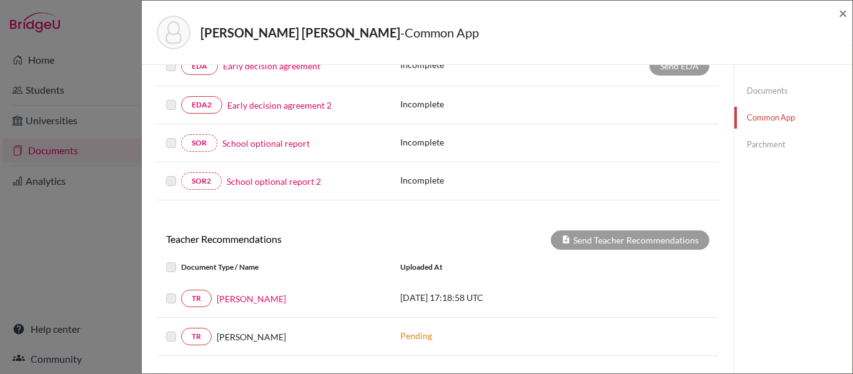
scroll to position [411, 0]
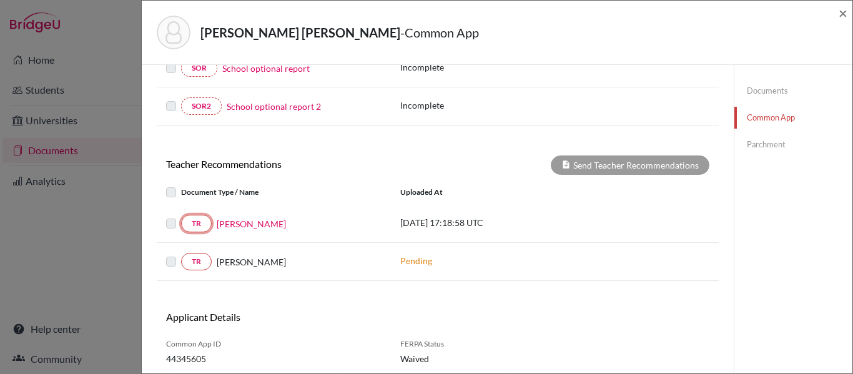
drag, startPoint x: 190, startPoint y: 222, endPoint x: 175, endPoint y: 222, distance: 15.0
click at [175, 222] on div "TR Esteban Sanchez" at bounding box center [273, 223] width 215 height 17
click at [181, 216] on label at bounding box center [181, 216] width 0 height 0
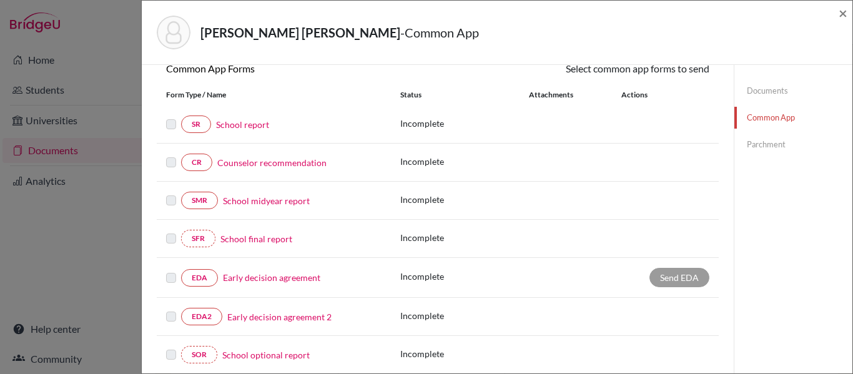
scroll to position [0, 0]
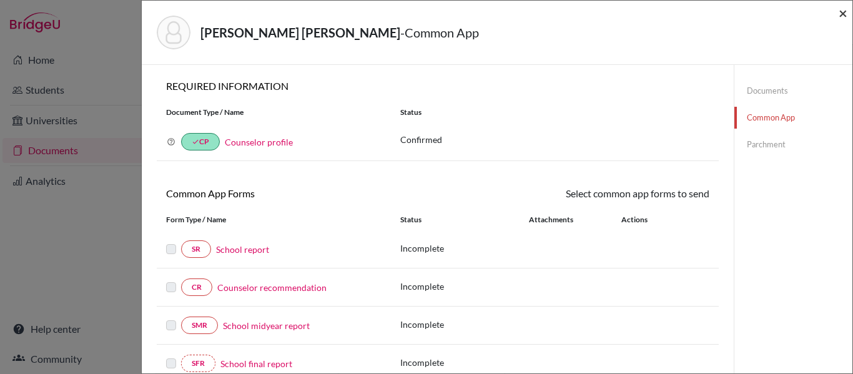
click at [839, 8] on span "×" at bounding box center [842, 13] width 9 height 18
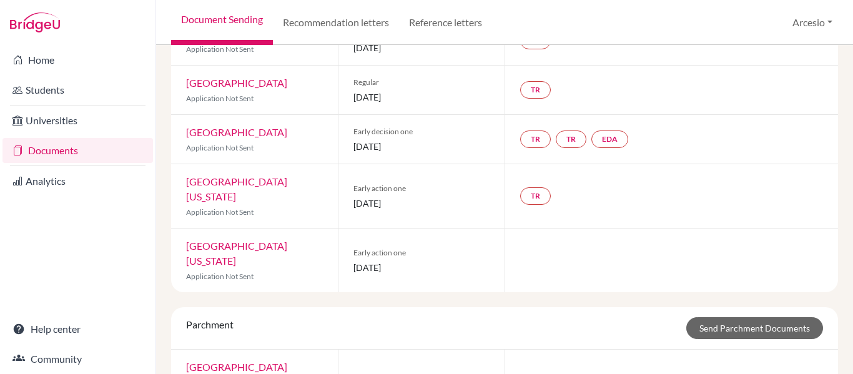
scroll to position [398, 0]
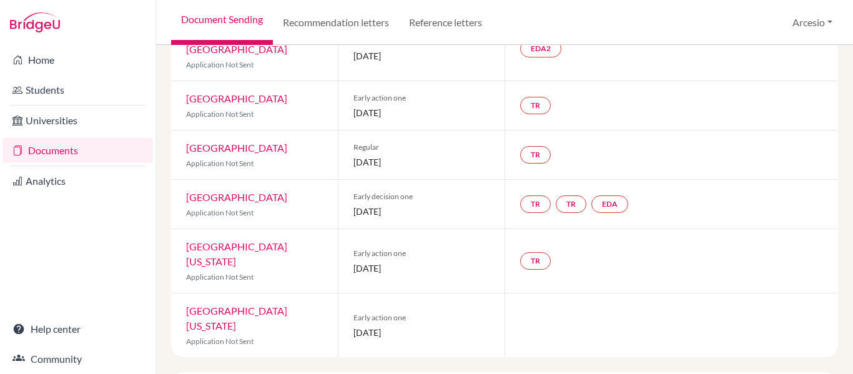
click at [504, 293] on div at bounding box center [670, 325] width 333 height 64
click at [235, 305] on link "[GEOGRAPHIC_DATA][US_STATE]" at bounding box center [236, 318] width 101 height 27
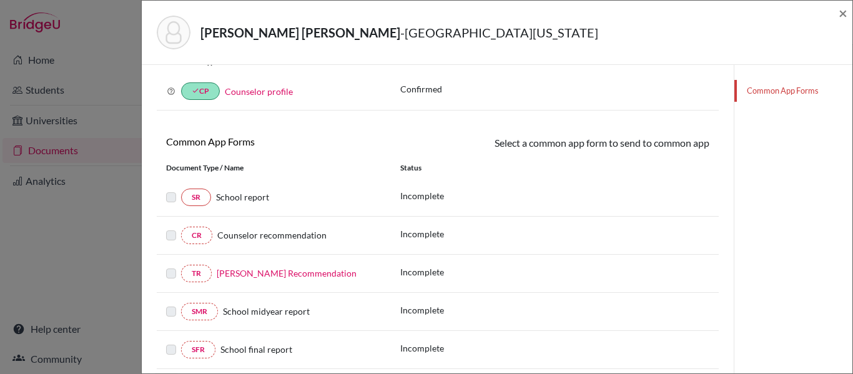
scroll to position [120, 0]
drag, startPoint x: 174, startPoint y: 198, endPoint x: 303, endPoint y: 177, distance: 130.4
click at [303, 177] on div "Document Type / Name Status SR School report Incomplete CR Counselor recommenda…" at bounding box center [438, 301] width 562 height 288
click at [467, 183] on div "SR School report Incomplete" at bounding box center [438, 197] width 562 height 38
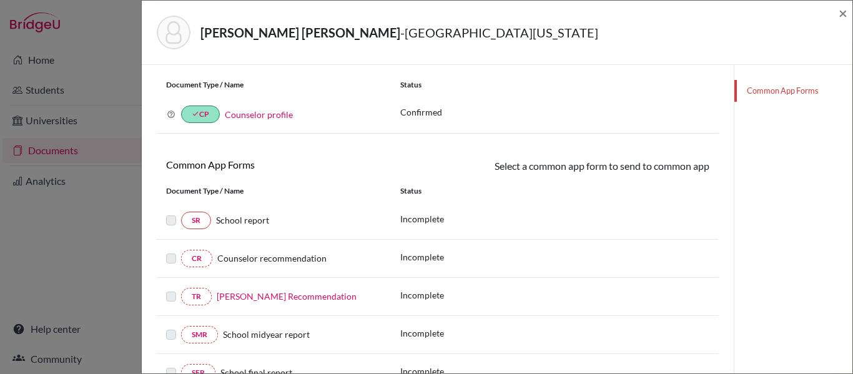
scroll to position [0, 0]
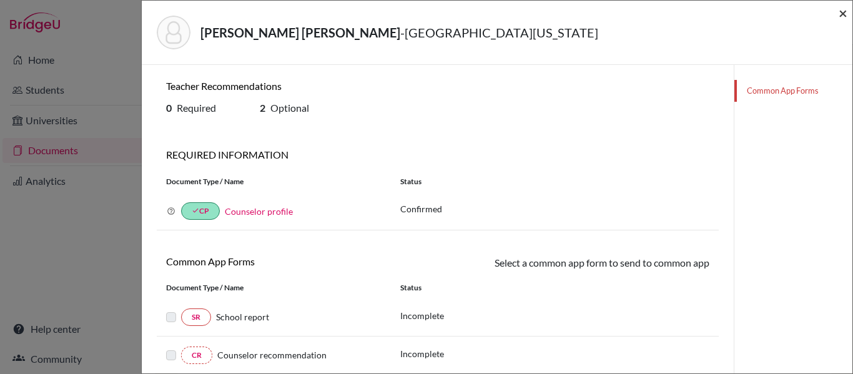
click at [841, 7] on span "×" at bounding box center [842, 13] width 9 height 18
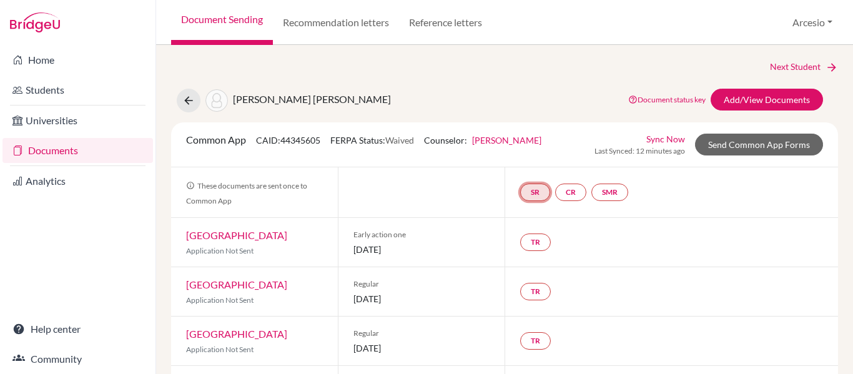
click at [527, 186] on link "SR" at bounding box center [535, 191] width 30 height 17
click at [527, 156] on link "School report" at bounding box center [534, 154] width 53 height 11
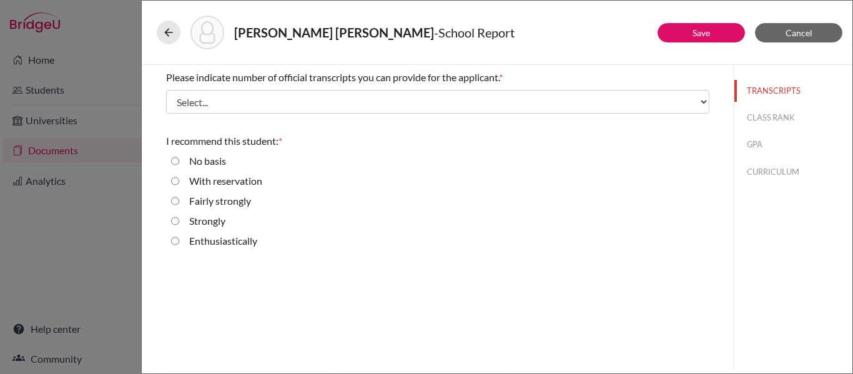
click at [204, 239] on label "Enthusiastically" at bounding box center [223, 240] width 68 height 15
click at [179, 239] on input "Enthusiastically" at bounding box center [175, 240] width 8 height 15
radio input "true"
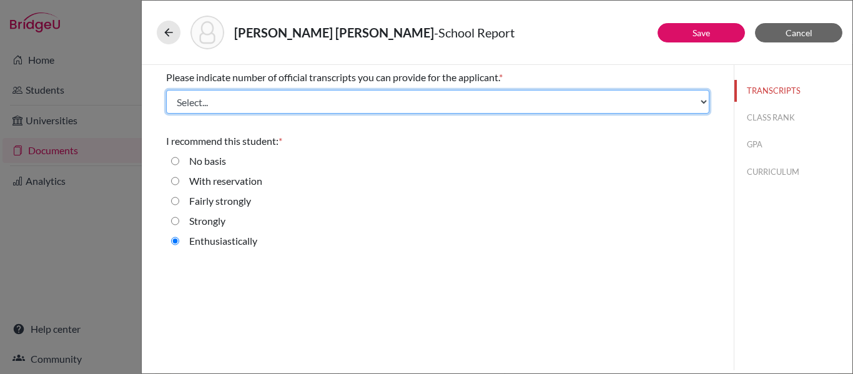
click at [266, 100] on select "Select... 1 2 3 4" at bounding box center [437, 102] width 543 height 24
select select "4"
click at [166, 90] on select "Select... 1 2 3 4" at bounding box center [437, 102] width 543 height 24
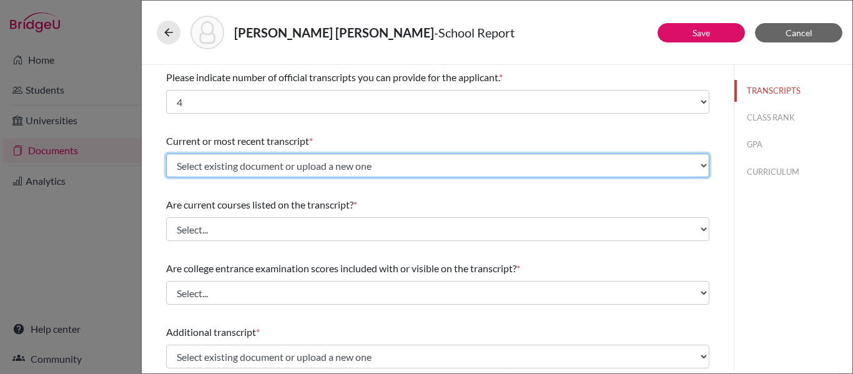
click at [268, 167] on select "Select existing document or upload a new one Martin Botero 9,10,11 Transcript U…" at bounding box center [437, 166] width 543 height 24
select select "675207"
click at [166, 154] on select "Select existing document or upload a new one Martin Botero 9,10,11 Transcript U…" at bounding box center [437, 166] width 543 height 24
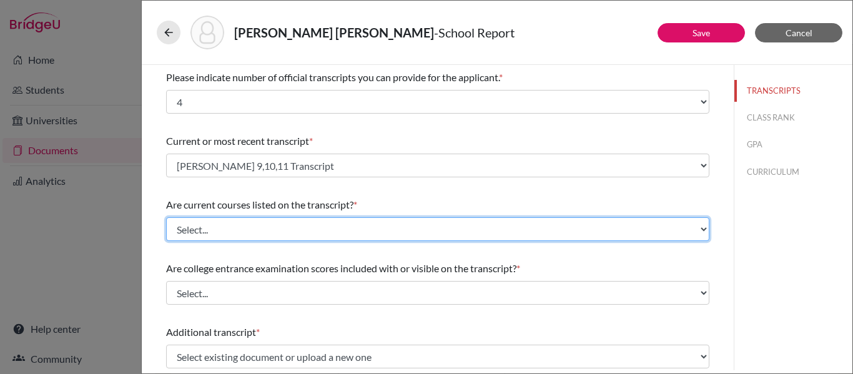
click at [272, 234] on select "Select... Yes No" at bounding box center [437, 229] width 543 height 24
select select "1"
click at [166, 217] on select "Select... Yes No" at bounding box center [437, 229] width 543 height 24
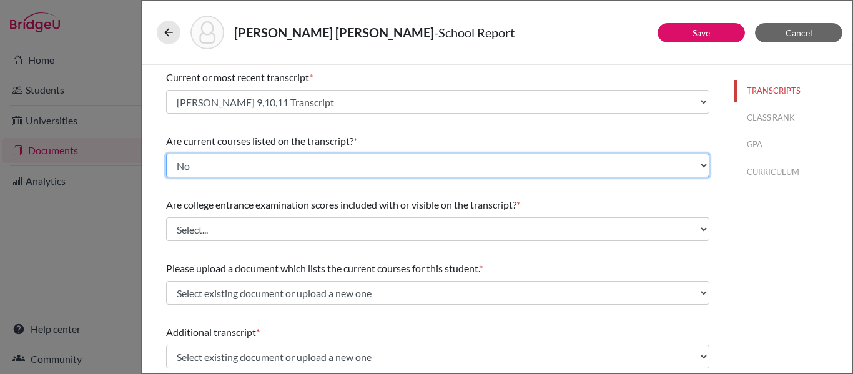
scroll to position [70, 0]
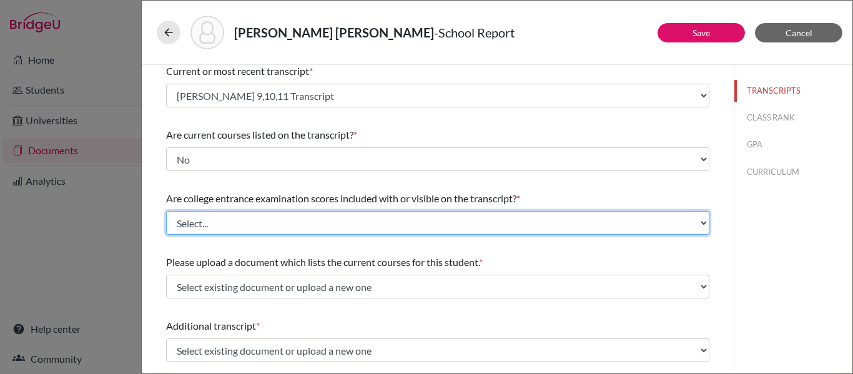
click at [308, 218] on select "Select... Yes No" at bounding box center [437, 223] width 543 height 24
select select "1"
click at [166, 211] on select "Select... Yes No" at bounding box center [437, 223] width 543 height 24
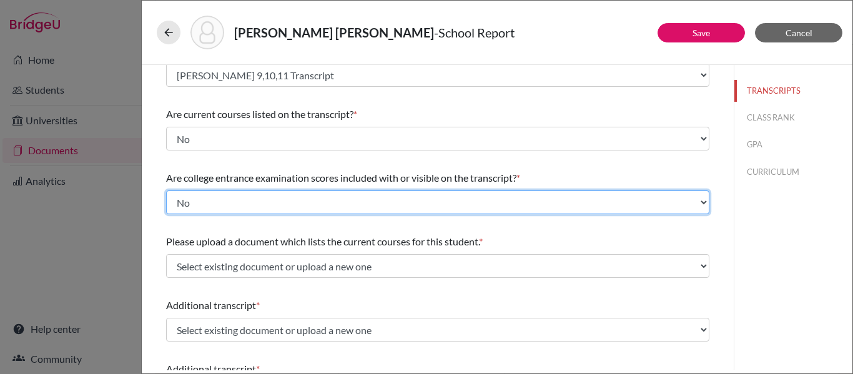
scroll to position [91, 0]
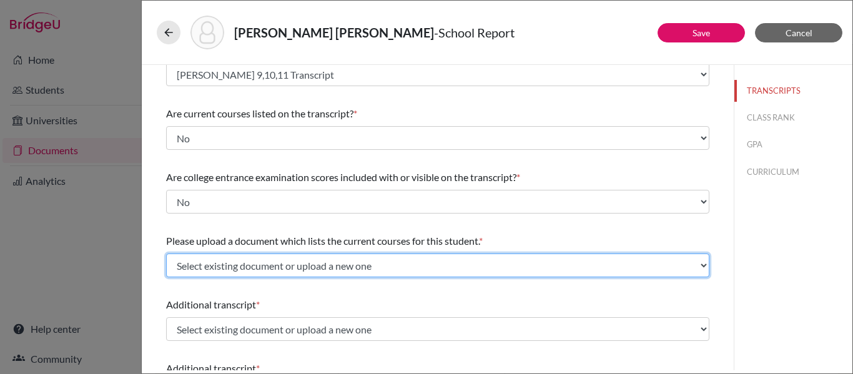
click at [304, 268] on select "Select existing document or upload a new one Transcript 12 courses Upload New F…" at bounding box center [437, 265] width 543 height 24
select select "675208"
click at [166, 253] on select "Select existing document or upload a new one Transcript 12 courses Upload New F…" at bounding box center [437, 265] width 543 height 24
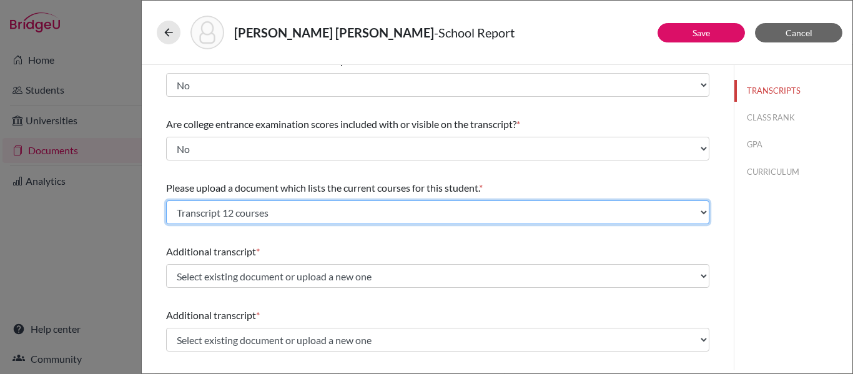
scroll to position [145, 0]
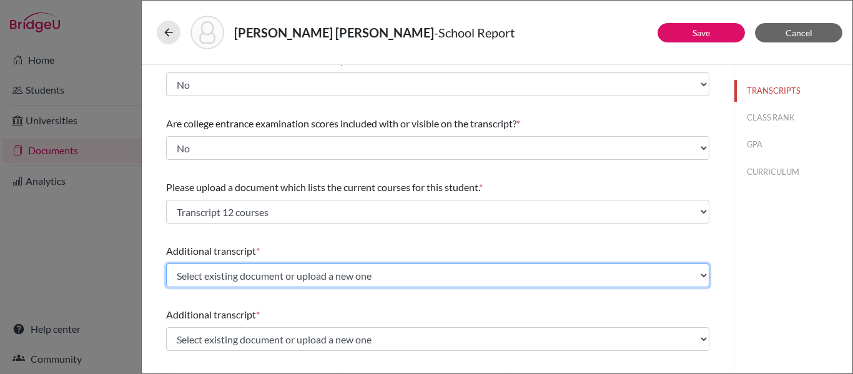
click at [303, 279] on select "Select existing document or upload a new one Martin Botero 9,10,11 Transcript U…" at bounding box center [437, 275] width 543 height 24
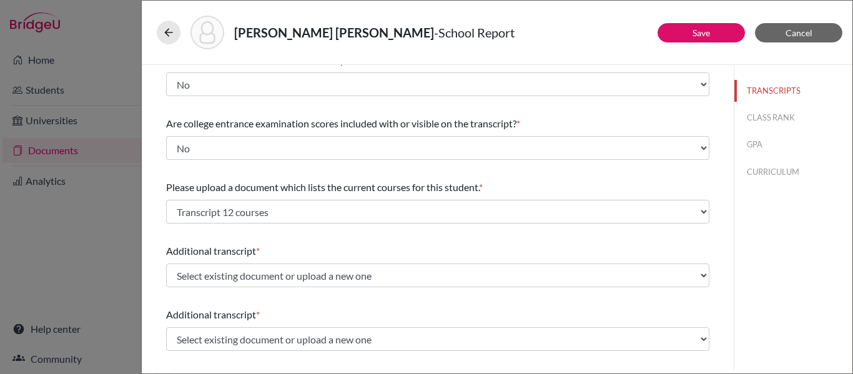
click at [301, 230] on div "Please indicate number of official transcripts you can provide for the applican…" at bounding box center [437, 316] width 543 height 793
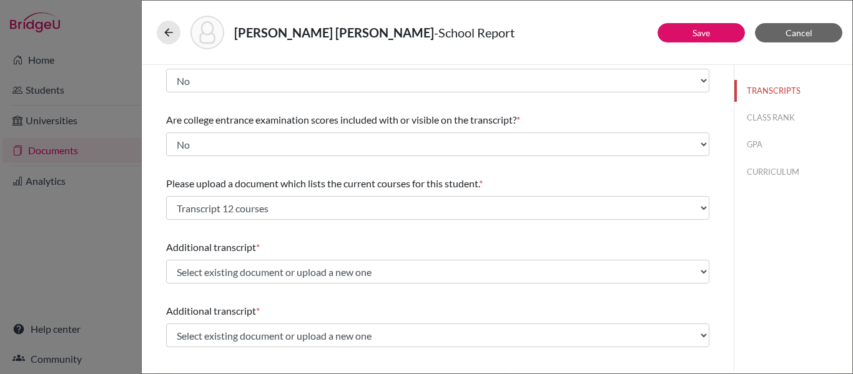
scroll to position [0, 0]
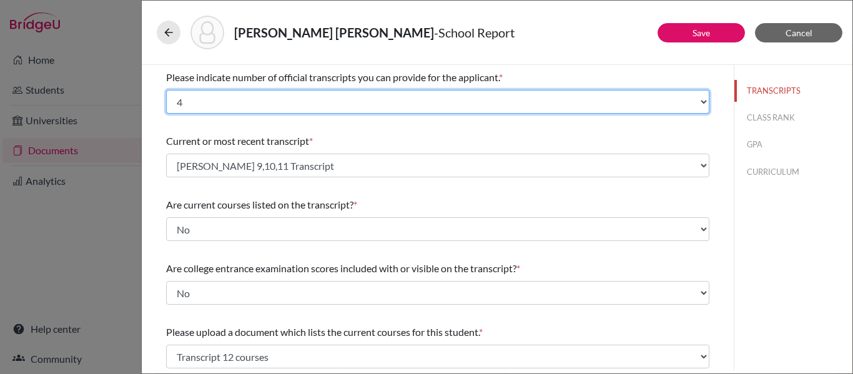
drag, startPoint x: 303, startPoint y: 99, endPoint x: 290, endPoint y: 141, distance: 43.8
select select "1"
click at [166, 90] on select "Select... 1 2 3 4" at bounding box center [437, 102] width 543 height 24
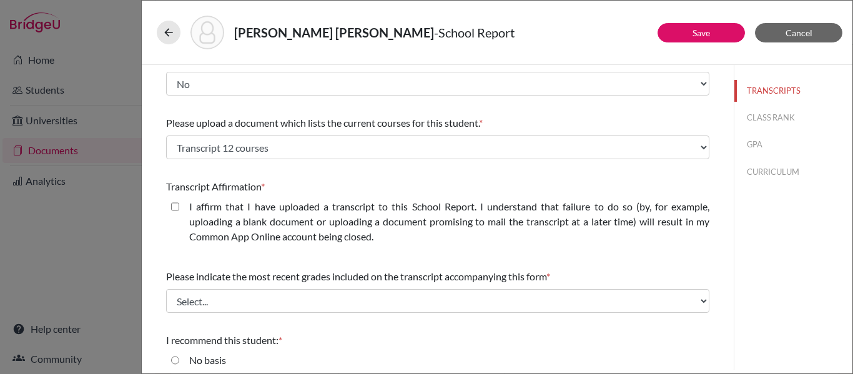
scroll to position [210, 0]
click at [284, 205] on label "I affirm that I have uploaded a transcript to this School Report. I understand …" at bounding box center [449, 220] width 520 height 45
click at [179, 205] on closed\ "I affirm that I have uploaded a transcript to this School Report. I understand …" at bounding box center [175, 205] width 8 height 15
checkbox closed\ "true"
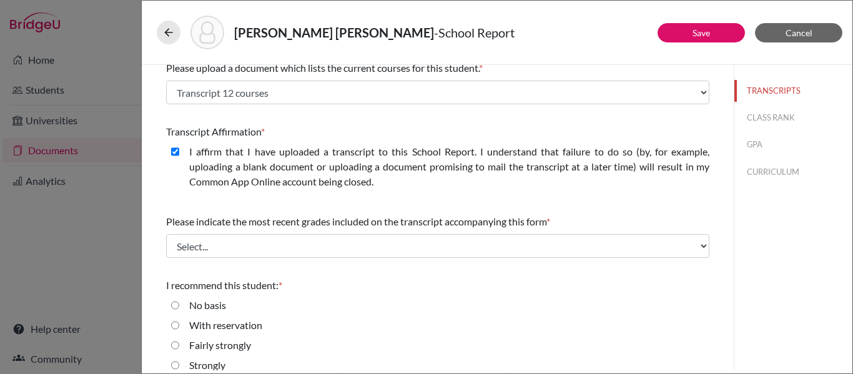
scroll to position [265, 0]
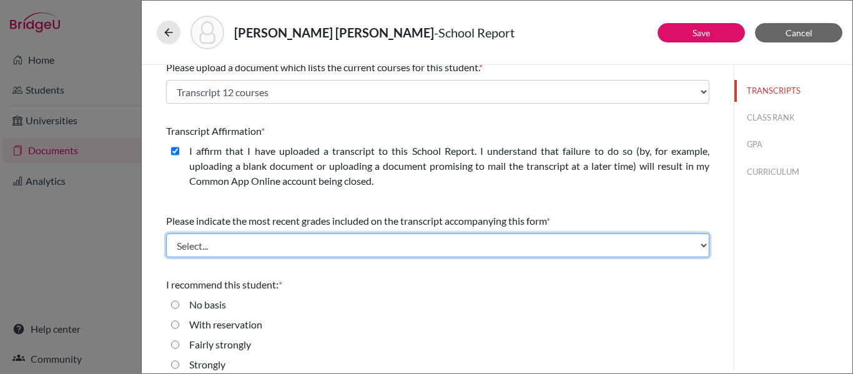
click at [385, 248] on select "Select... Final junior year grades 1st Quarter senior year grades 2nd Quarter/1…" at bounding box center [437, 245] width 543 height 24
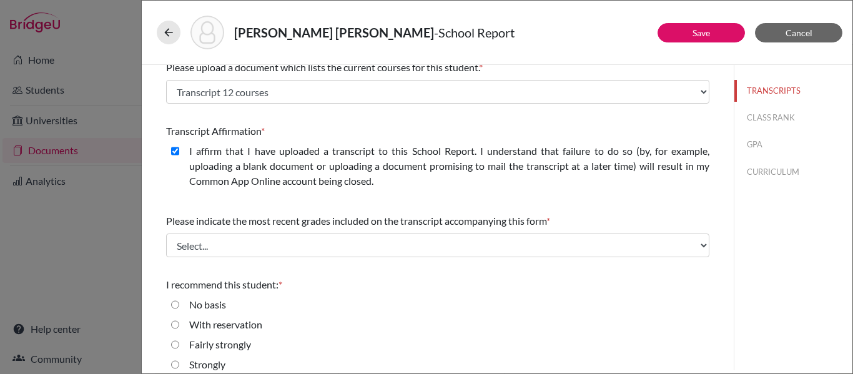
click at [310, 267] on div "Please indicate number of official transcripts you can provide for the applican…" at bounding box center [437, 101] width 543 height 602
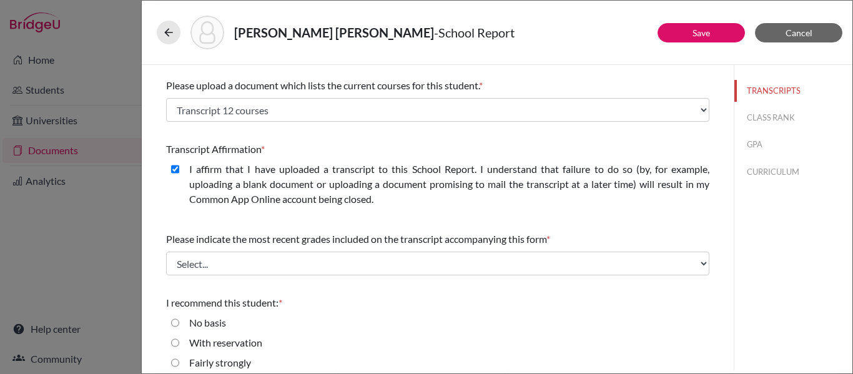
scroll to position [238, 0]
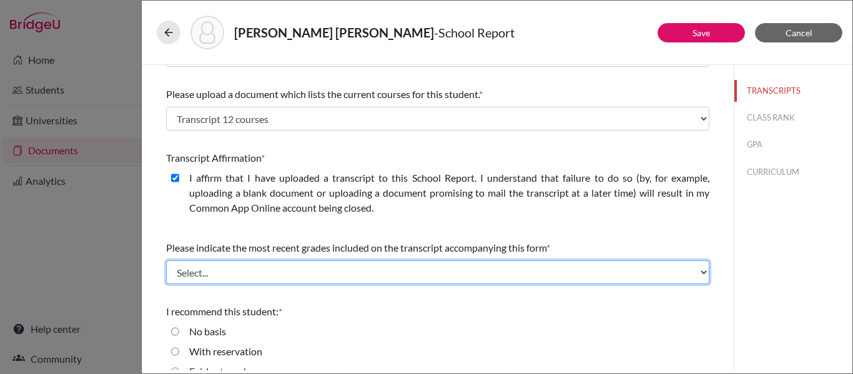
click at [310, 267] on select "Select... Final junior year grades 1st Quarter senior year grades 2nd Quarter/1…" at bounding box center [437, 272] width 543 height 24
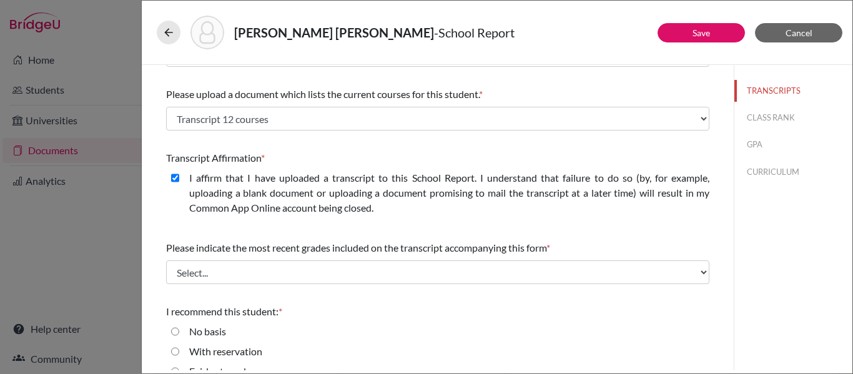
click at [293, 291] on div "Please indicate number of official transcripts you can provide for the applican…" at bounding box center [437, 128] width 543 height 602
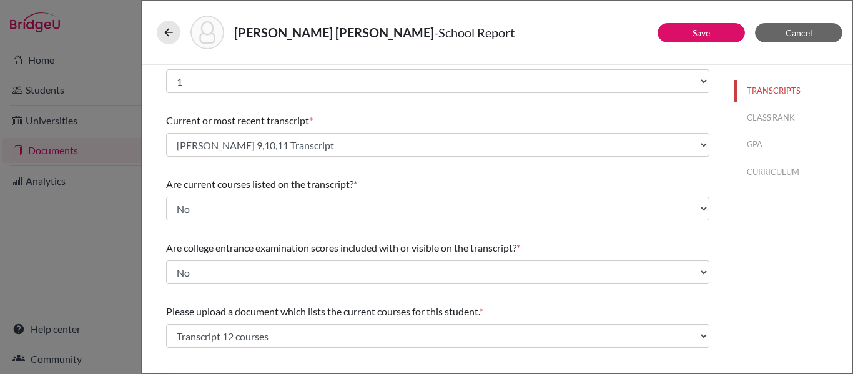
scroll to position [0, 0]
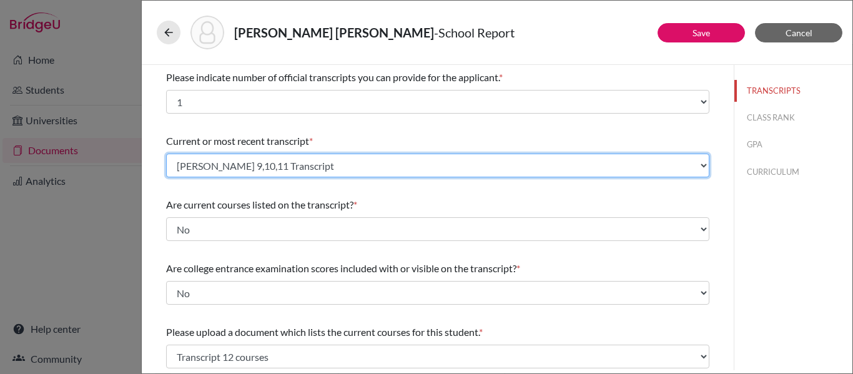
click at [456, 165] on select "Select existing document or upload a new one Martin Botero 9,10,11 Transcript U…" at bounding box center [437, 166] width 543 height 24
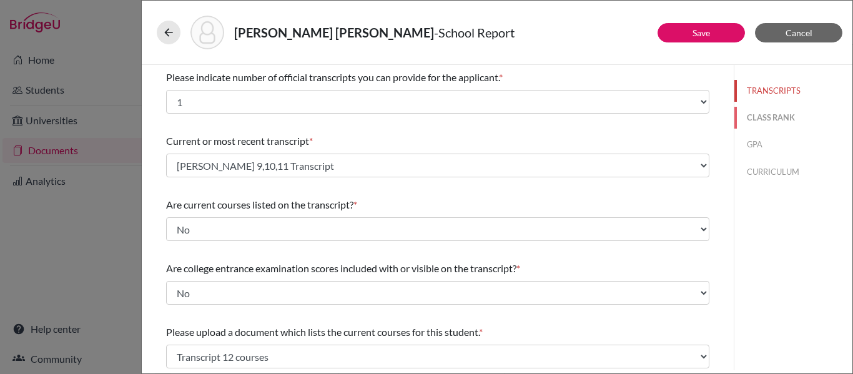
click at [746, 119] on button "CLASS RANK" at bounding box center [793, 118] width 118 height 22
select select "Select..."
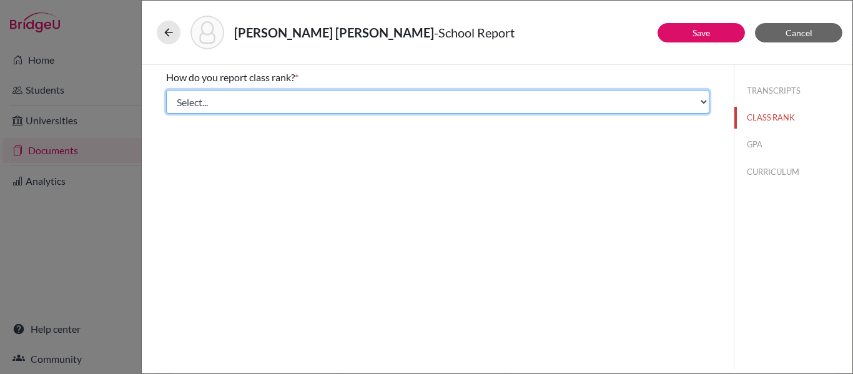
click at [597, 95] on select "Select... Exact Decile Quintile Quartile None" at bounding box center [437, 102] width 543 height 24
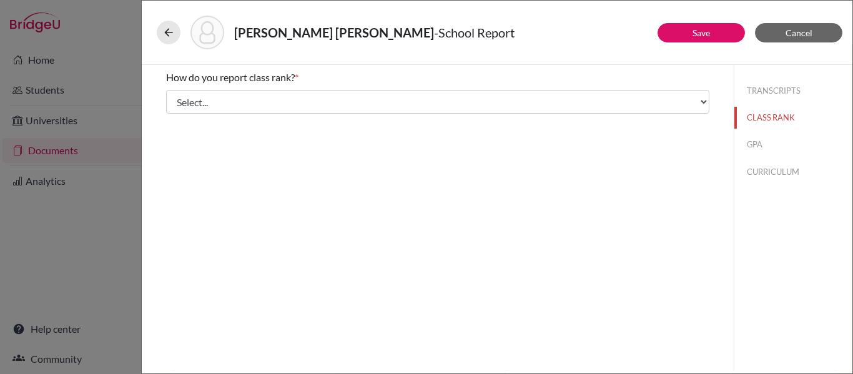
click at [495, 258] on div "How do you report class rank? * Select... Exact Decile Quintile Quartile None A…" at bounding box center [438, 217] width 592 height 305
click at [752, 139] on button "GPA" at bounding box center [793, 145] width 118 height 22
click at [183, 97] on div "Yes" at bounding box center [191, 100] width 25 height 20
click at [175, 97] on input "Yes" at bounding box center [175, 97] width 8 height 15
radio input "true"
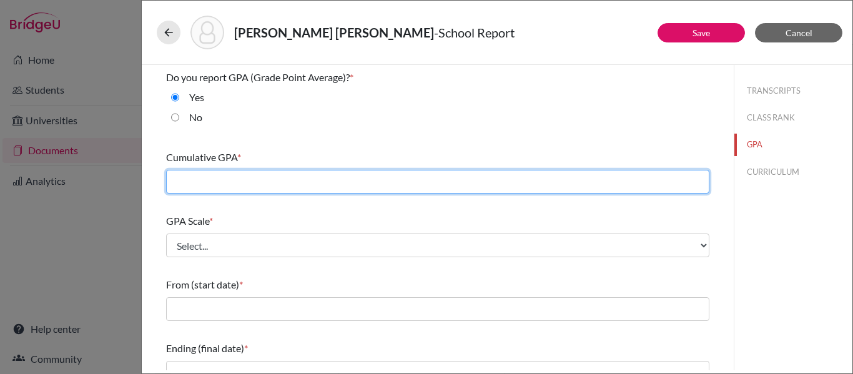
click at [240, 181] on input "text" at bounding box center [437, 182] width 543 height 24
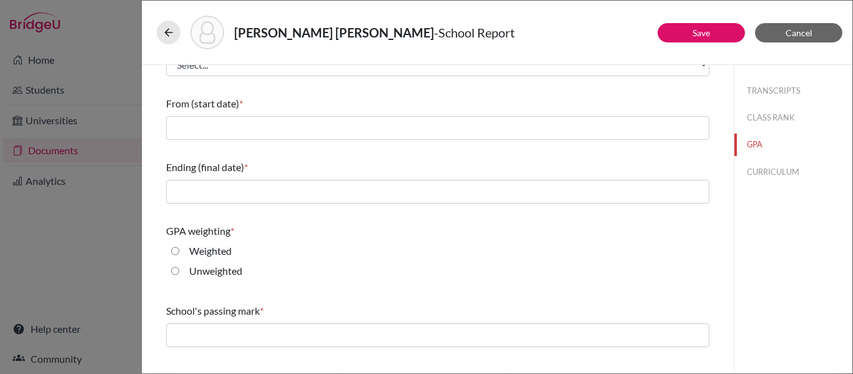
scroll to position [193, 0]
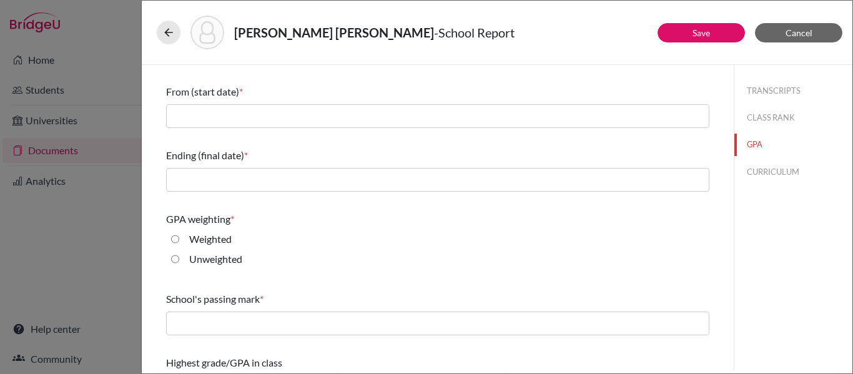
click at [191, 239] on label "Weighted" at bounding box center [210, 239] width 42 height 15
click at [179, 239] on input "Weighted" at bounding box center [175, 239] width 8 height 15
radio input "true"
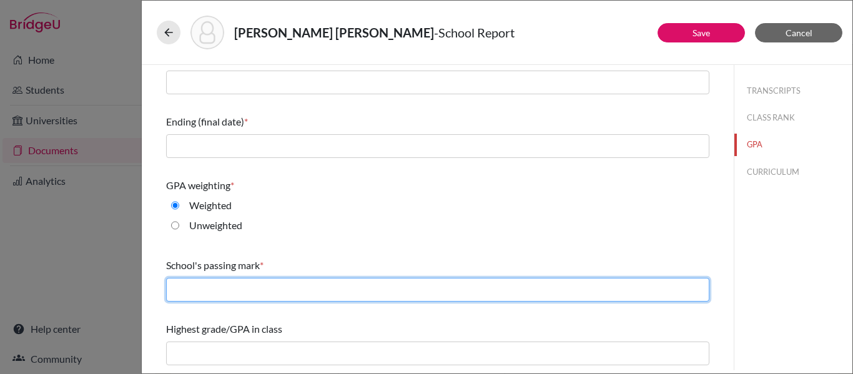
click at [208, 285] on input "text" at bounding box center [437, 290] width 543 height 24
type input "2.0"
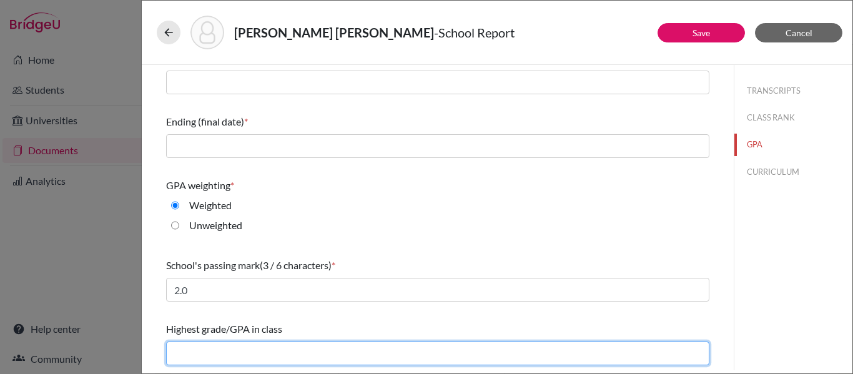
click at [210, 349] on input "text" at bounding box center [437, 353] width 543 height 24
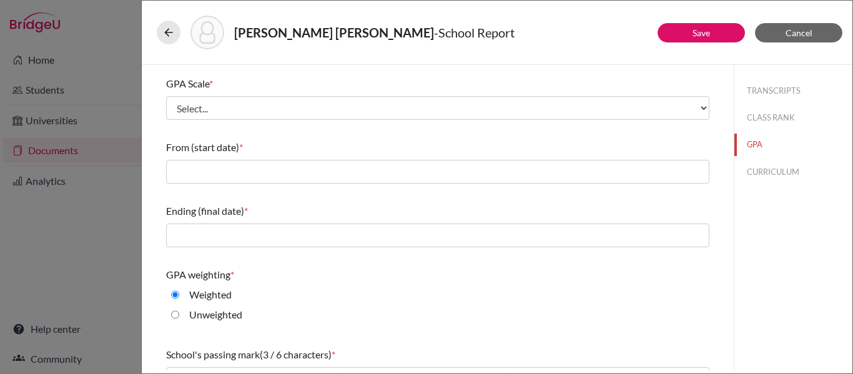
scroll to position [133, 0]
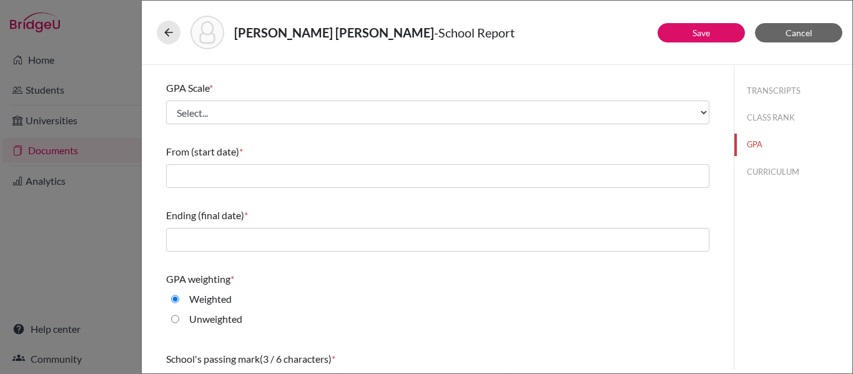
type input "4.143"
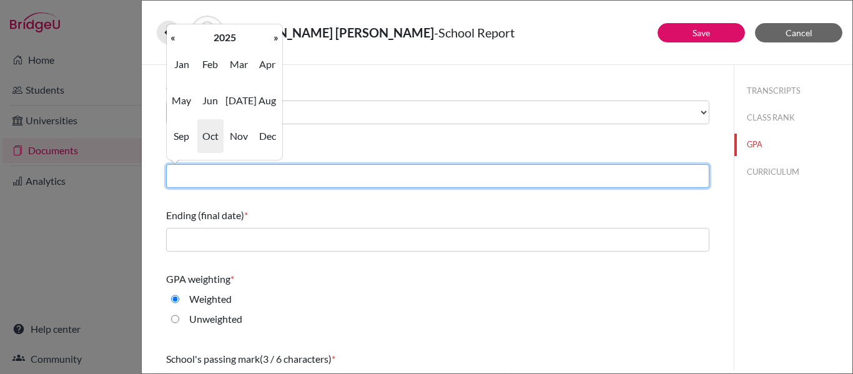
click at [228, 182] on input "text" at bounding box center [437, 176] width 543 height 24
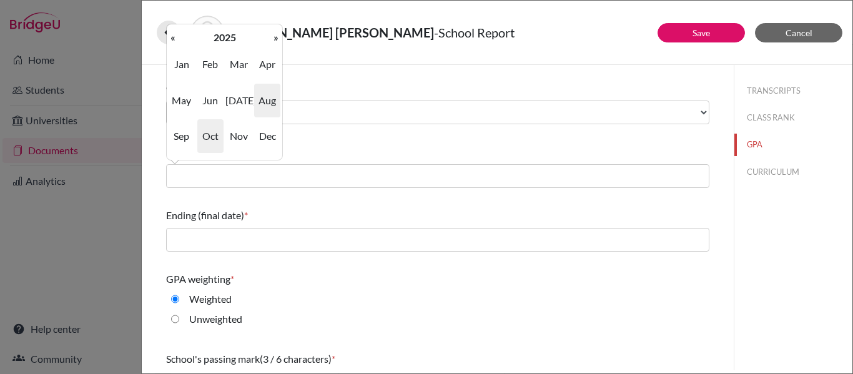
click at [260, 97] on span "Aug" at bounding box center [267, 101] width 26 height 34
type input "08/2025"
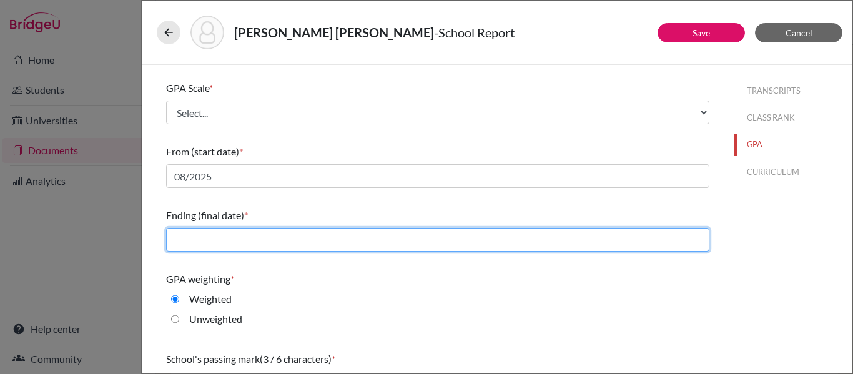
click at [216, 236] on input "text" at bounding box center [437, 240] width 543 height 24
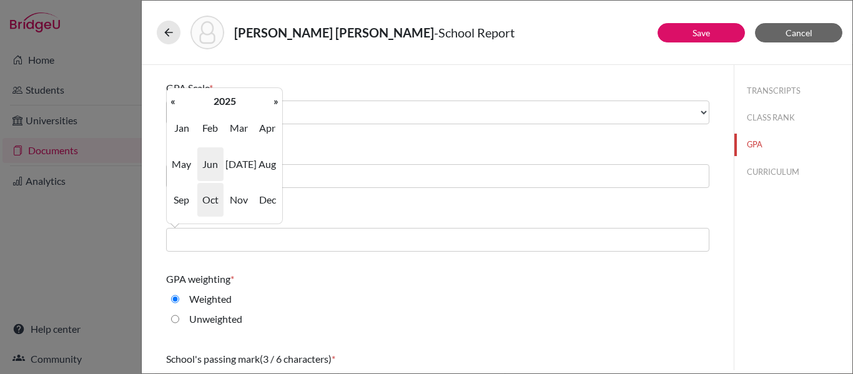
click at [217, 164] on span "Jun" at bounding box center [210, 164] width 26 height 34
type input "06/2025"
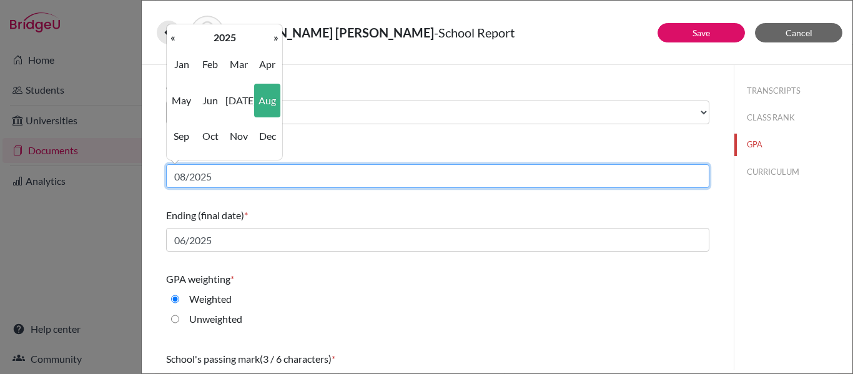
click at [208, 180] on input "08/2025" at bounding box center [437, 176] width 543 height 24
click at [213, 175] on input "08/2025" at bounding box center [437, 176] width 543 height 24
type input "08/2024"
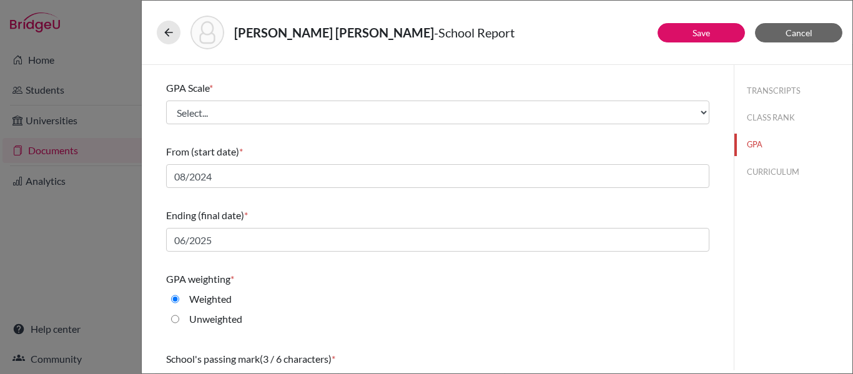
click at [254, 208] on div "Ending (final date) *" at bounding box center [437, 215] width 543 height 15
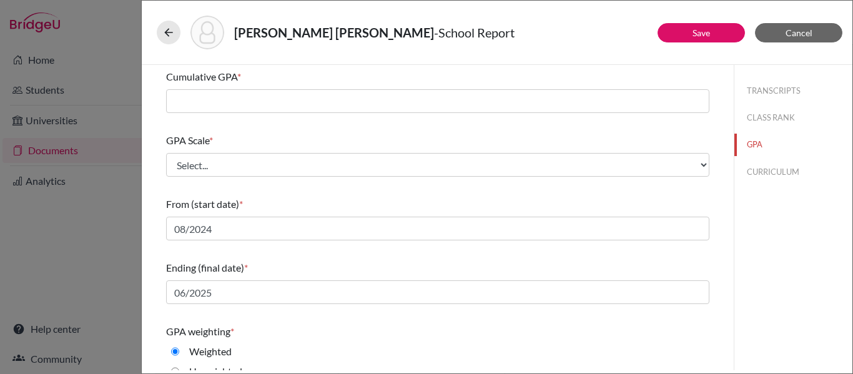
scroll to position [71, 0]
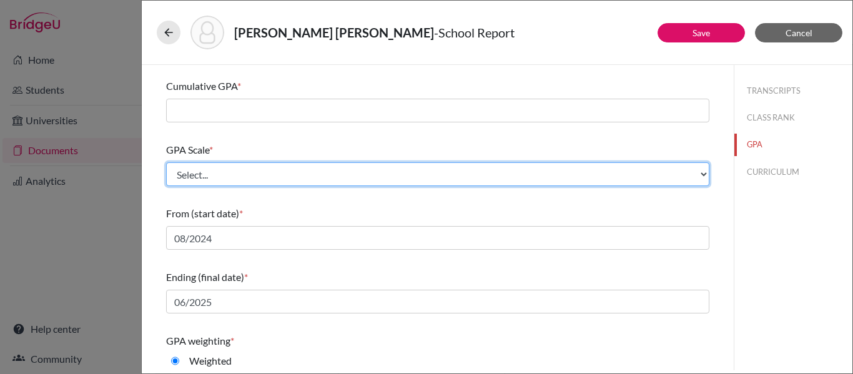
click at [256, 172] on select "Select... 4 5 6 7 8 9 10 11 12 13 14 15 16 17 18 19 20 100" at bounding box center [437, 174] width 543 height 24
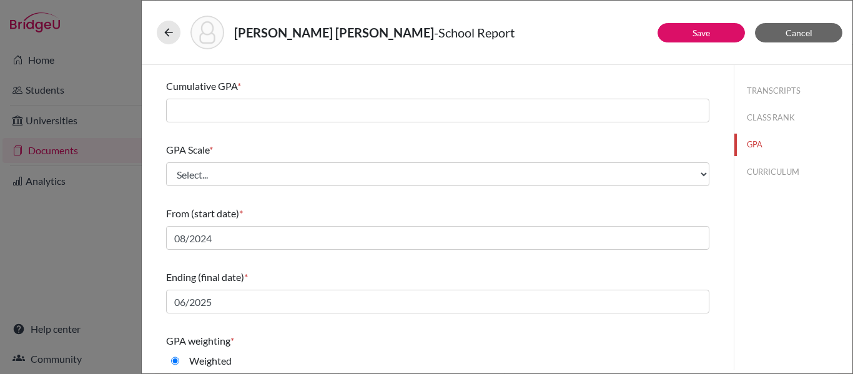
drag, startPoint x: 251, startPoint y: 212, endPoint x: 256, endPoint y: 294, distance: 82.5
click at [256, 294] on div "Do you report GPA (Grade Point Average)? * Yes No Cumulative GPA * GPA Scale * …" at bounding box center [437, 260] width 543 height 532
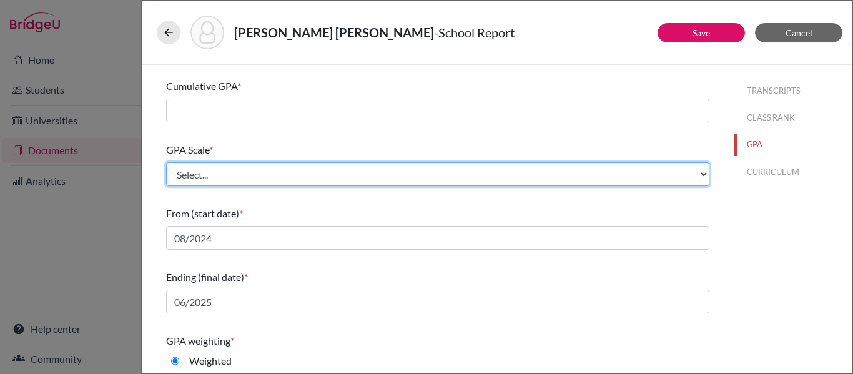
click at [268, 178] on select "Select... 4 5 6 7 8 9 10 11 12 13 14 15 16 17 18 19 20 100" at bounding box center [437, 174] width 543 height 24
select select "4"
click at [166, 162] on select "Select... 4 5 6 7 8 9 10 11 12 13 14 15 16 17 18 19 20 100" at bounding box center [437, 174] width 543 height 24
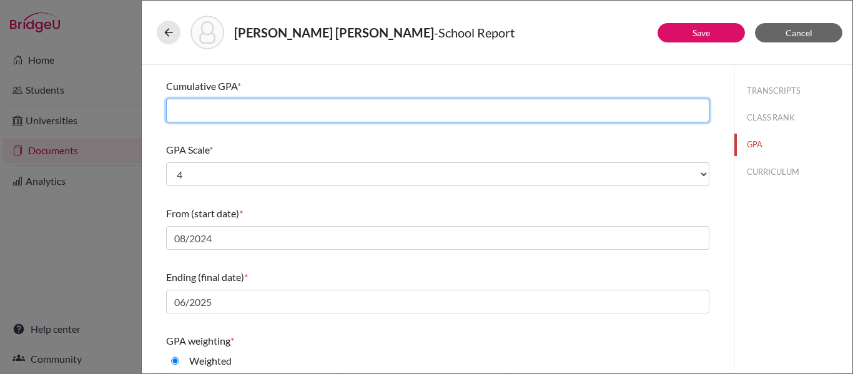
click at [242, 111] on input "text" at bounding box center [437, 111] width 543 height 24
type input "4.143"
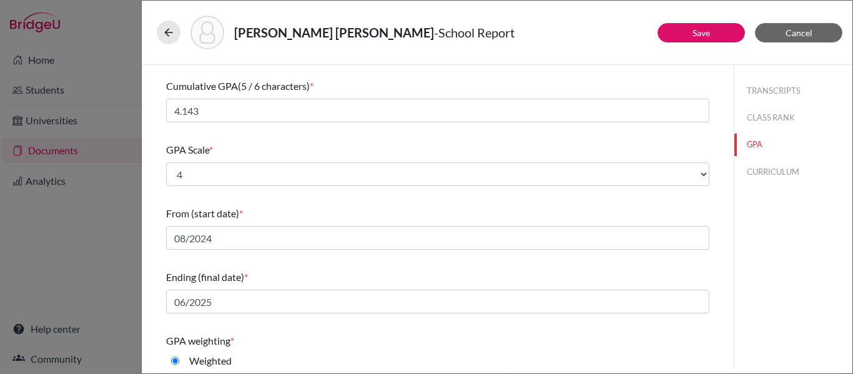
click at [247, 134] on div "Do you report GPA (Grade Point Average)? * Yes No Cumulative GPA (5 / 6 charact…" at bounding box center [437, 260] width 543 height 532
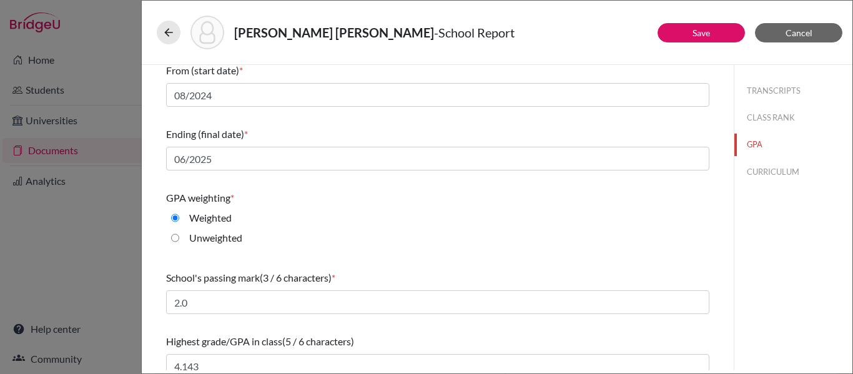
scroll to position [227, 0]
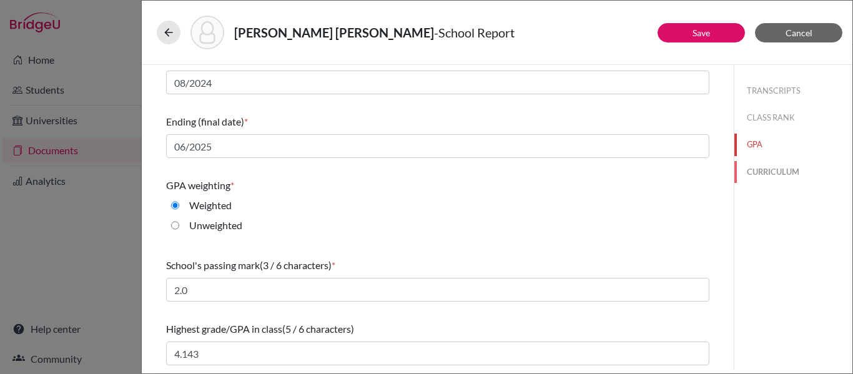
click at [767, 165] on button "CURRICULUM" at bounding box center [793, 172] width 118 height 22
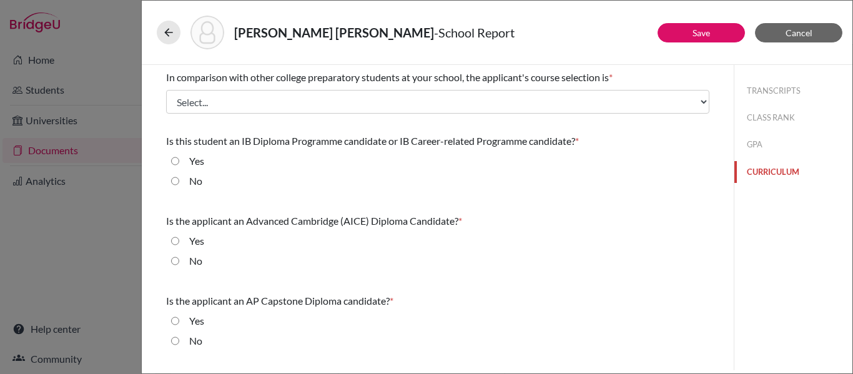
scroll to position [0, 0]
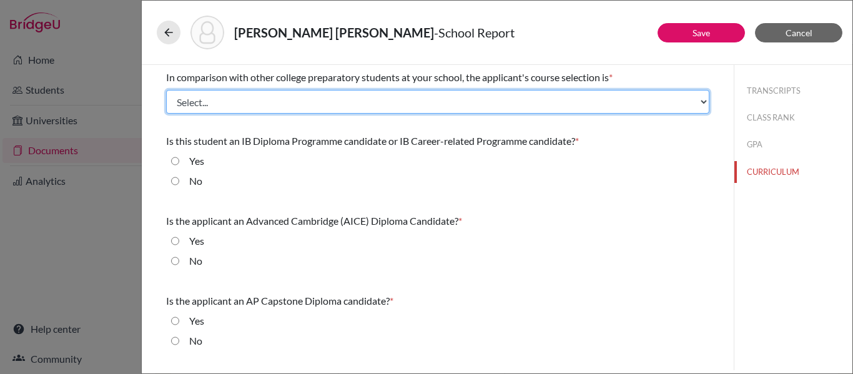
click at [265, 97] on select "Select... Less than demanding Average Demanding Very demanding Most demanding P…" at bounding box center [437, 102] width 543 height 24
select select "4"
click at [166, 90] on select "Select... Less than demanding Average Demanding Very demanding Most demanding P…" at bounding box center [437, 102] width 543 height 24
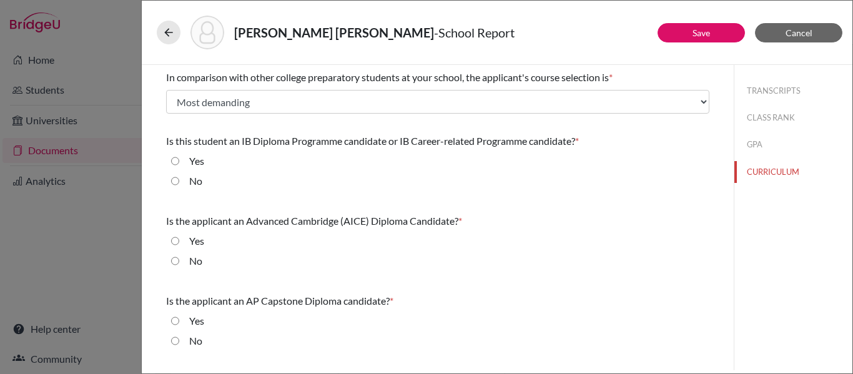
click at [175, 180] on div "No" at bounding box center [437, 184] width 543 height 20
click at [176, 180] on input "No" at bounding box center [175, 181] width 8 height 15
radio input "true"
click at [175, 261] on input "No" at bounding box center [175, 260] width 8 height 15
radio input "true"
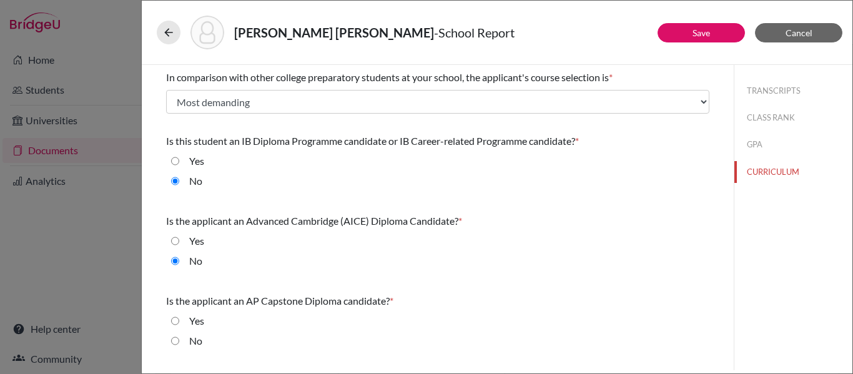
click at [174, 343] on input "No" at bounding box center [175, 340] width 8 height 15
radio input "true"
click at [751, 121] on button "CLASS RANK" at bounding box center [793, 118] width 118 height 22
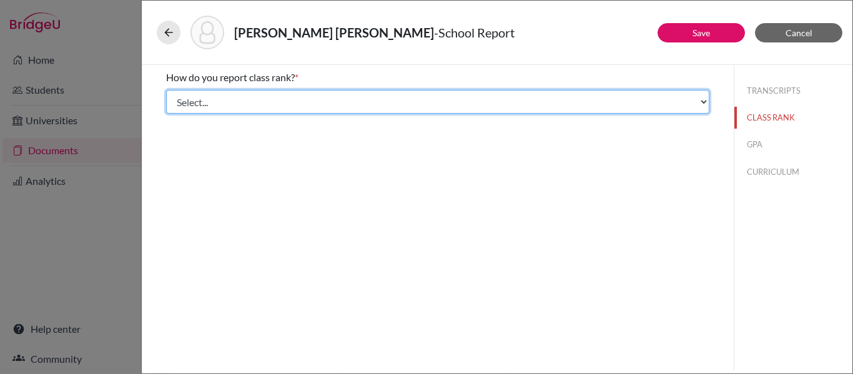
click at [565, 101] on select "Select... Exact Decile Quintile Quartile None" at bounding box center [437, 102] width 543 height 24
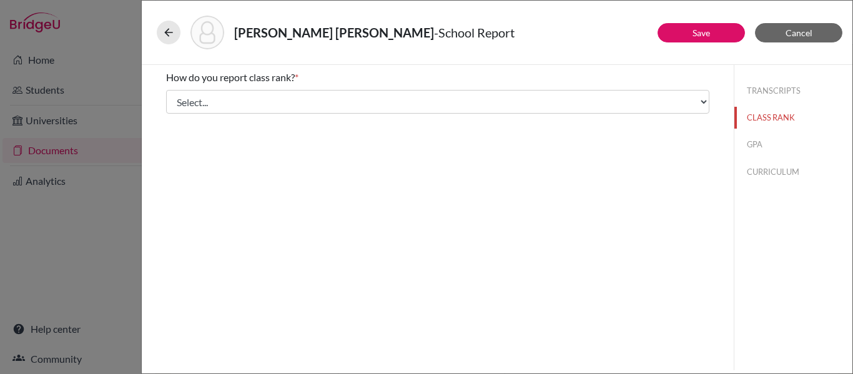
click at [648, 240] on div "How do you report class rank? * Select... Exact Decile Quintile Quartile None A…" at bounding box center [438, 217] width 592 height 305
click at [787, 86] on button "TRANSCRIPTS" at bounding box center [793, 91] width 118 height 22
select select "1"
select select "675207"
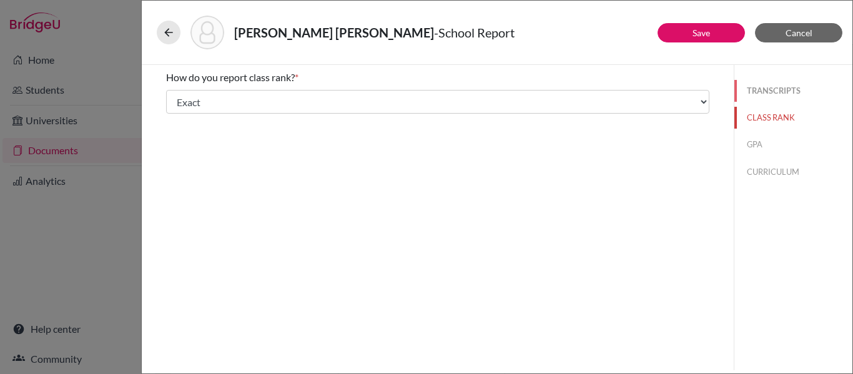
select select "1"
select select "675208"
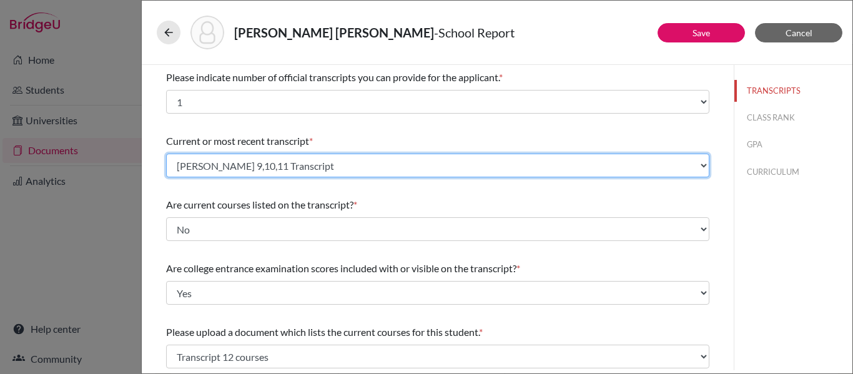
click at [571, 164] on select "Select existing document or upload a new one Martin Botero 9,10,11 Transcript U…" at bounding box center [437, 166] width 543 height 24
select select "1337"
click at [166, 154] on select "Select existing document or upload a new one Martin Botero 9,10,11 Transcript U…" at bounding box center [437, 166] width 543 height 24
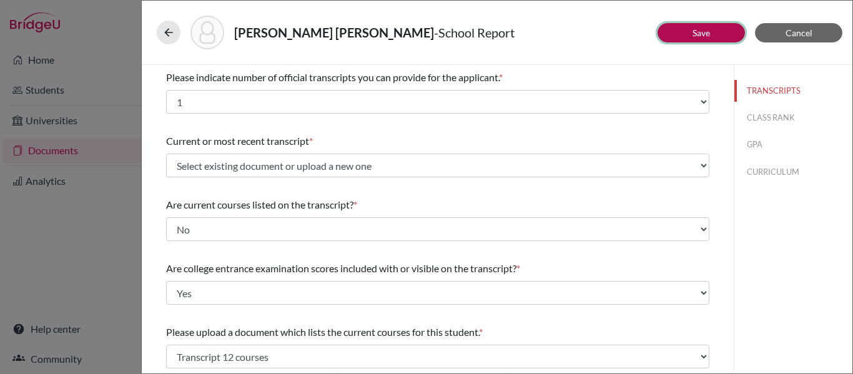
click at [676, 31] on button "Save" at bounding box center [700, 32] width 87 height 19
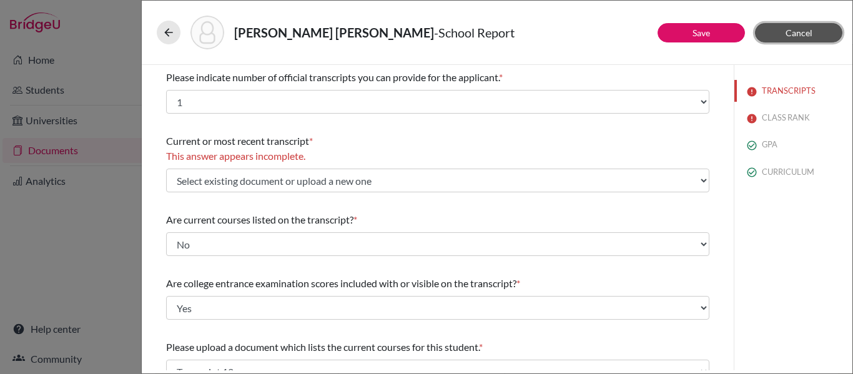
click at [799, 31] on span "Cancel" at bounding box center [798, 32] width 27 height 11
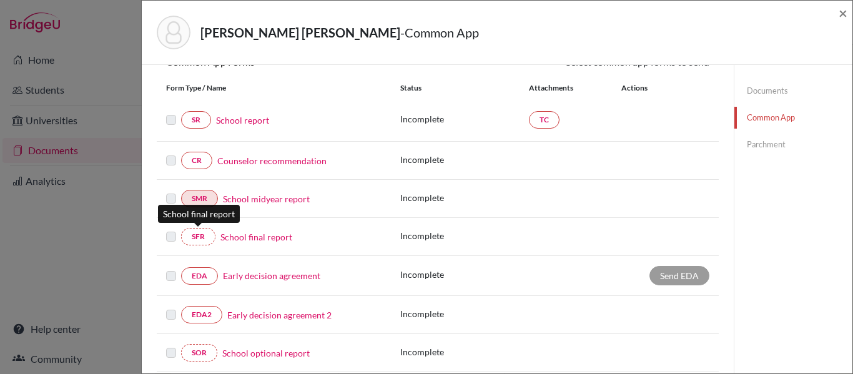
scroll to position [132, 0]
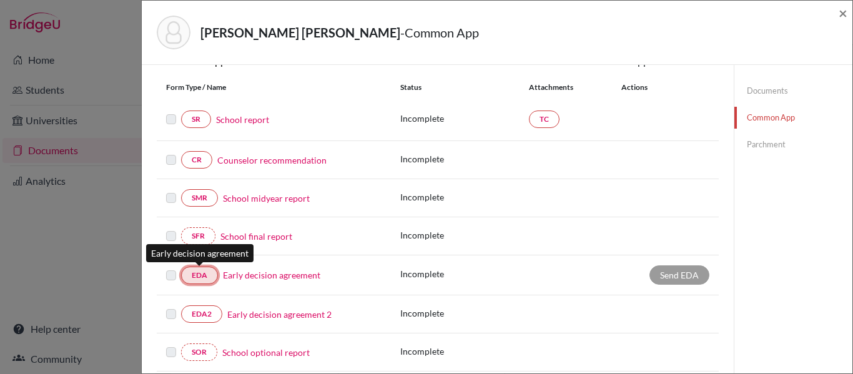
click at [202, 268] on link "EDA" at bounding box center [199, 275] width 37 height 17
click at [208, 274] on link "EDA" at bounding box center [199, 275] width 37 height 17
click at [649, 278] on div "Send EDA" at bounding box center [679, 274] width 60 height 19
click at [660, 275] on div "Send EDA" at bounding box center [679, 274] width 60 height 19
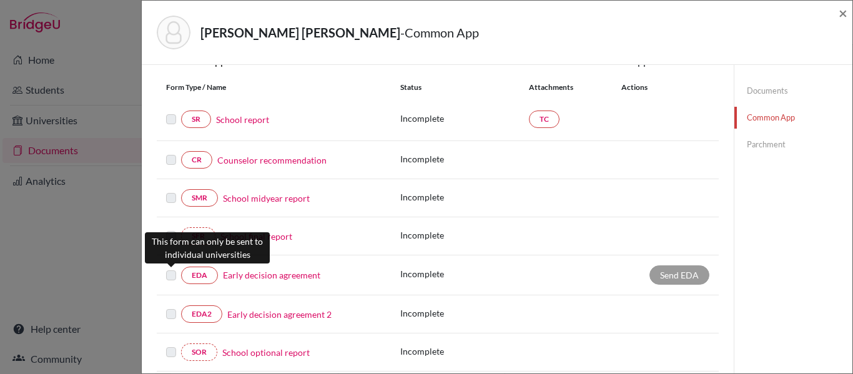
click at [167, 268] on label at bounding box center [171, 268] width 10 height 0
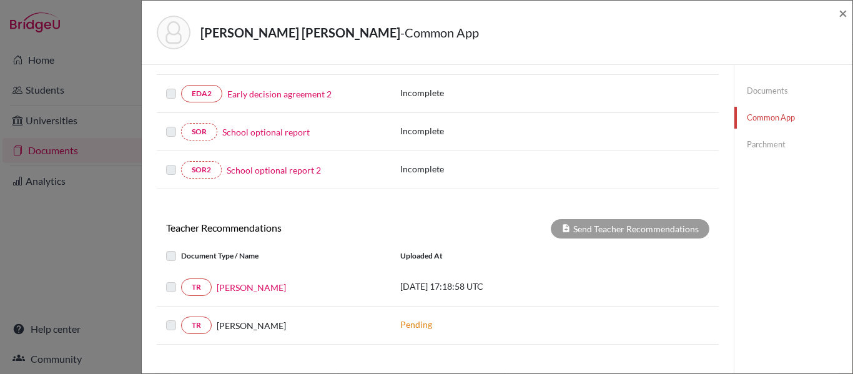
scroll to position [353, 0]
click at [205, 282] on link "TR" at bounding box center [196, 286] width 31 height 17
click at [181, 279] on label at bounding box center [181, 279] width 0 height 0
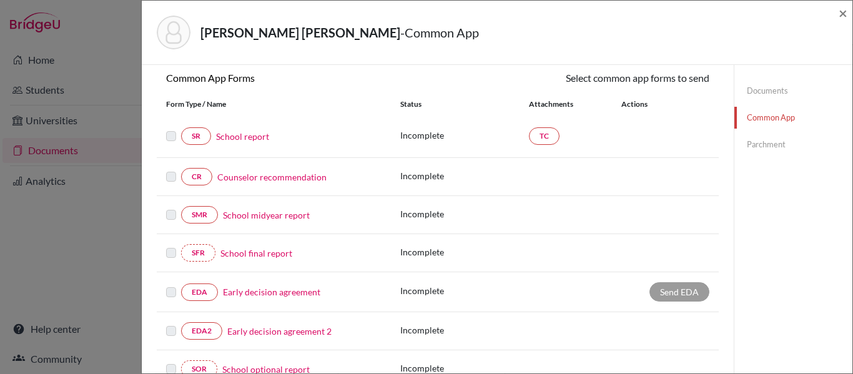
scroll to position [0, 0]
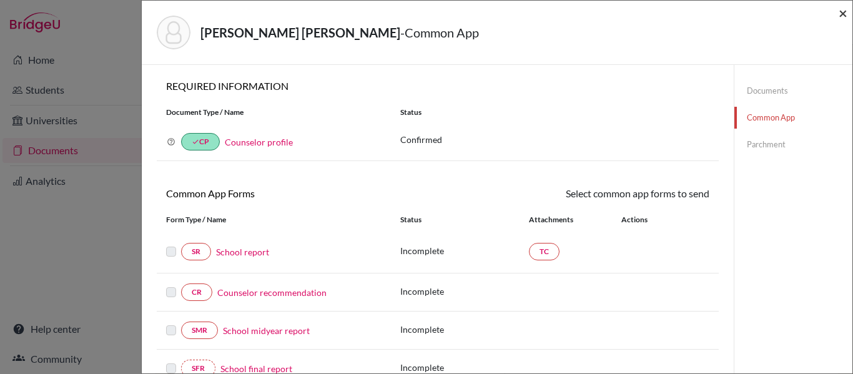
click at [844, 12] on span "×" at bounding box center [842, 13] width 9 height 18
